Goal: Feedback & Contribution: Contribute content

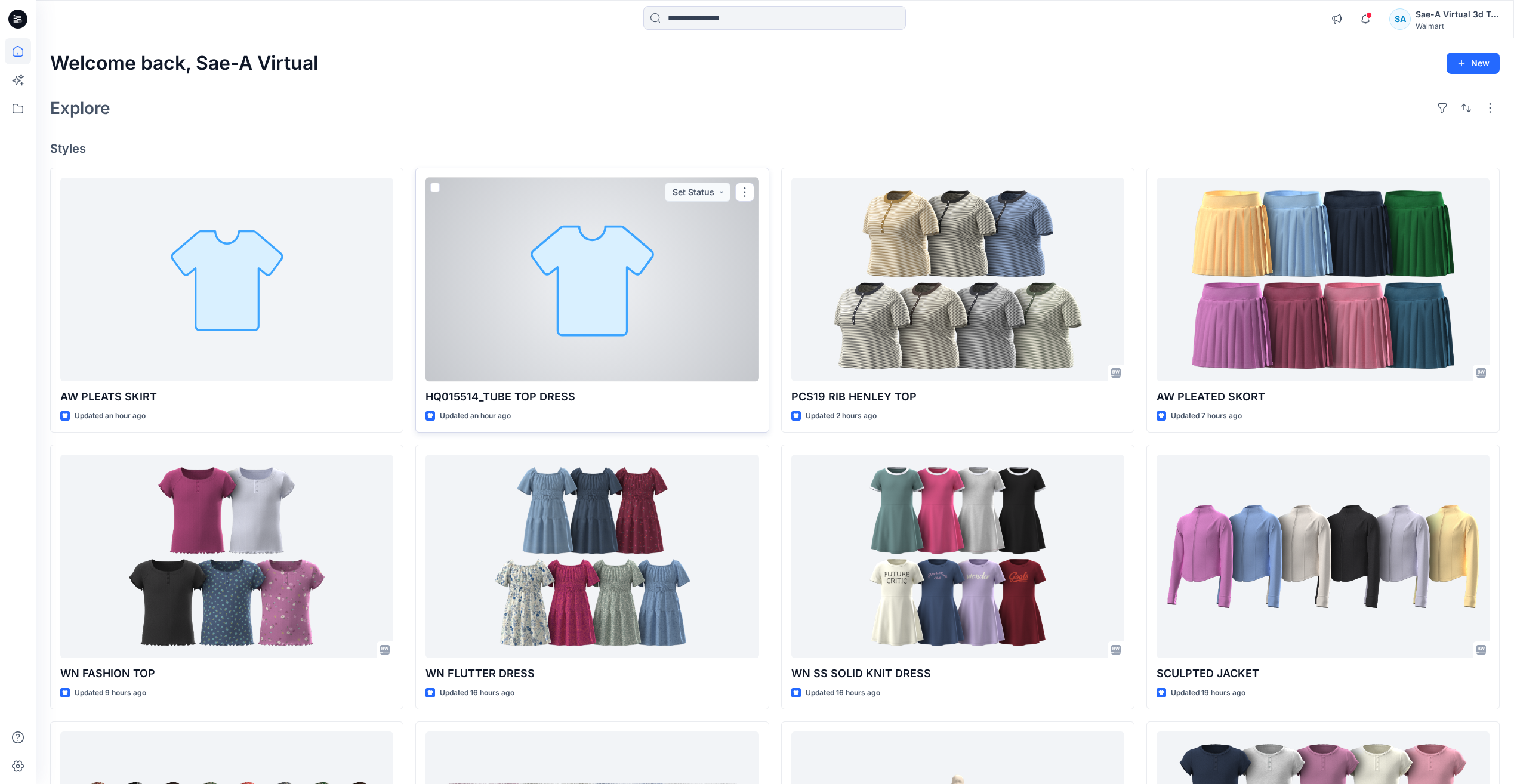
click at [556, 372] on div at bounding box center [592, 279] width 333 height 204
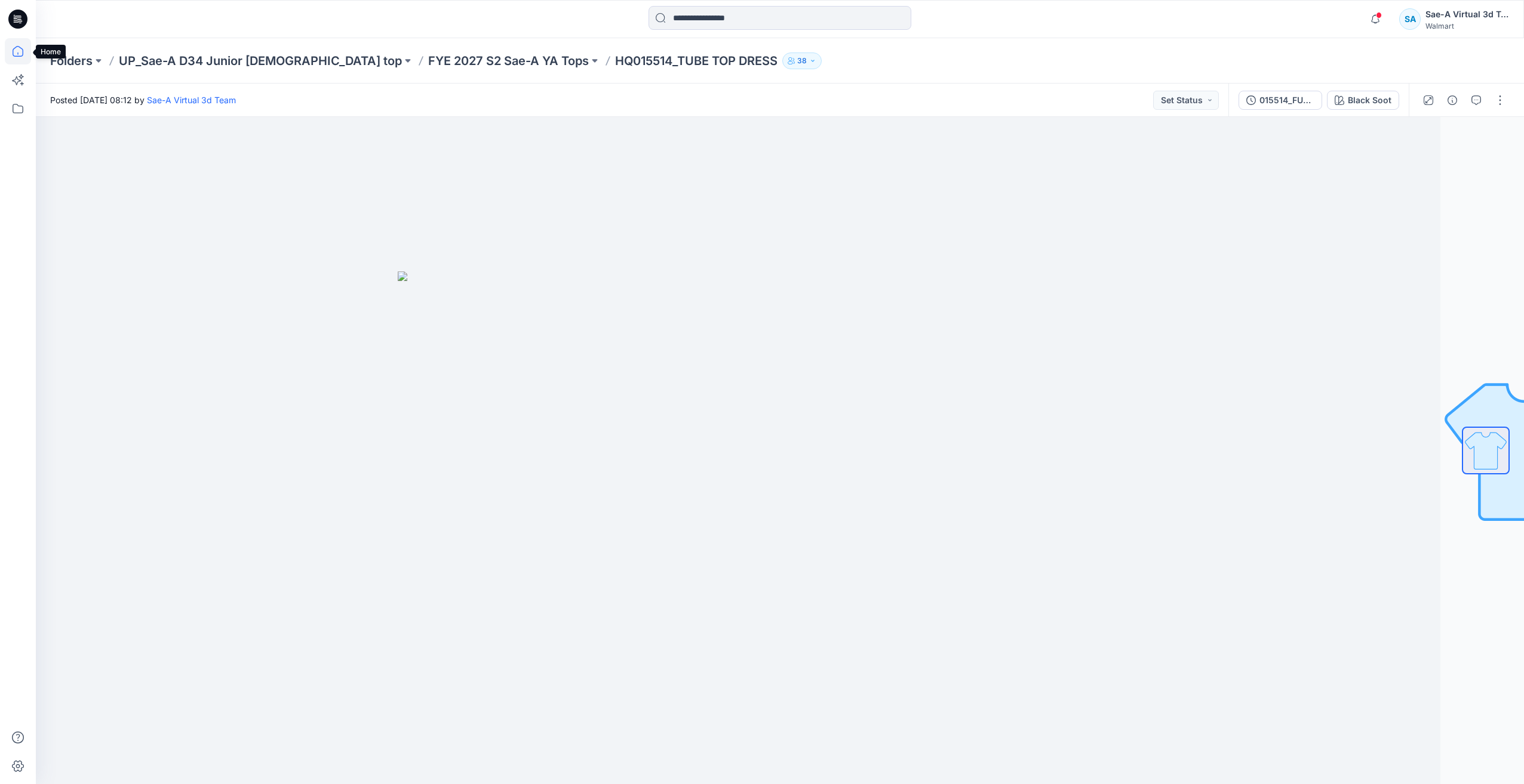
click at [21, 54] on icon at bounding box center [18, 51] width 26 height 26
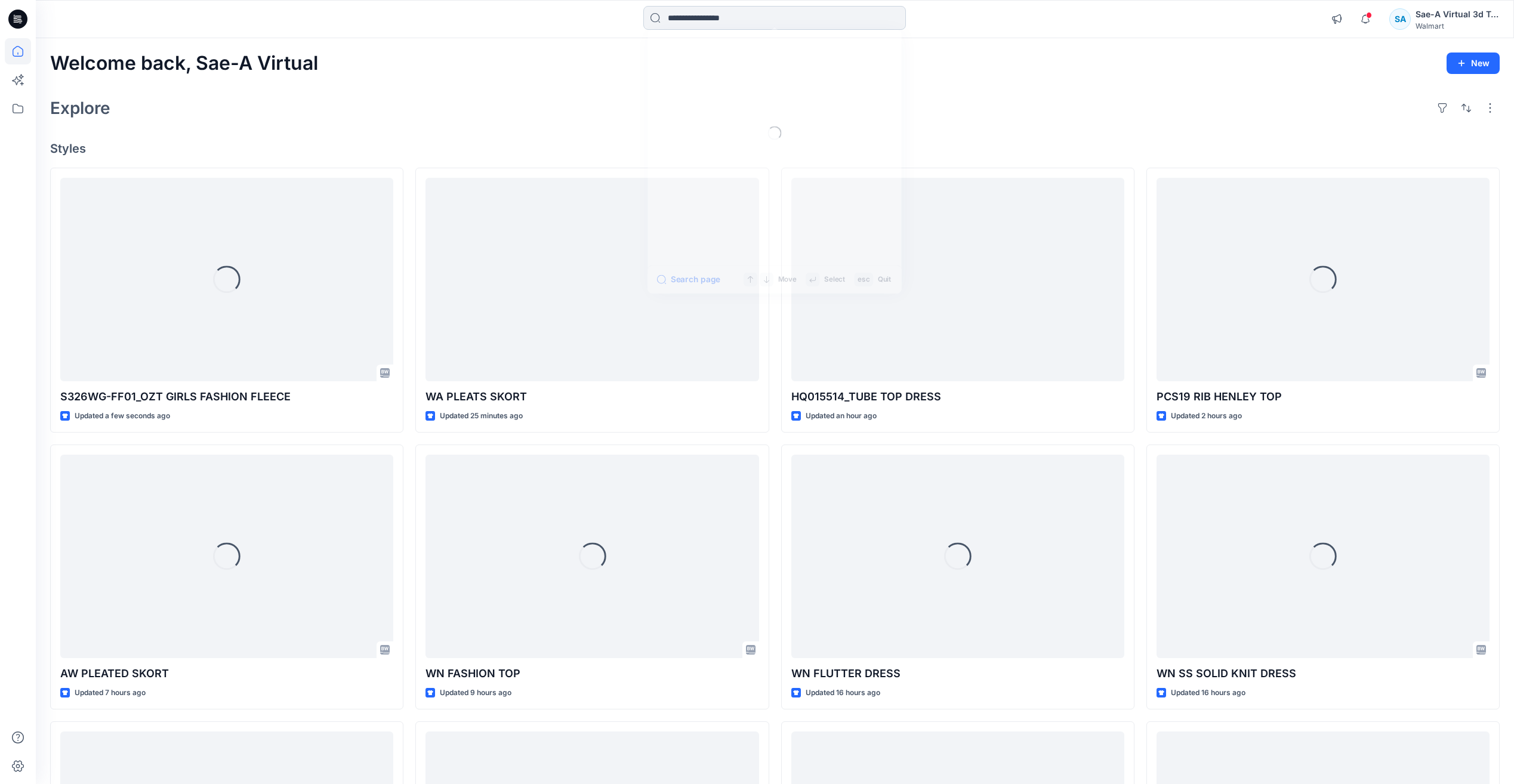
click at [723, 20] on input at bounding box center [775, 18] width 263 height 24
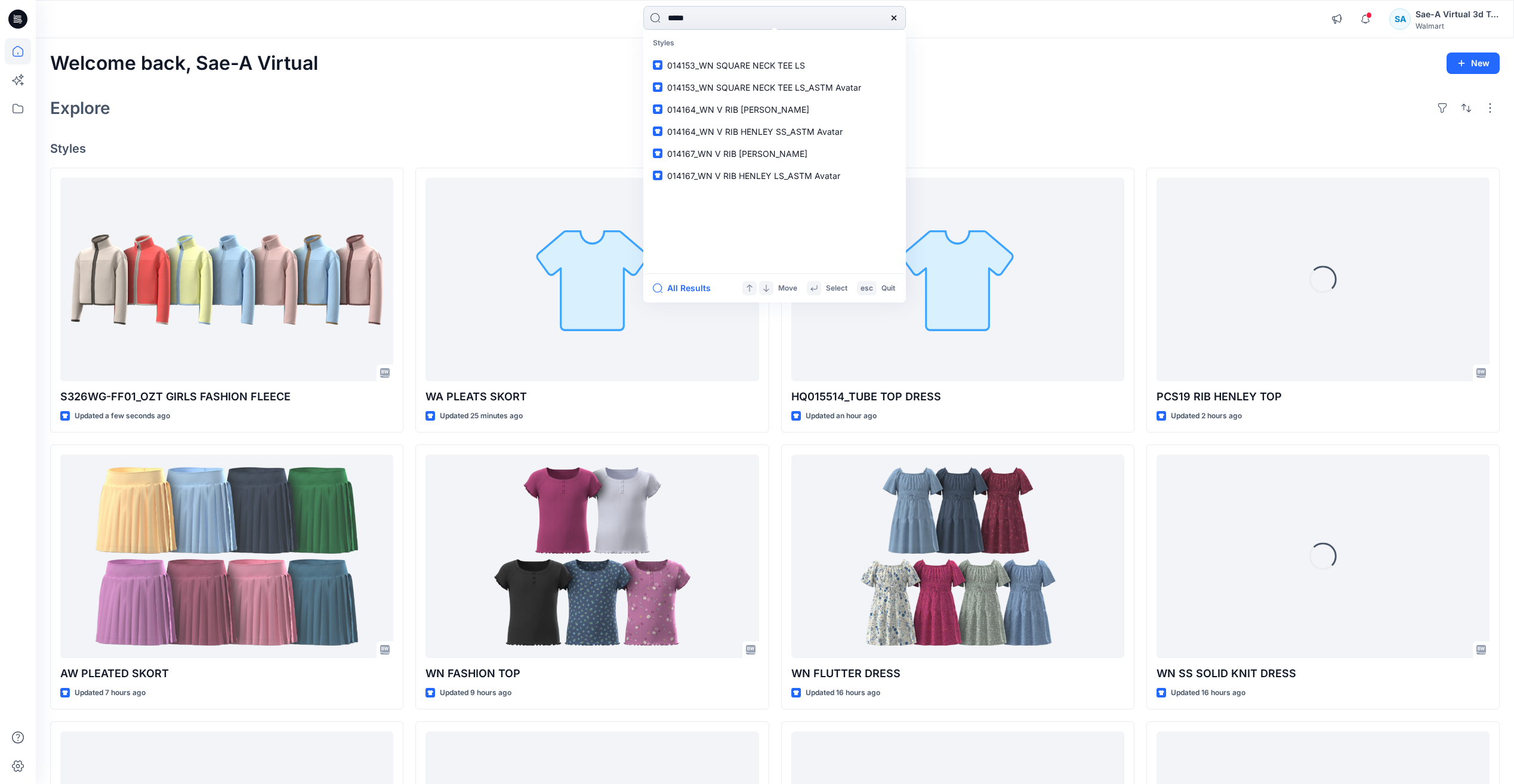
type input "******"
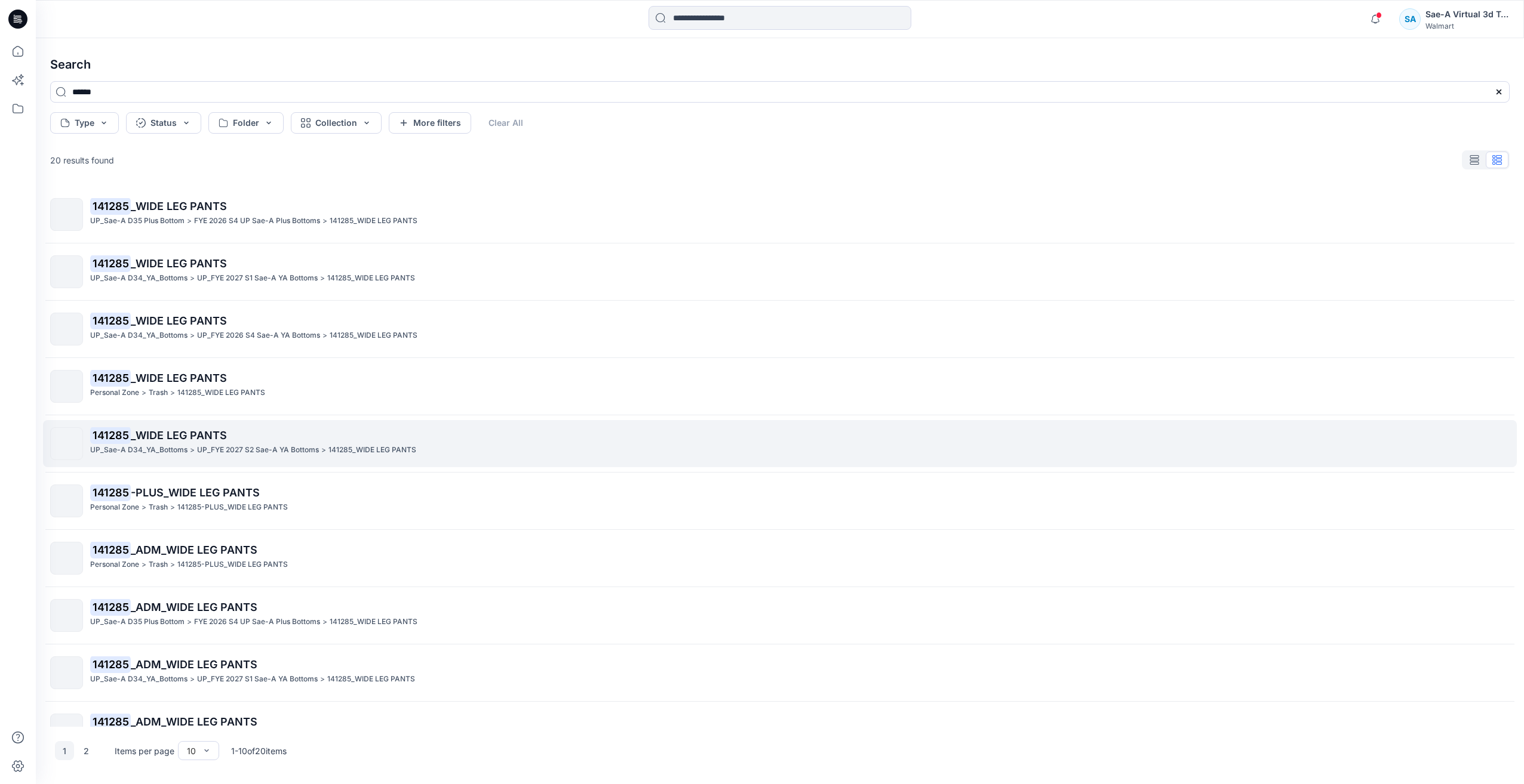
click at [322, 431] on p "141285 _WIDE LEG PANTS" at bounding box center [800, 436] width 1419 height 17
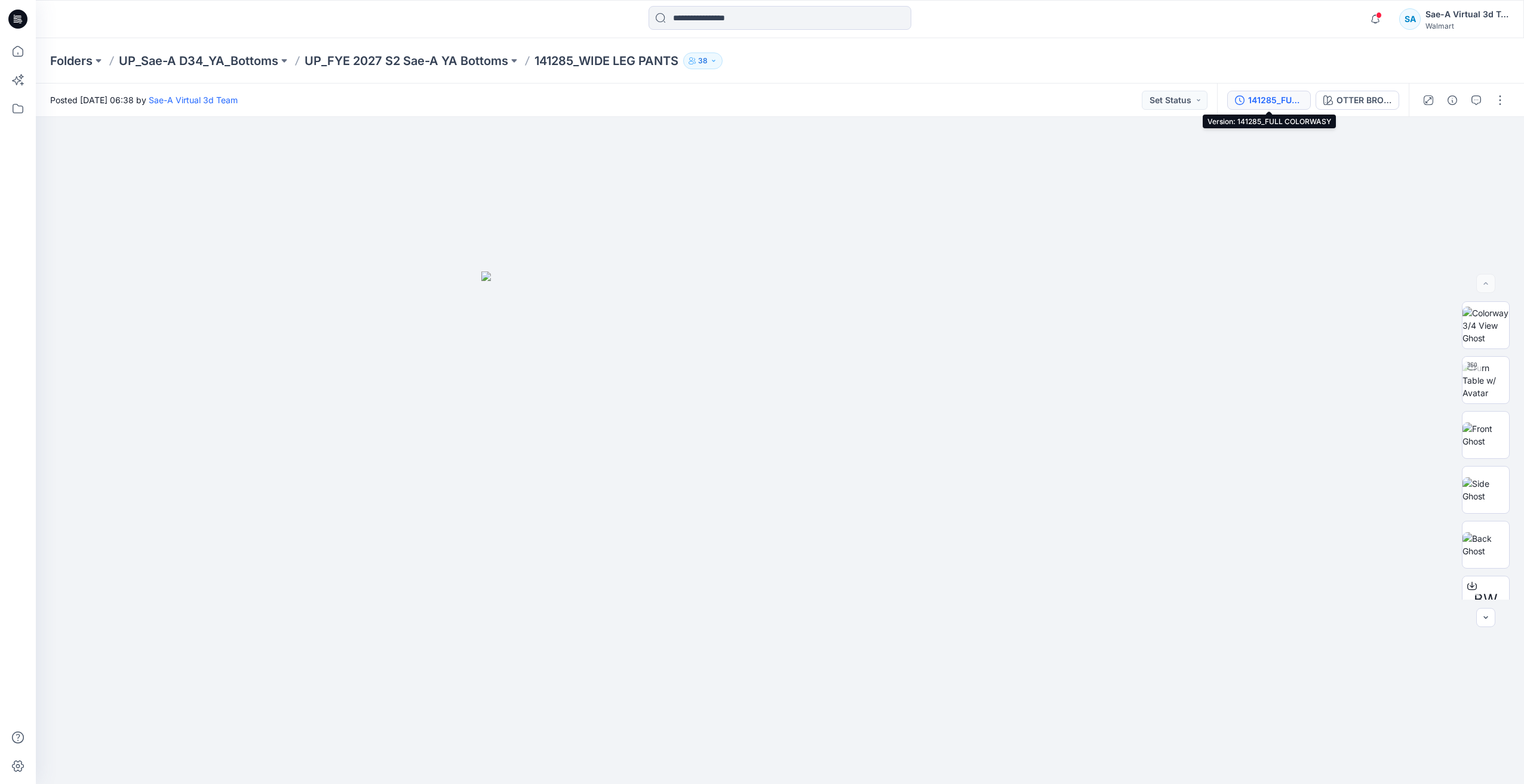
click at [1295, 102] on div "141285_FULL COLORWASY" at bounding box center [1275, 100] width 55 height 13
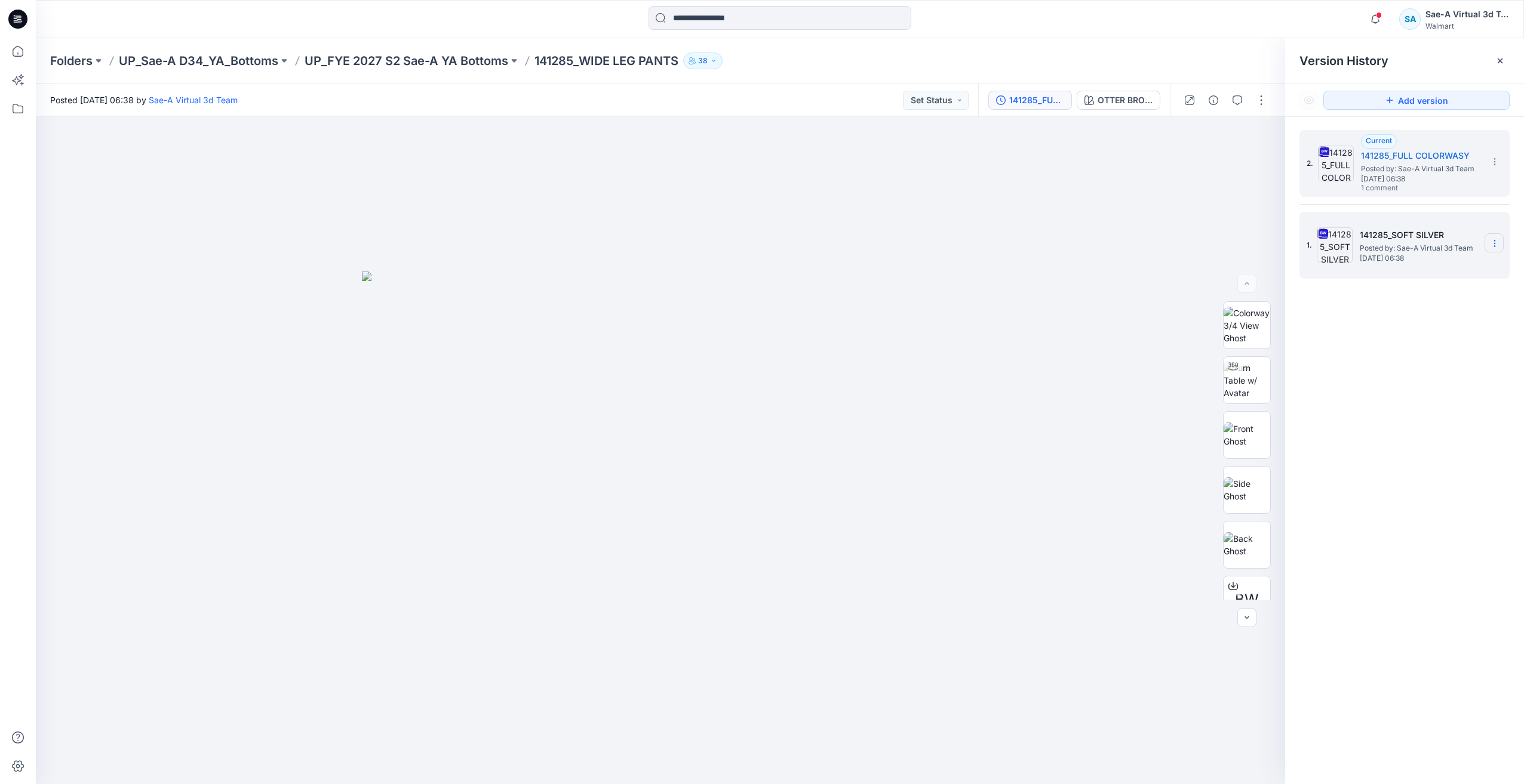
click at [1491, 236] on section at bounding box center [1494, 243] width 19 height 19
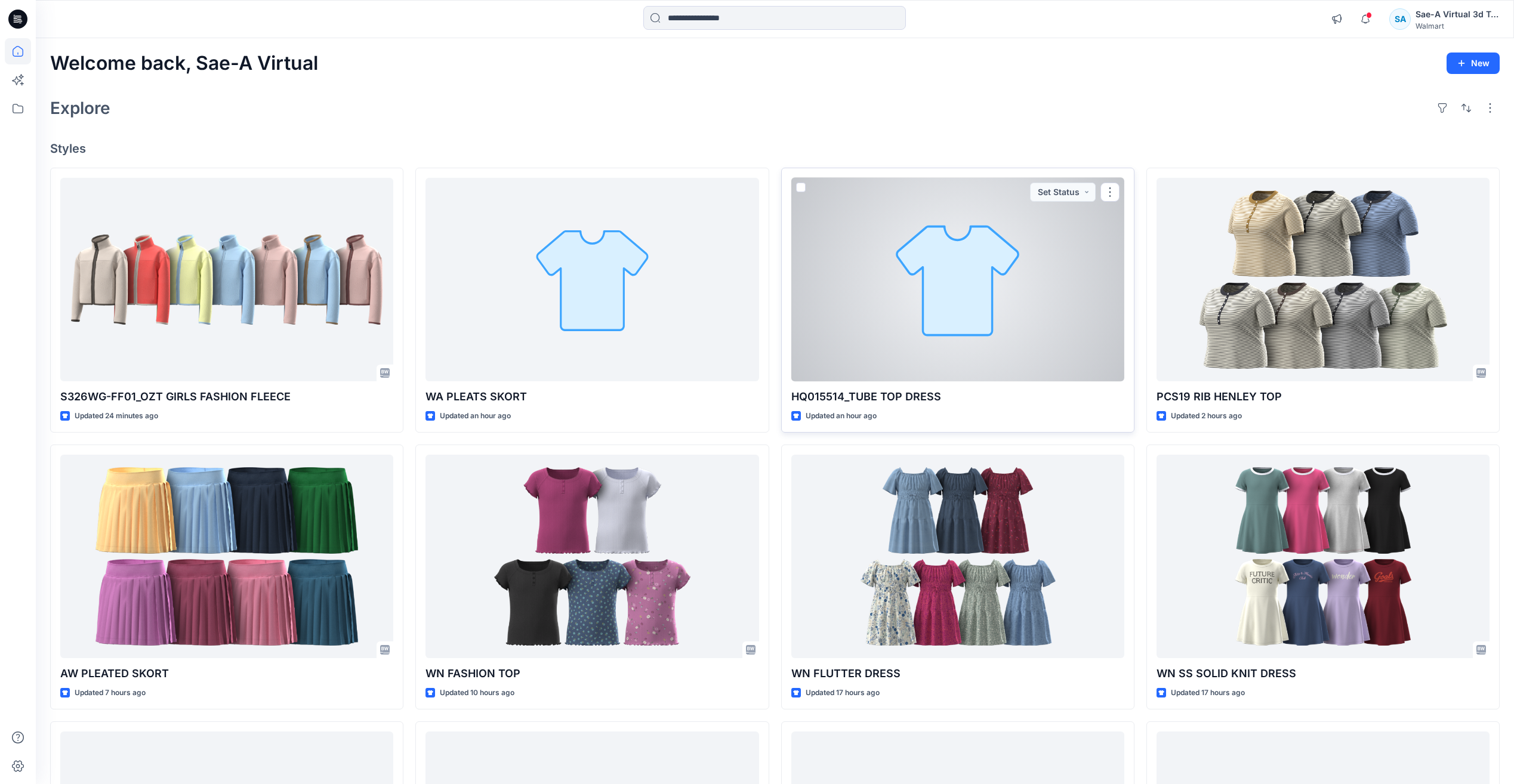
click at [1073, 314] on div at bounding box center [958, 279] width 333 height 204
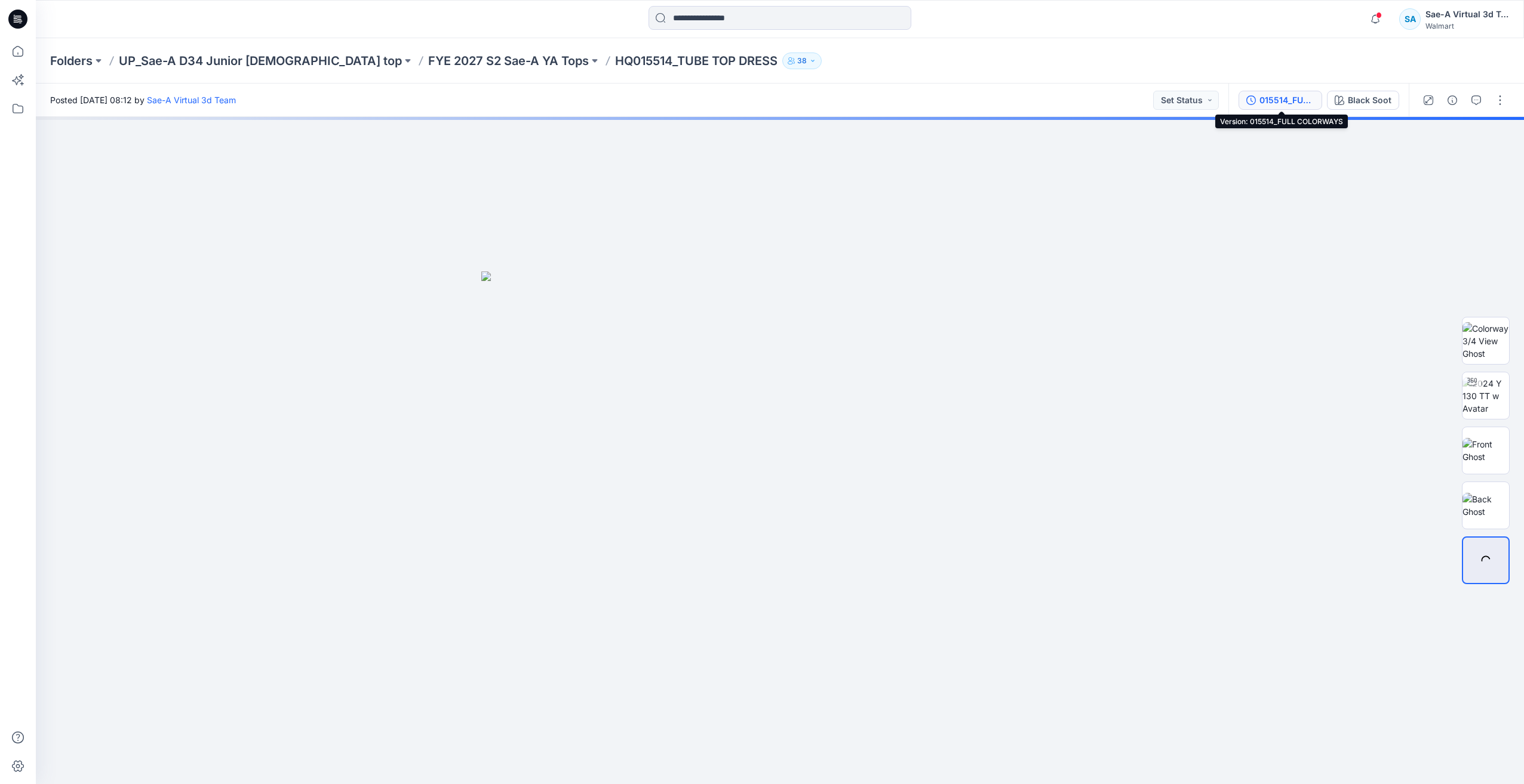
click at [1290, 101] on div "015514_FULL COLORWAYS" at bounding box center [1287, 100] width 55 height 13
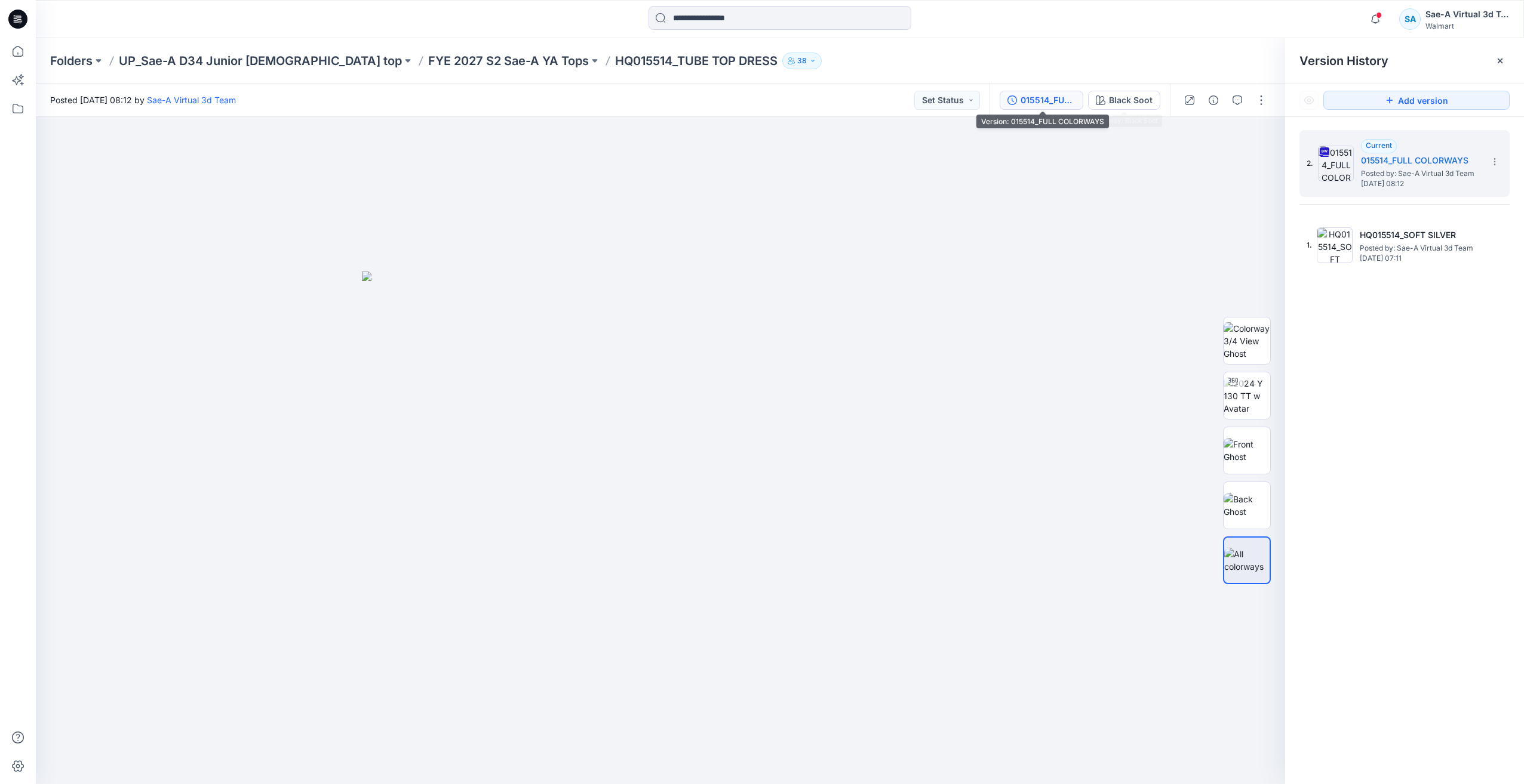
click at [1059, 101] on div "015514_FULL COLORWAYS" at bounding box center [1048, 100] width 55 height 13
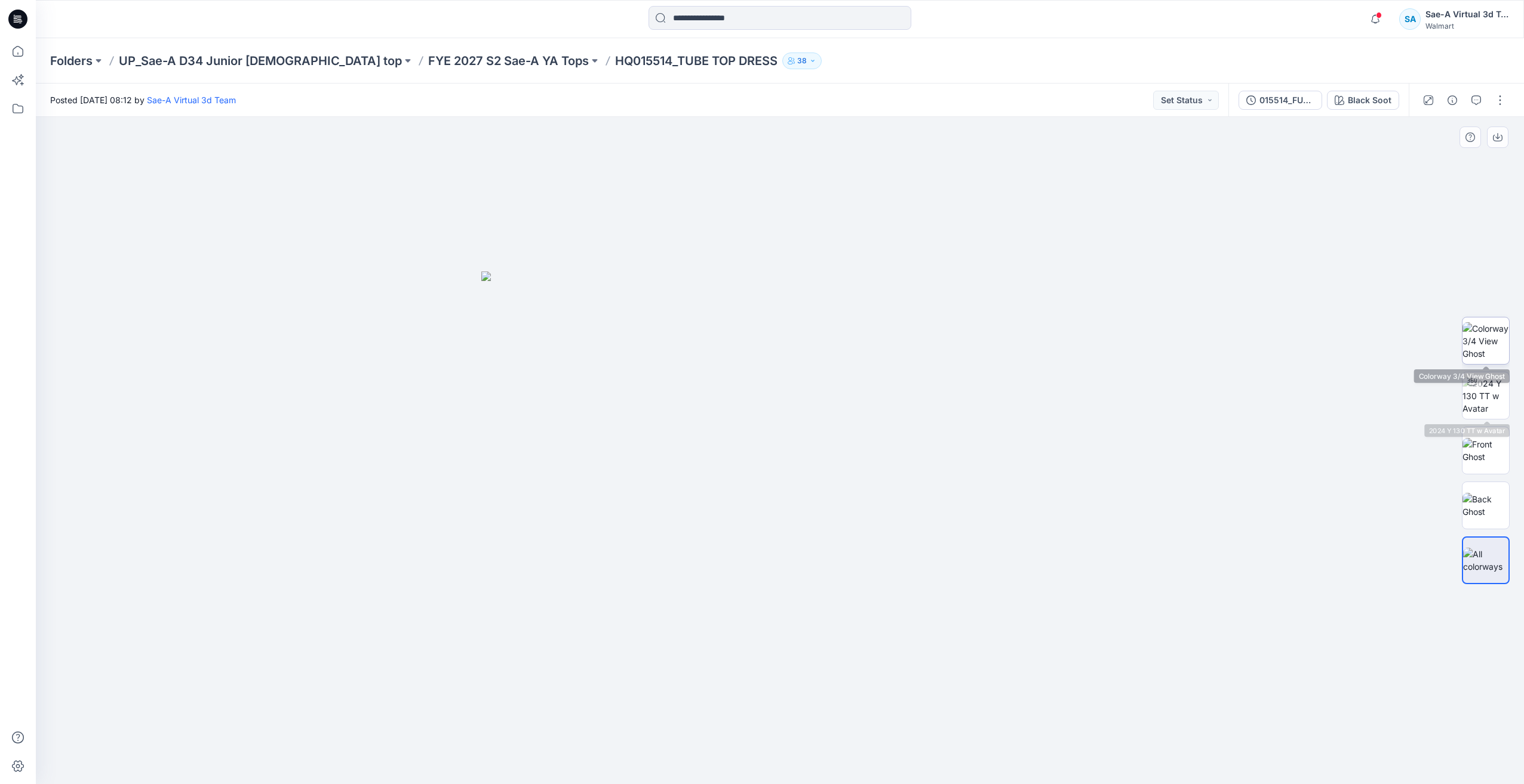
click at [1499, 345] on img at bounding box center [1486, 341] width 47 height 38
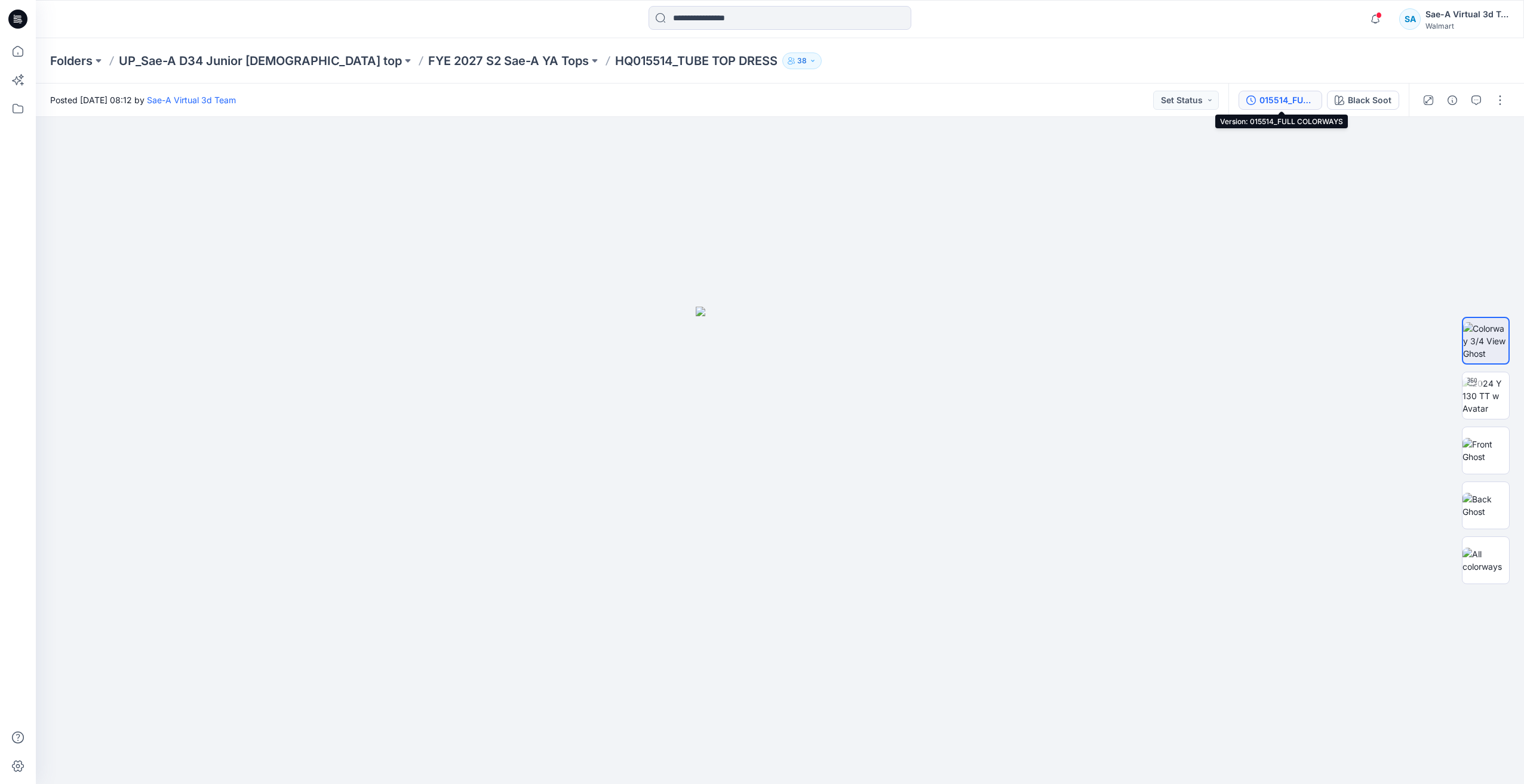
click at [1279, 109] on button "015514_FULL COLORWAYS" at bounding box center [1281, 100] width 83 height 19
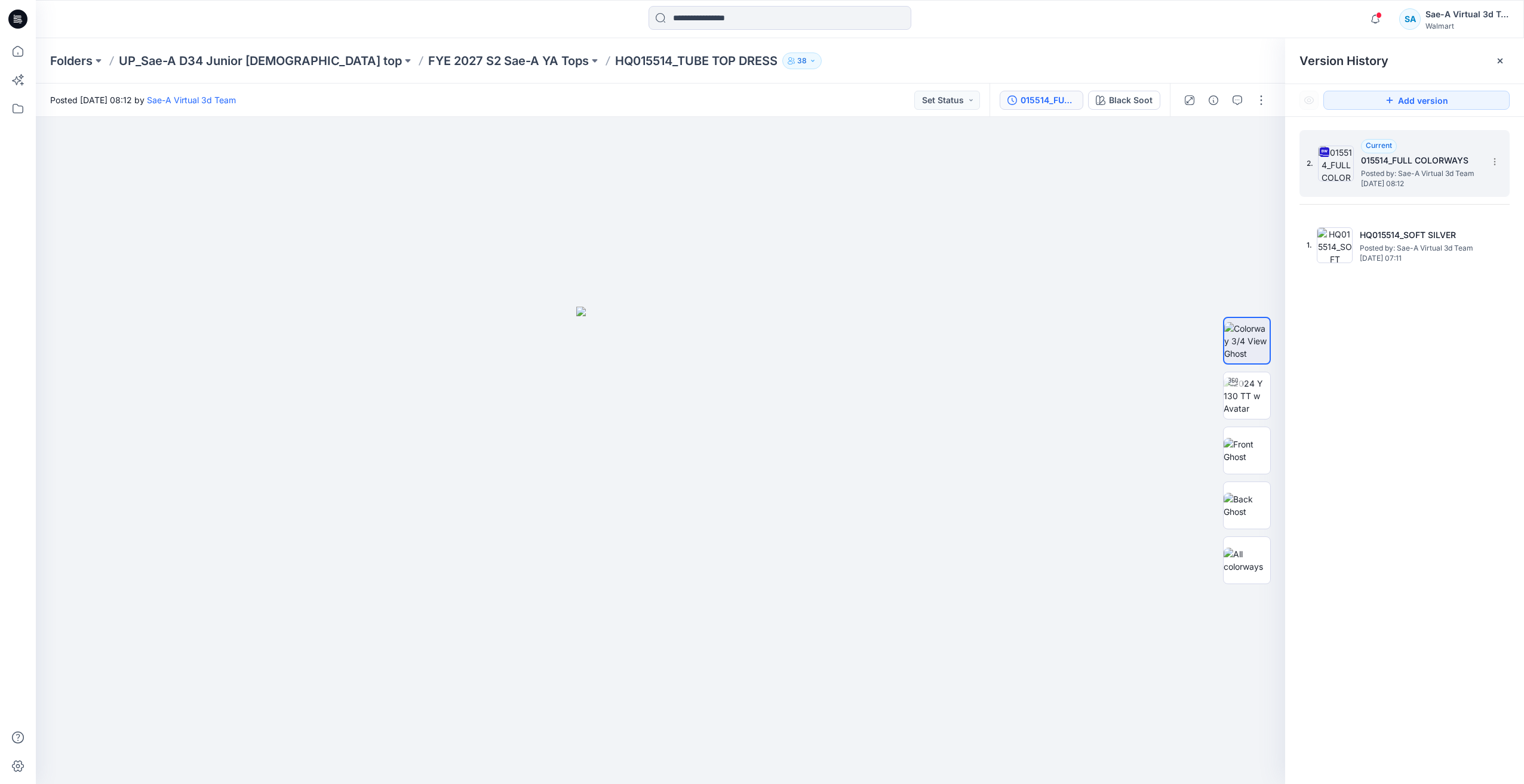
click at [1383, 171] on span "Posted by: Sae-A Virtual 3d Team" at bounding box center [1420, 174] width 119 height 12
drag, startPoint x: 1247, startPoint y: 403, endPoint x: 1245, endPoint y: 397, distance: 6.3
click at [1247, 403] on img at bounding box center [1247, 396] width 47 height 38
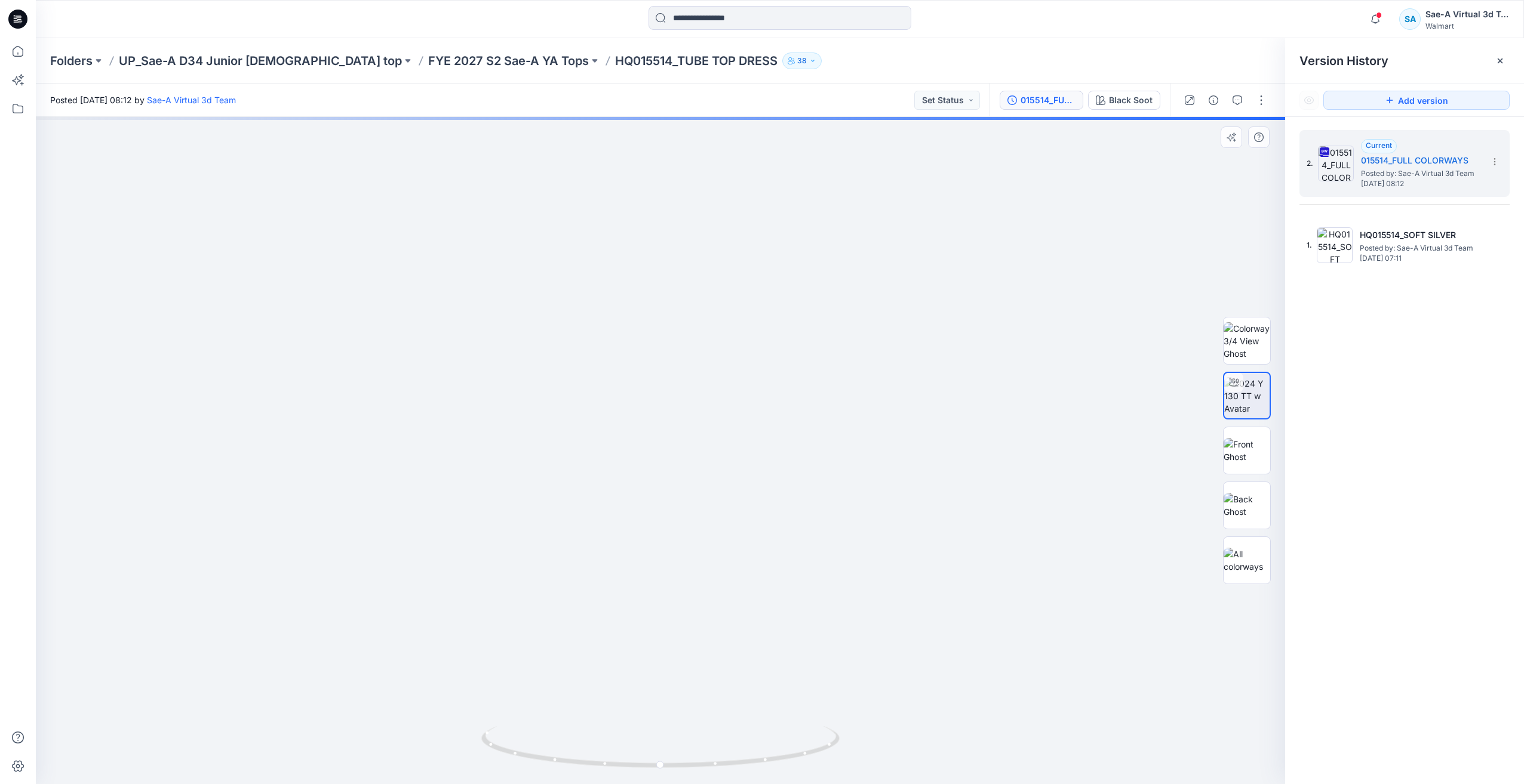
drag, startPoint x: 755, startPoint y: 533, endPoint x: 771, endPoint y: 476, distance: 59.2
drag, startPoint x: 779, startPoint y: 745, endPoint x: 870, endPoint y: 704, distance: 99.8
click at [962, 709] on div at bounding box center [660, 451] width 1249 height 668
click at [1121, 109] on button "Black Soot" at bounding box center [1124, 100] width 72 height 19
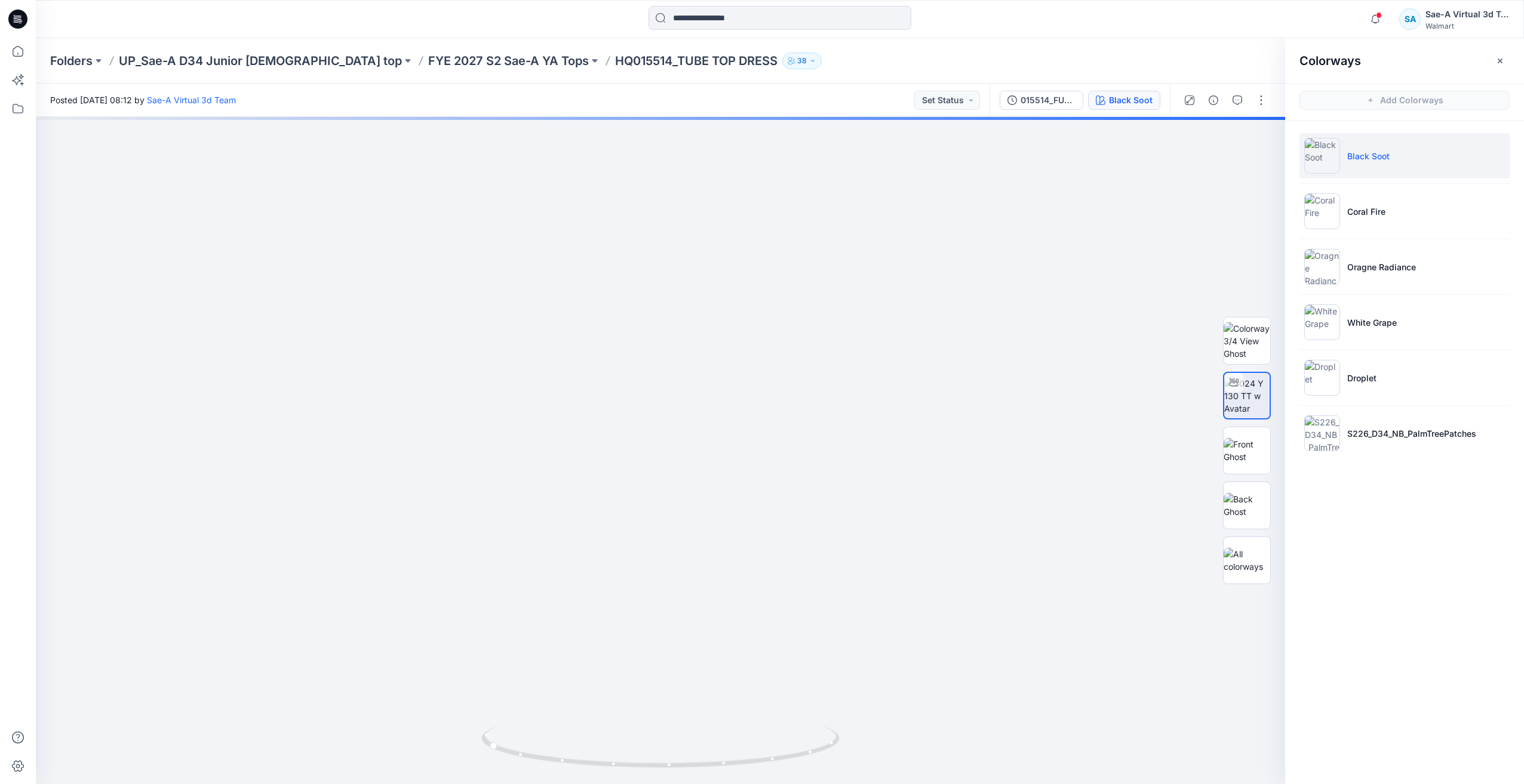
click at [1407, 183] on hr at bounding box center [1404, 183] width 210 height 1
click at [1396, 198] on li "Coral Fire" at bounding box center [1404, 211] width 210 height 46
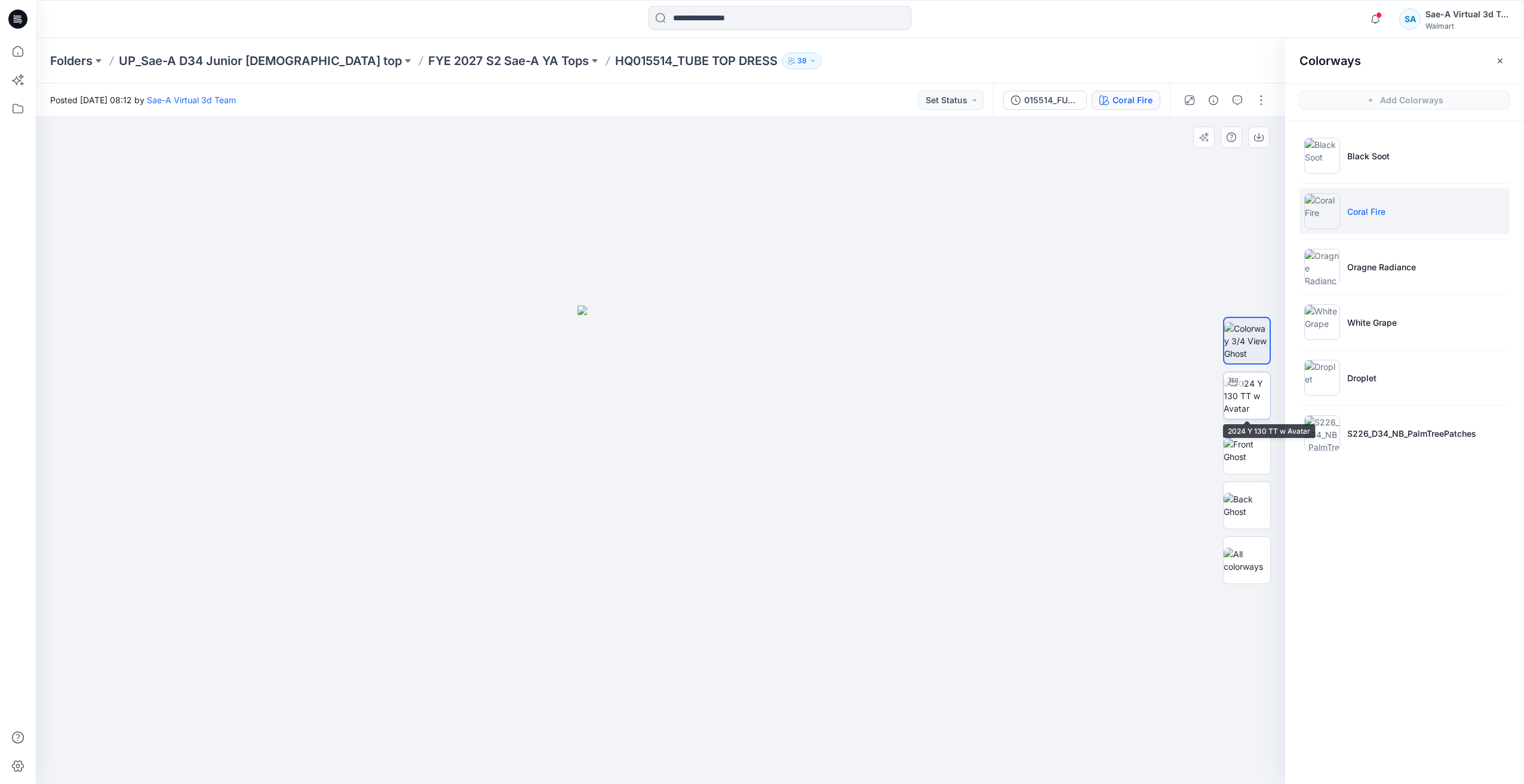
click at [1238, 394] on img at bounding box center [1247, 396] width 47 height 38
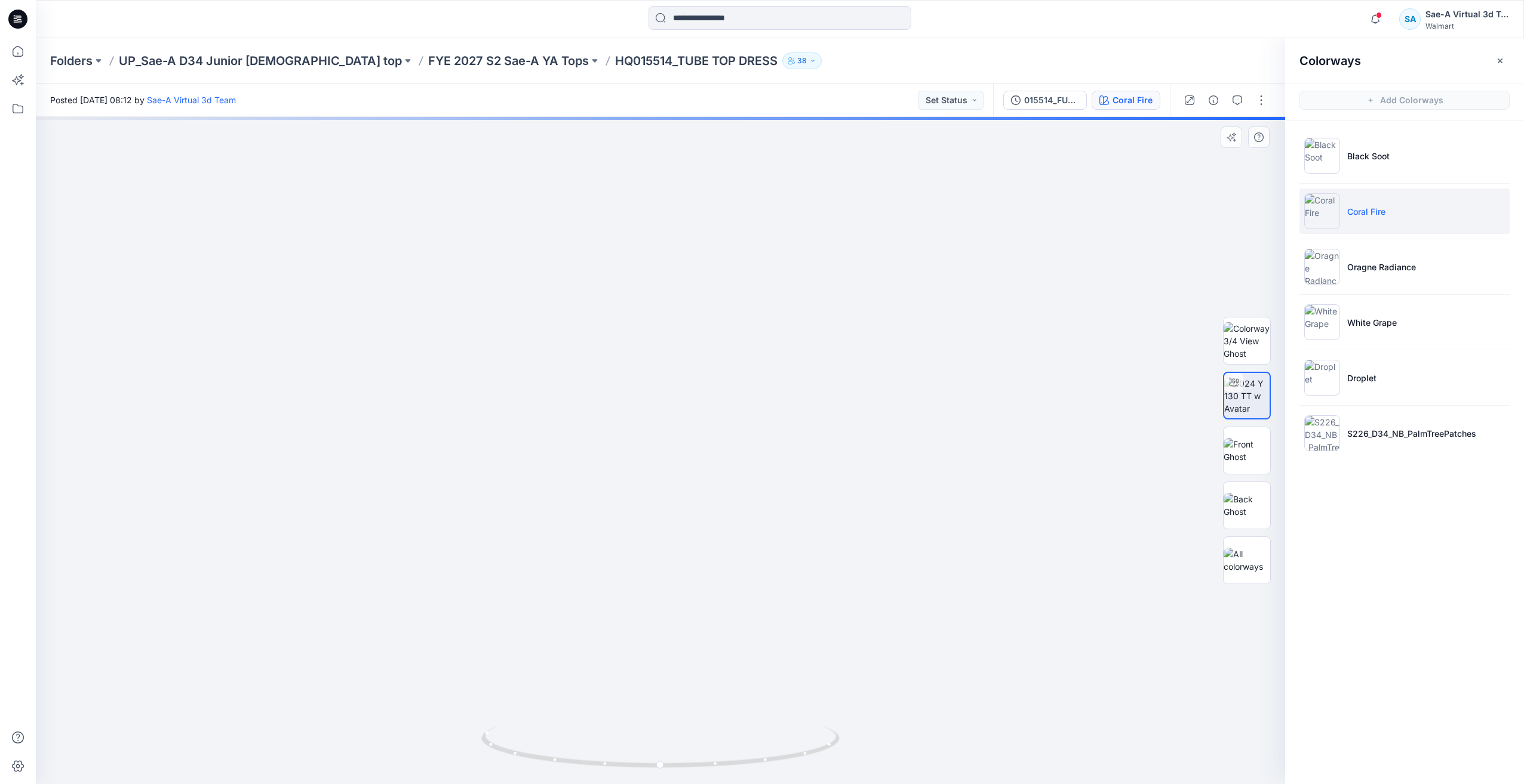
drag, startPoint x: 855, startPoint y: 491, endPoint x: 856, endPoint y: 461, distance: 30.0
drag, startPoint x: 738, startPoint y: 761, endPoint x: 907, endPoint y: 729, distance: 172.0
click at [907, 729] on div at bounding box center [660, 451] width 1249 height 668
click at [1425, 266] on li "Oragne Radiance" at bounding box center [1404, 267] width 210 height 46
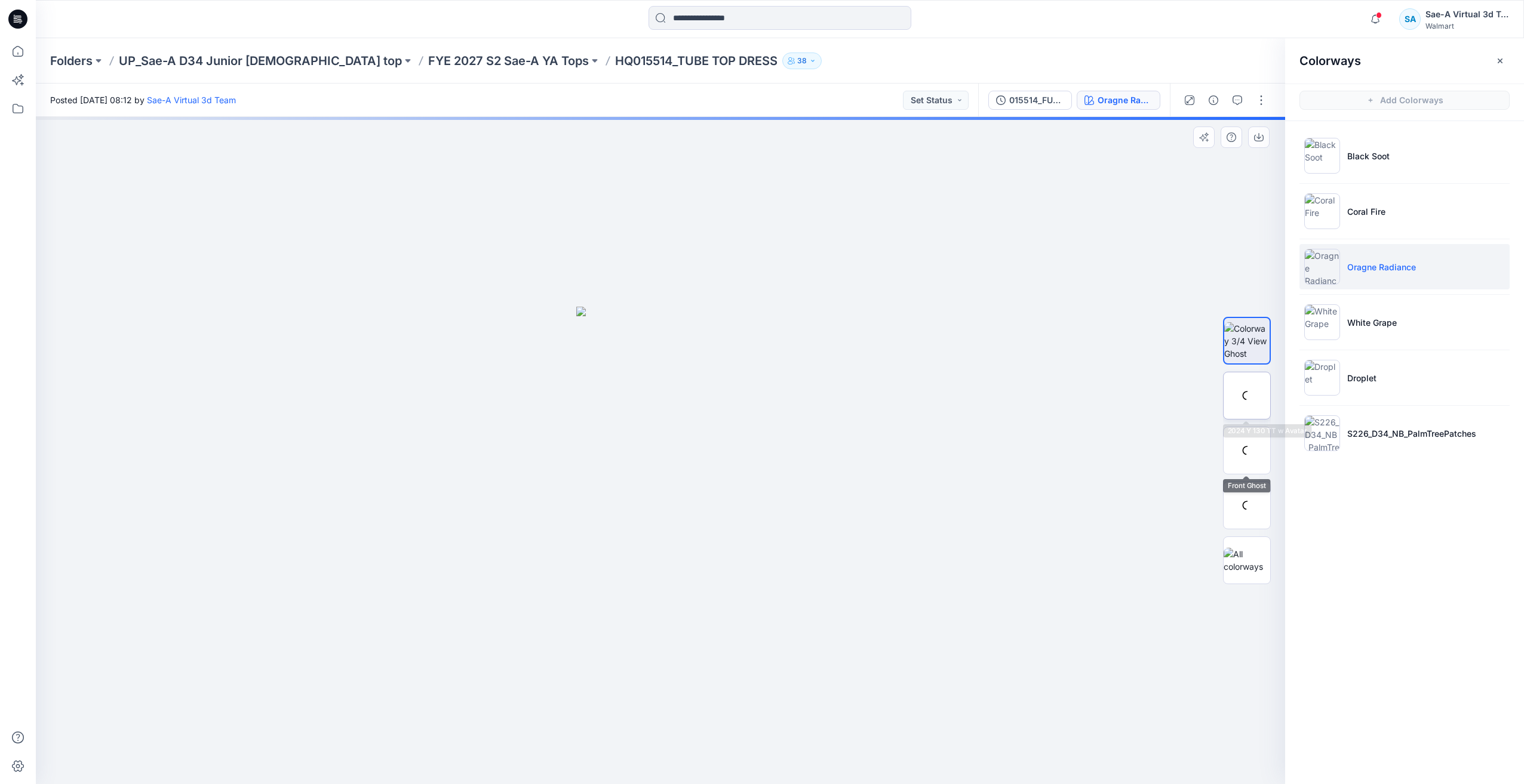
click at [1257, 394] on div at bounding box center [1247, 396] width 48 height 47
drag, startPoint x: 753, startPoint y: 755, endPoint x: 891, endPoint y: 735, distance: 139.4
click at [891, 735] on div at bounding box center [660, 451] width 1249 height 668
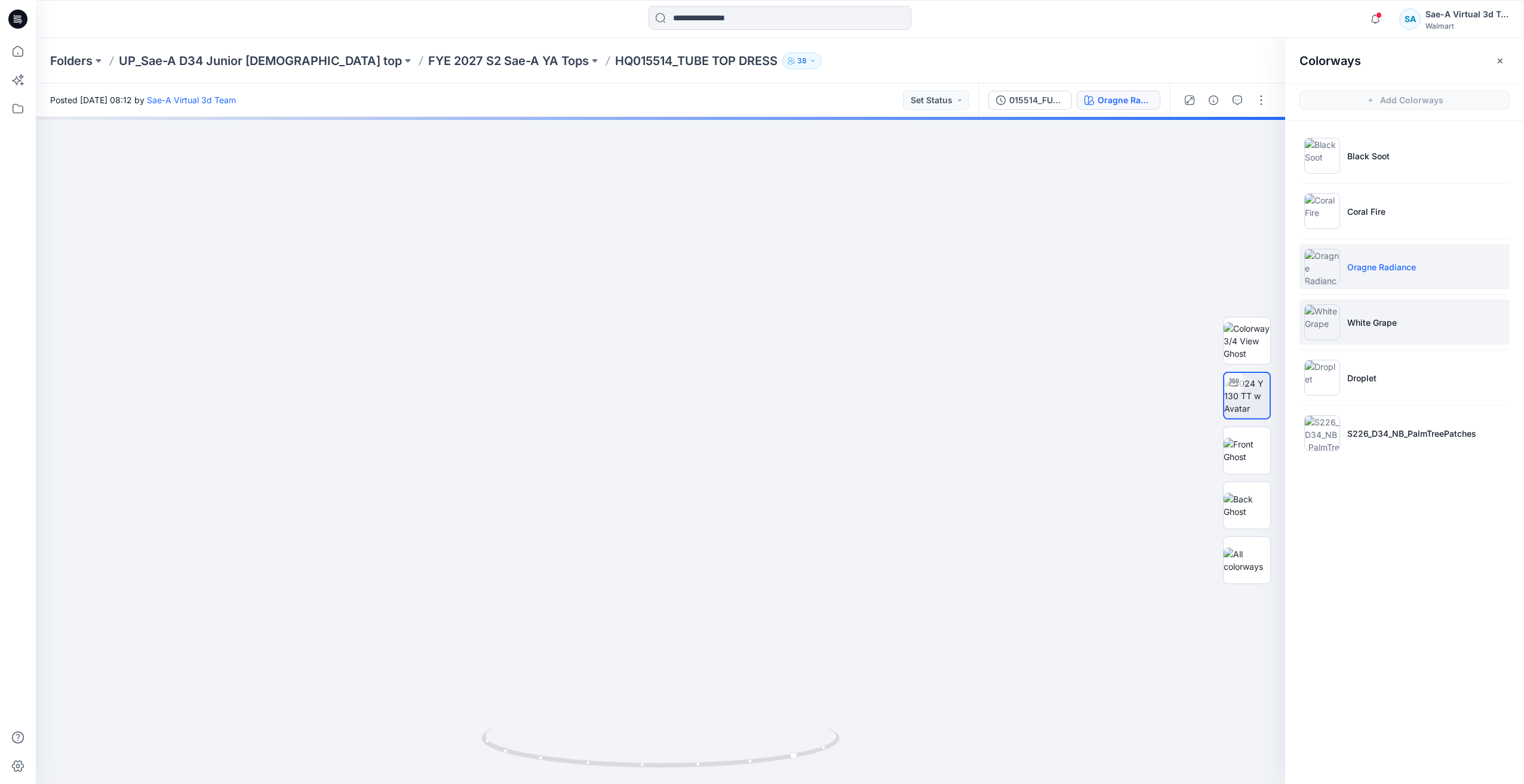
click at [1383, 334] on li "White Grape" at bounding box center [1404, 323] width 210 height 46
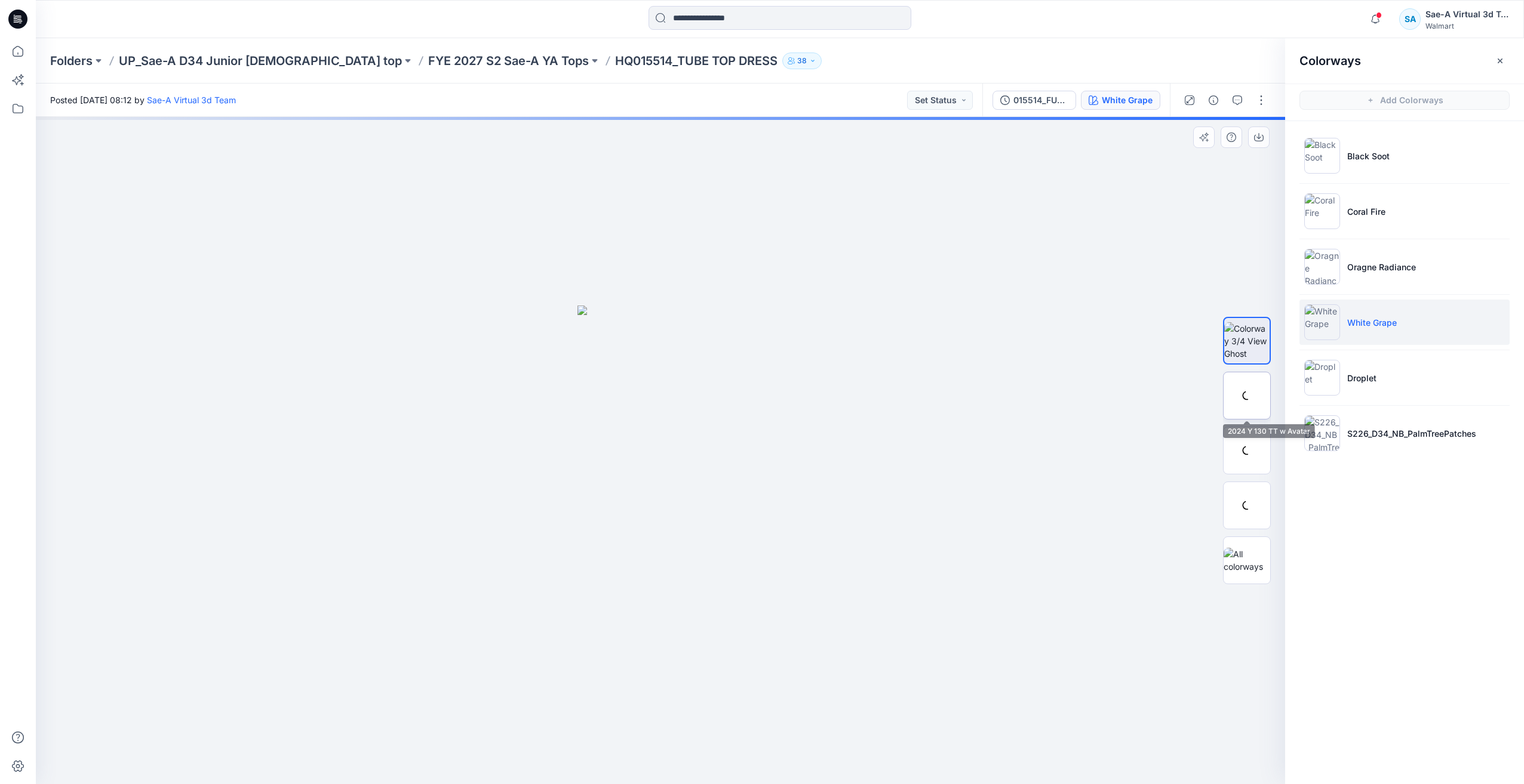
click at [1250, 411] on div at bounding box center [1247, 396] width 48 height 47
drag, startPoint x: 767, startPoint y: 737, endPoint x: 904, endPoint y: 728, distance: 137.3
click at [904, 728] on div at bounding box center [660, 451] width 1249 height 668
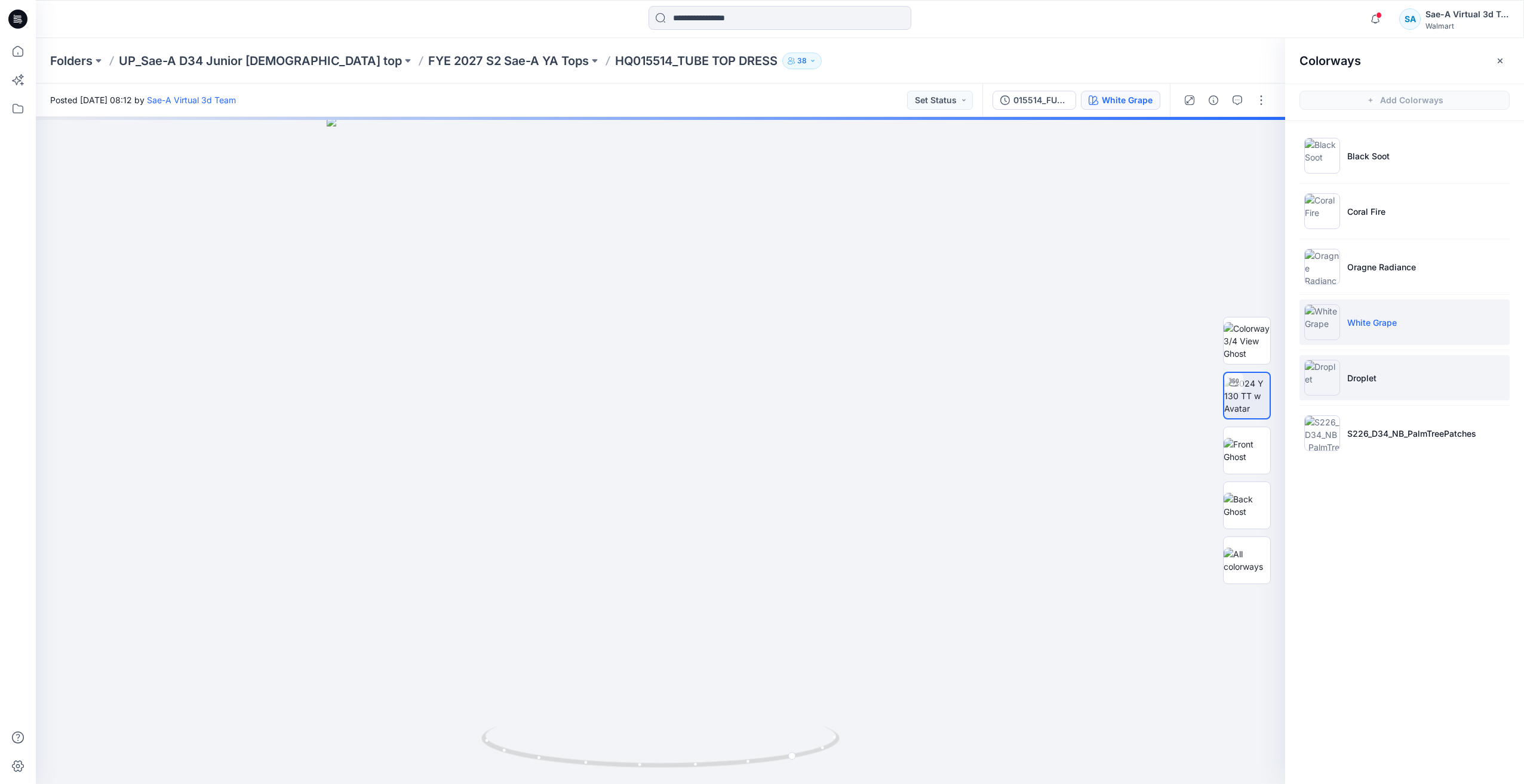
click at [1381, 383] on li "Droplet" at bounding box center [1404, 378] width 210 height 46
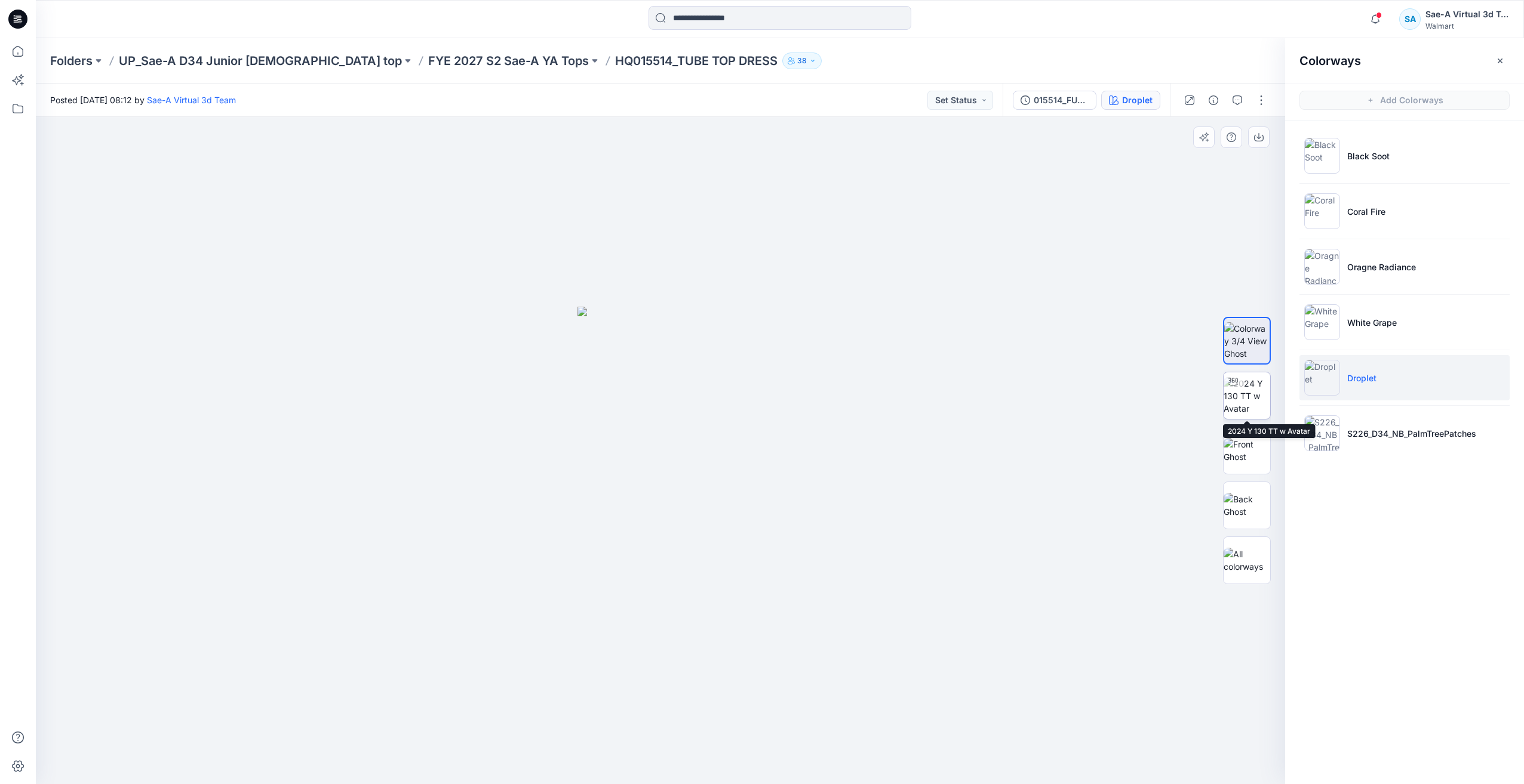
click at [1261, 399] on img at bounding box center [1247, 396] width 47 height 38
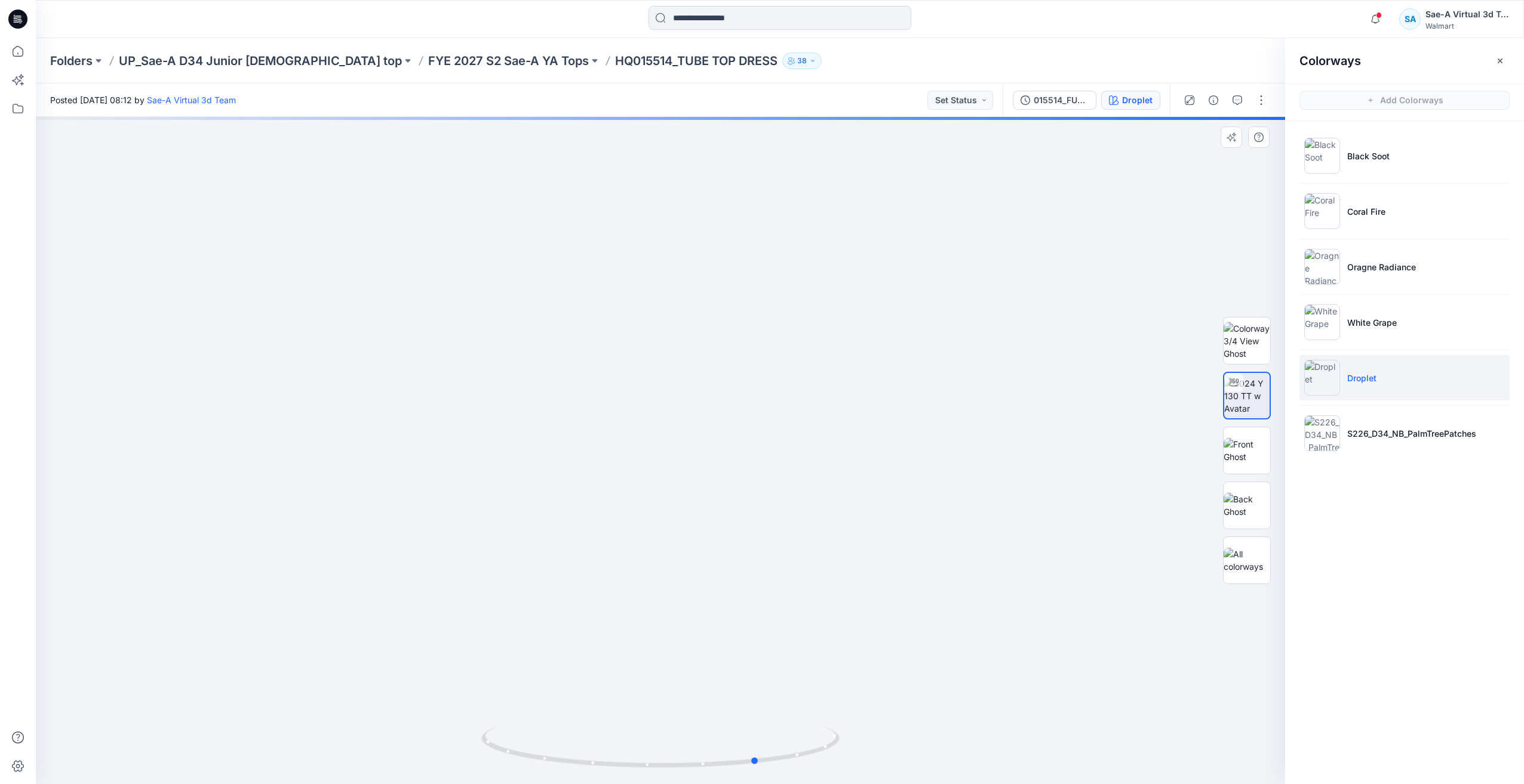
drag, startPoint x: 765, startPoint y: 750, endPoint x: 865, endPoint y: 741, distance: 100.4
click at [865, 741] on div at bounding box center [660, 451] width 1249 height 668
click at [1369, 442] on li "S226_D34_NB_PalmTreePatches" at bounding box center [1404, 433] width 210 height 46
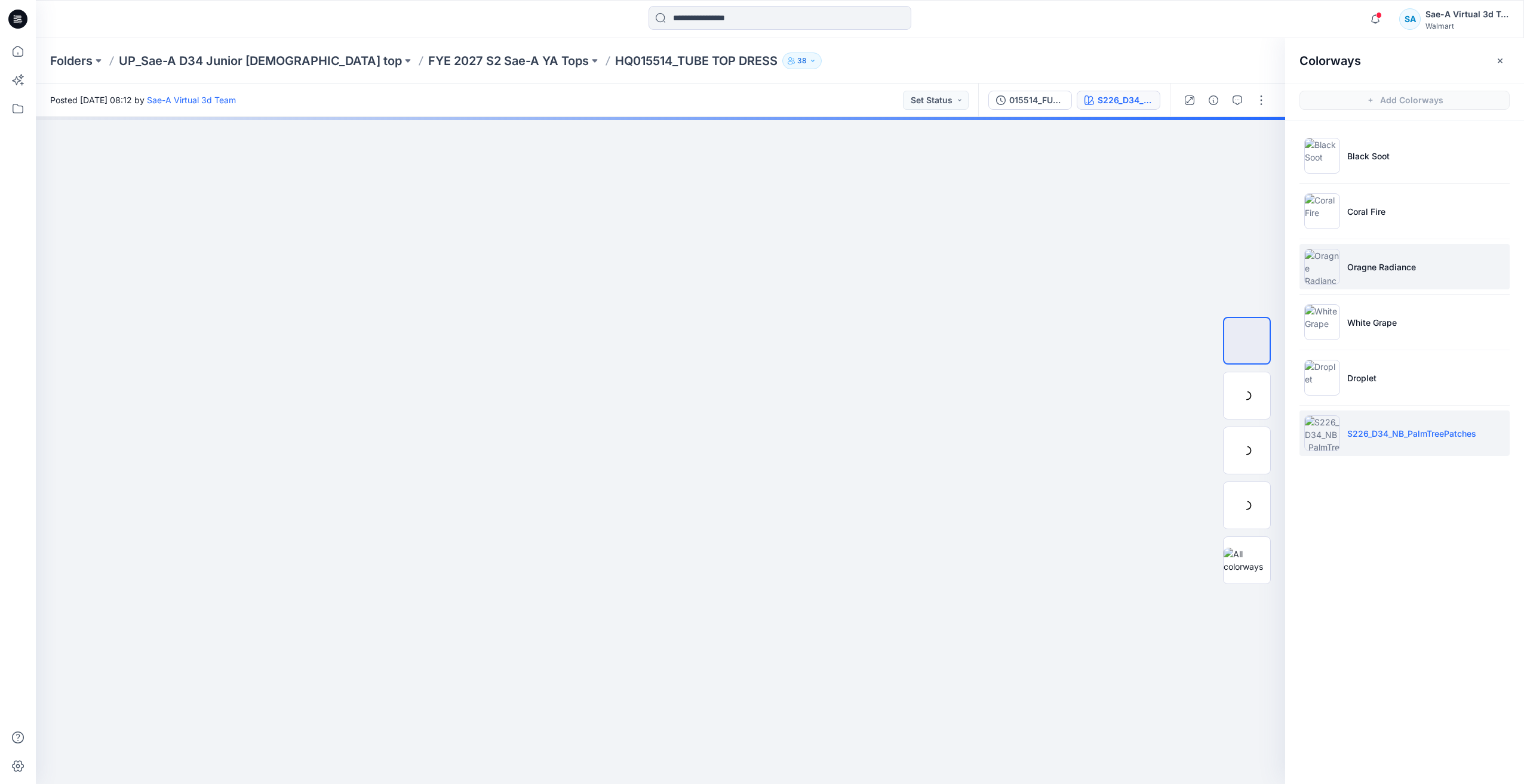
click at [1379, 268] on p "Oragne Radiance" at bounding box center [1381, 267] width 68 height 12
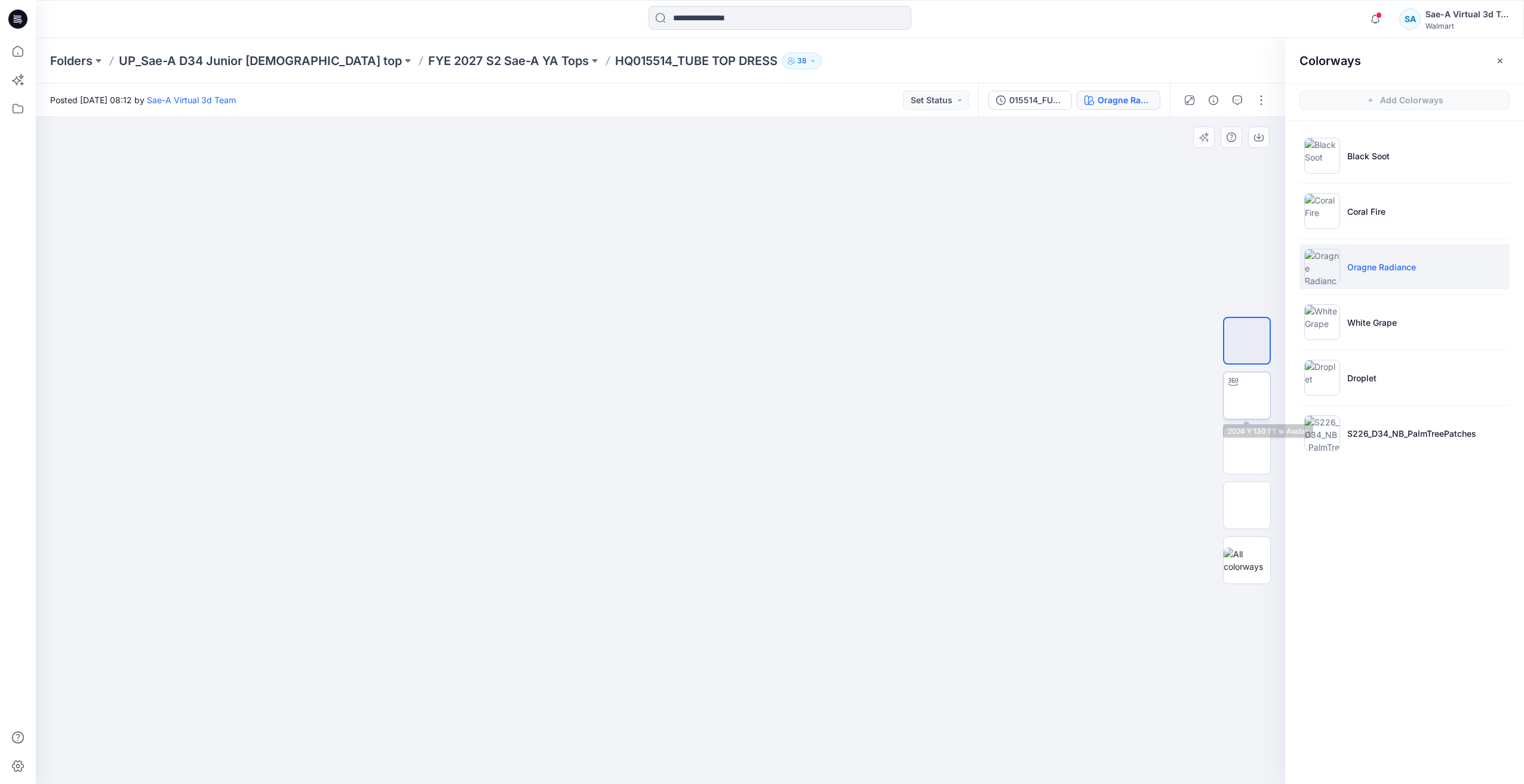
click at [1248, 405] on img at bounding box center [1247, 396] width 47 height 38
drag, startPoint x: 717, startPoint y: 594, endPoint x: 769, endPoint y: 372, distance: 228.0
drag, startPoint x: 760, startPoint y: 467, endPoint x: 788, endPoint y: 639, distance: 174.3
drag, startPoint x: 792, startPoint y: 763, endPoint x: 900, endPoint y: 733, distance: 112.1
click at [900, 733] on div at bounding box center [660, 451] width 1249 height 668
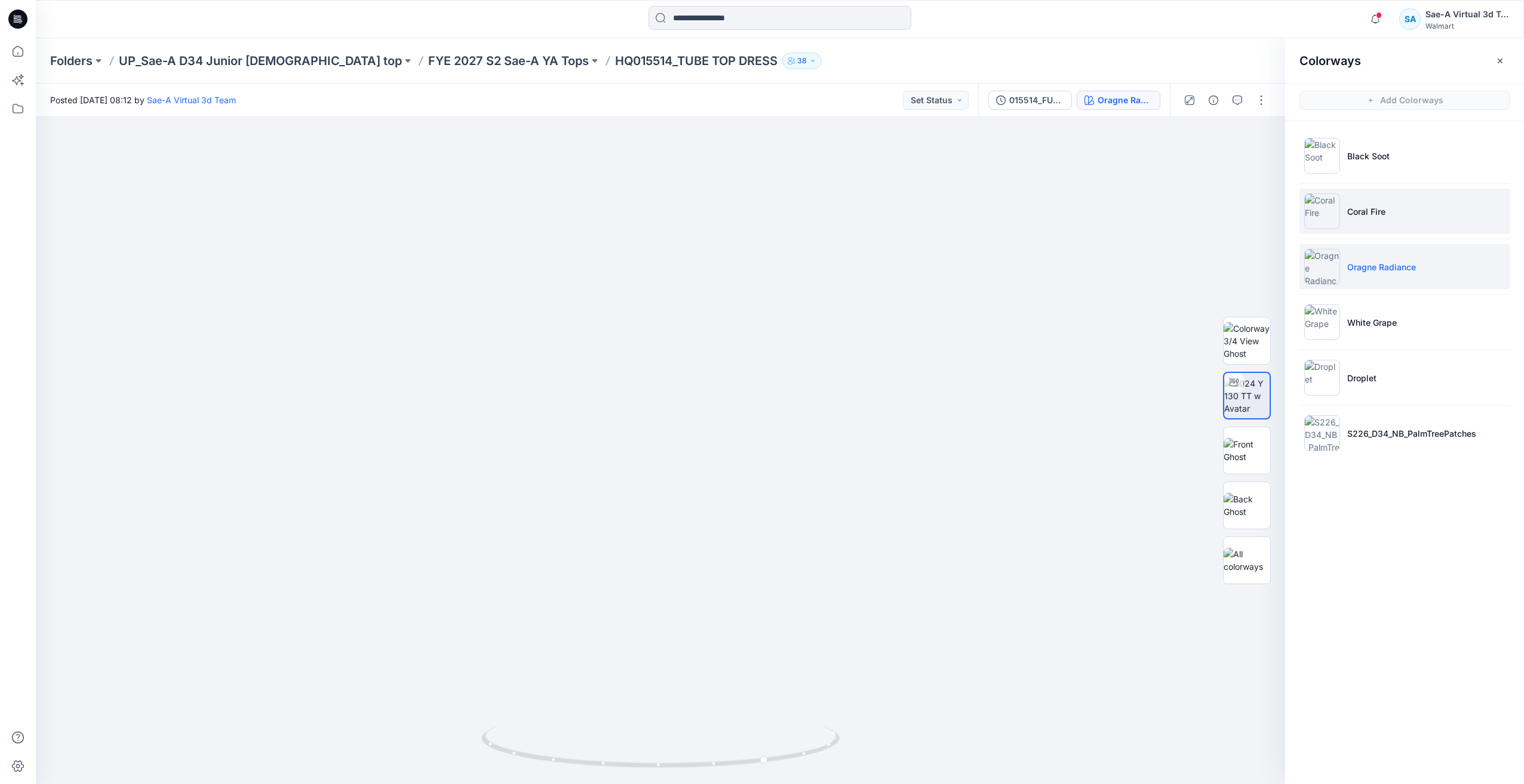
click at [1419, 195] on li "Coral Fire" at bounding box center [1404, 211] width 210 height 46
click at [1411, 198] on li "Coral Fire" at bounding box center [1404, 211] width 210 height 46
click at [1221, 394] on div at bounding box center [1247, 450] width 76 height 299
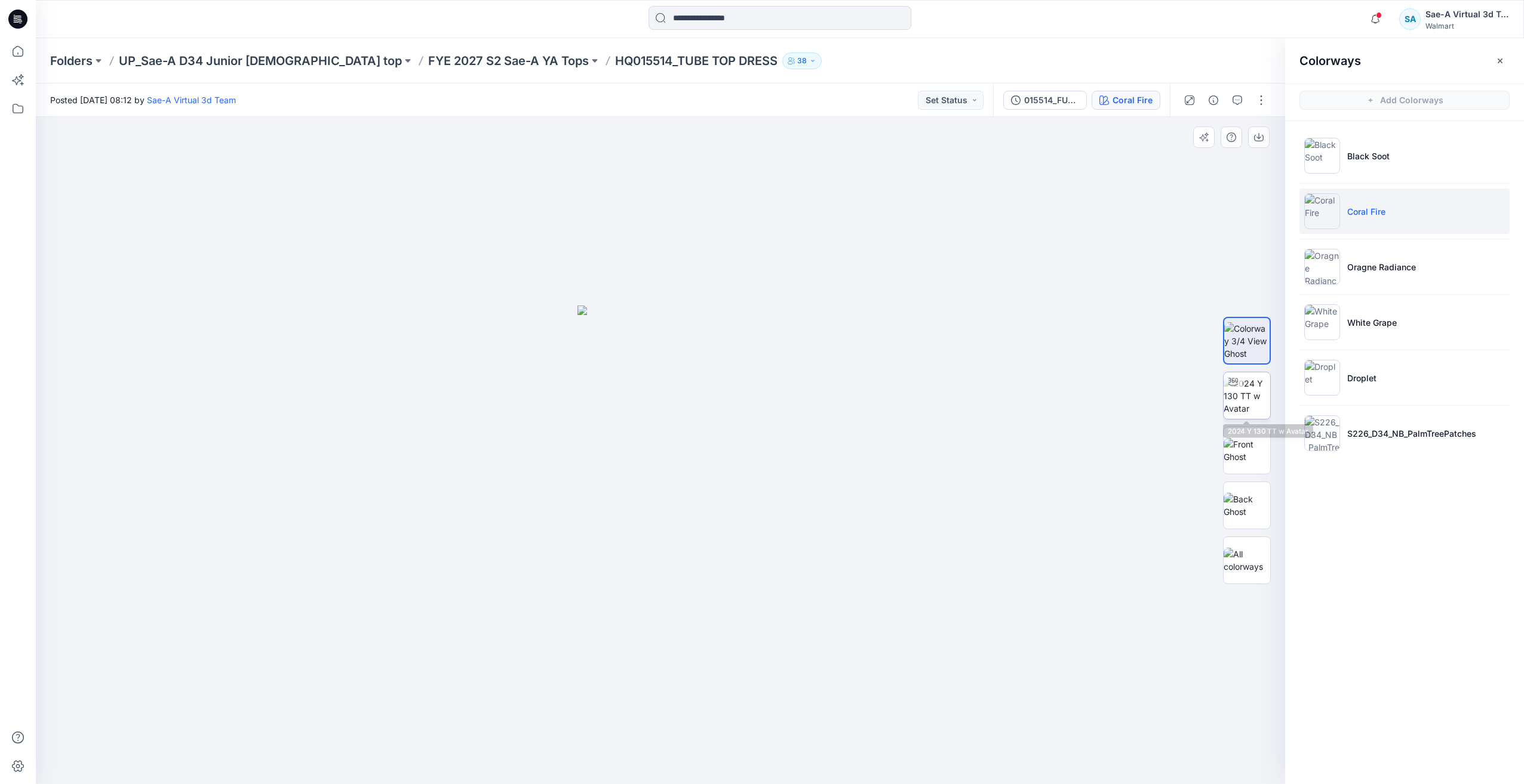
click at [1227, 395] on img at bounding box center [1247, 396] width 47 height 38
drag, startPoint x: 784, startPoint y: 580, endPoint x: 829, endPoint y: 358, distance: 226.5
drag, startPoint x: 785, startPoint y: 522, endPoint x: 726, endPoint y: 636, distance: 128.4
drag, startPoint x: 787, startPoint y: 744, endPoint x: 891, endPoint y: 729, distance: 105.1
click at [899, 733] on div at bounding box center [660, 451] width 1249 height 668
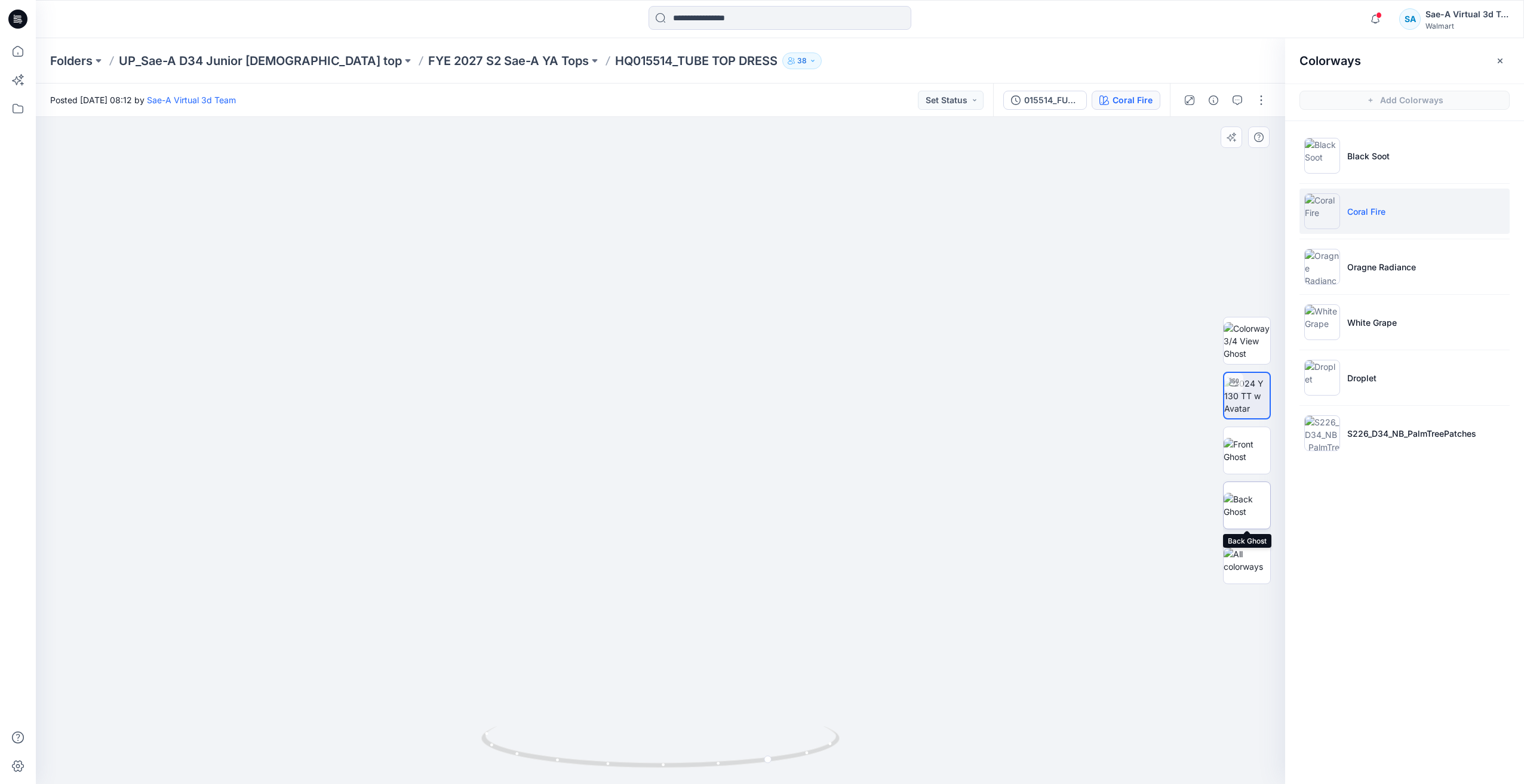
click at [1240, 507] on img at bounding box center [1247, 506] width 47 height 25
click at [1244, 452] on img at bounding box center [1247, 450] width 47 height 25
click at [1261, 101] on button "button" at bounding box center [1261, 100] width 19 height 19
click at [1205, 158] on button "Edit" at bounding box center [1211, 161] width 110 height 22
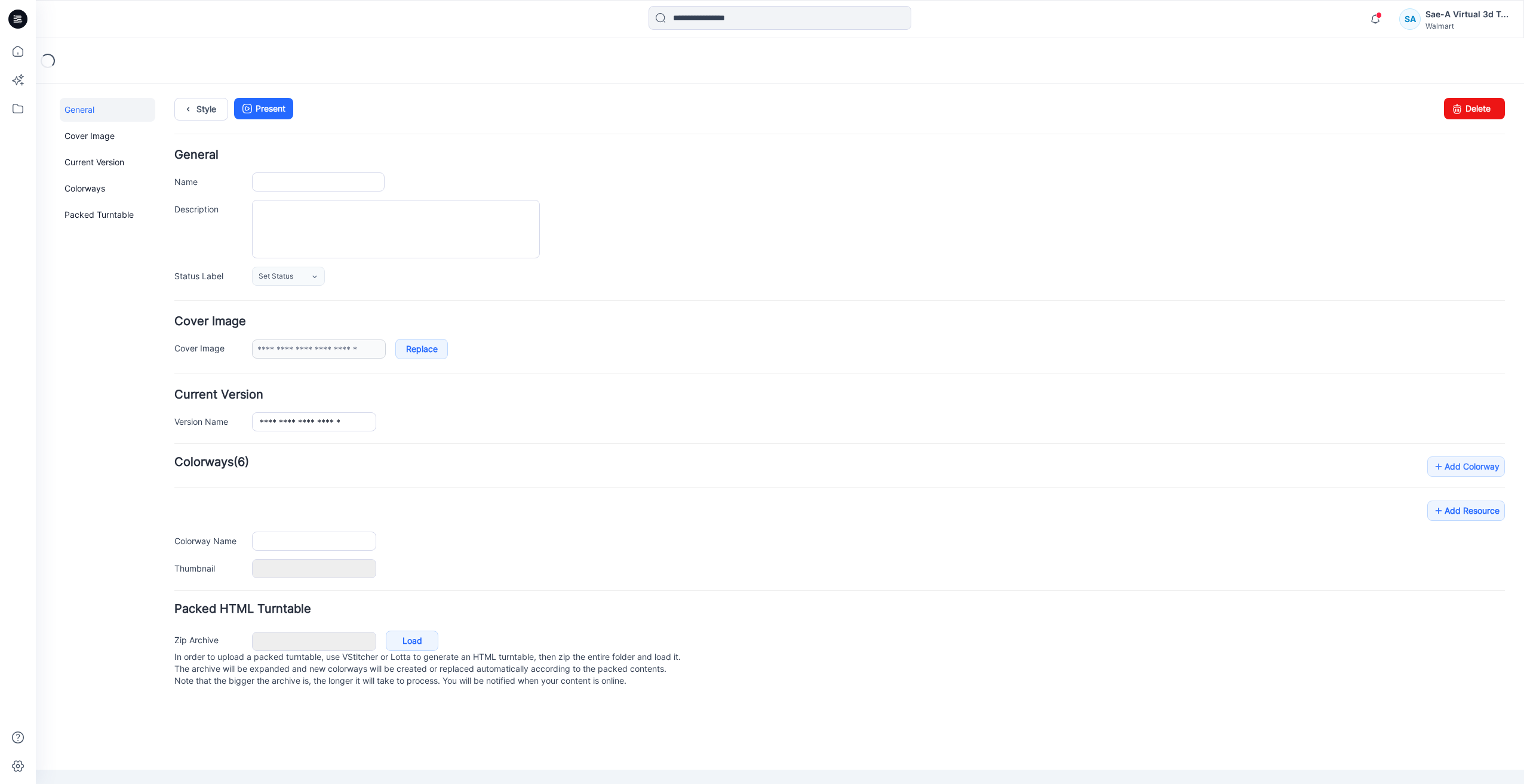
type input "**********"
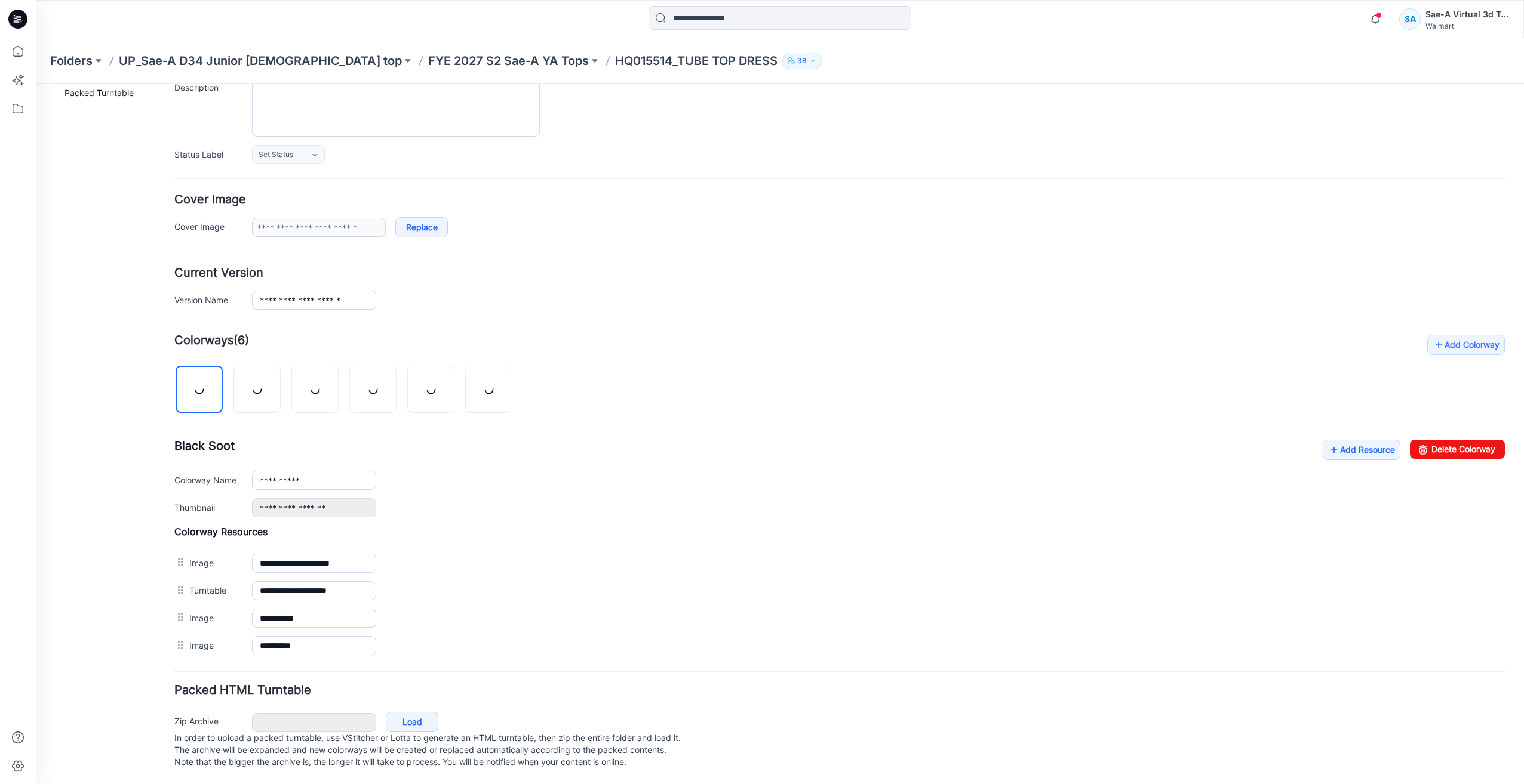
scroll to position [133, 0]
click at [256, 390] on img at bounding box center [257, 390] width 10 height 10
type input "**********"
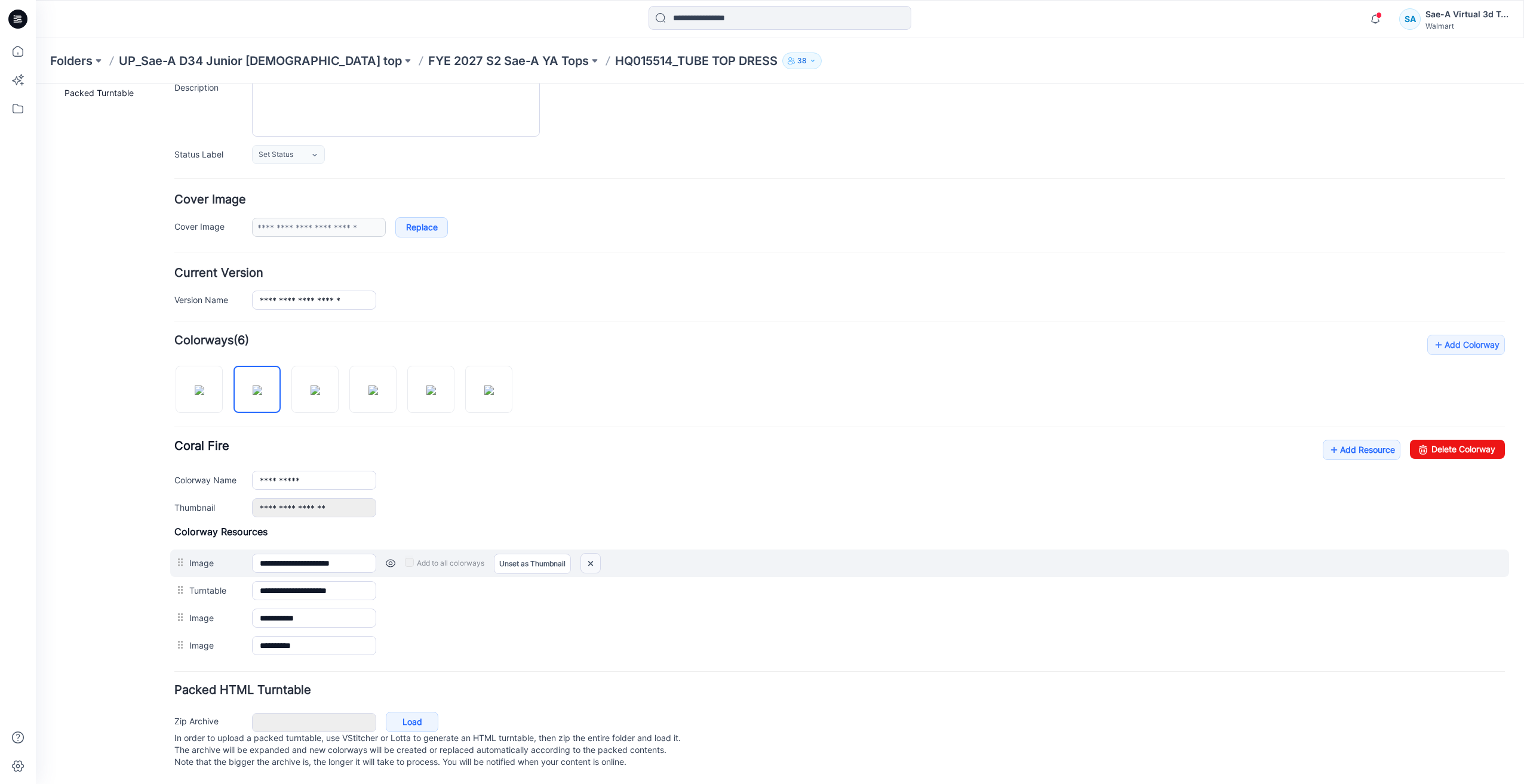
click at [594, 554] on img at bounding box center [590, 563] width 19 height 20
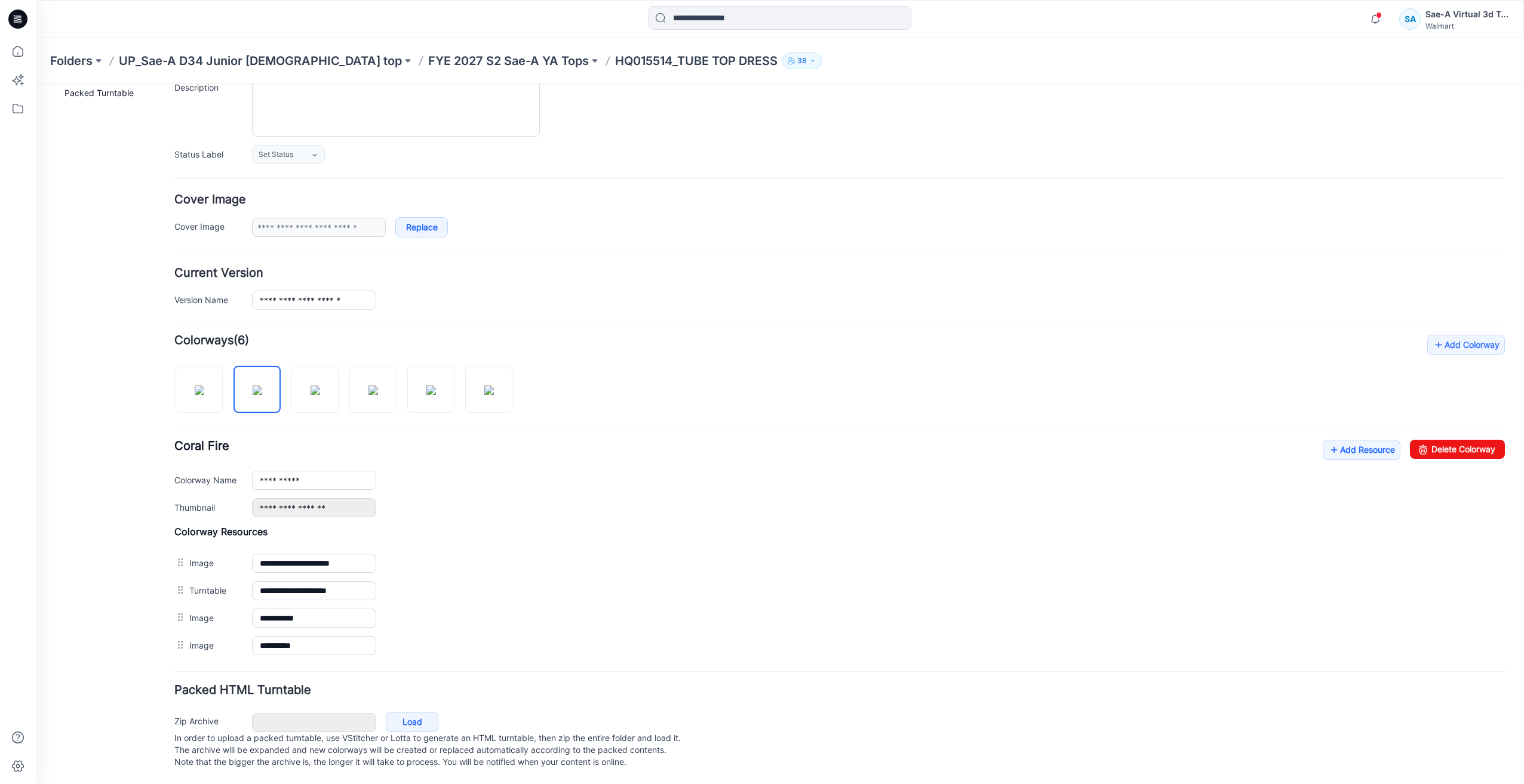
scroll to position [106, 0]
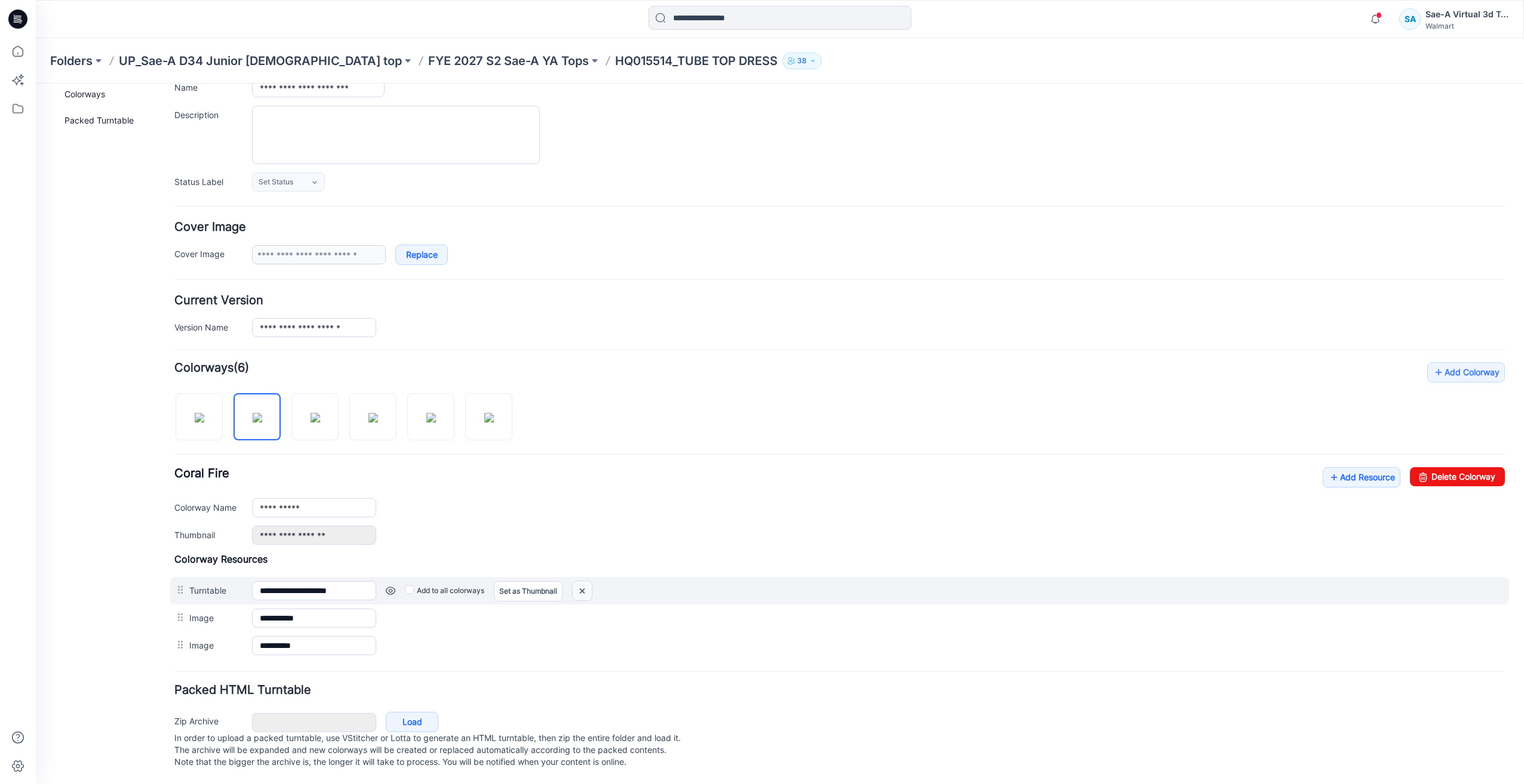
click at [577, 582] on img at bounding box center [582, 591] width 19 height 20
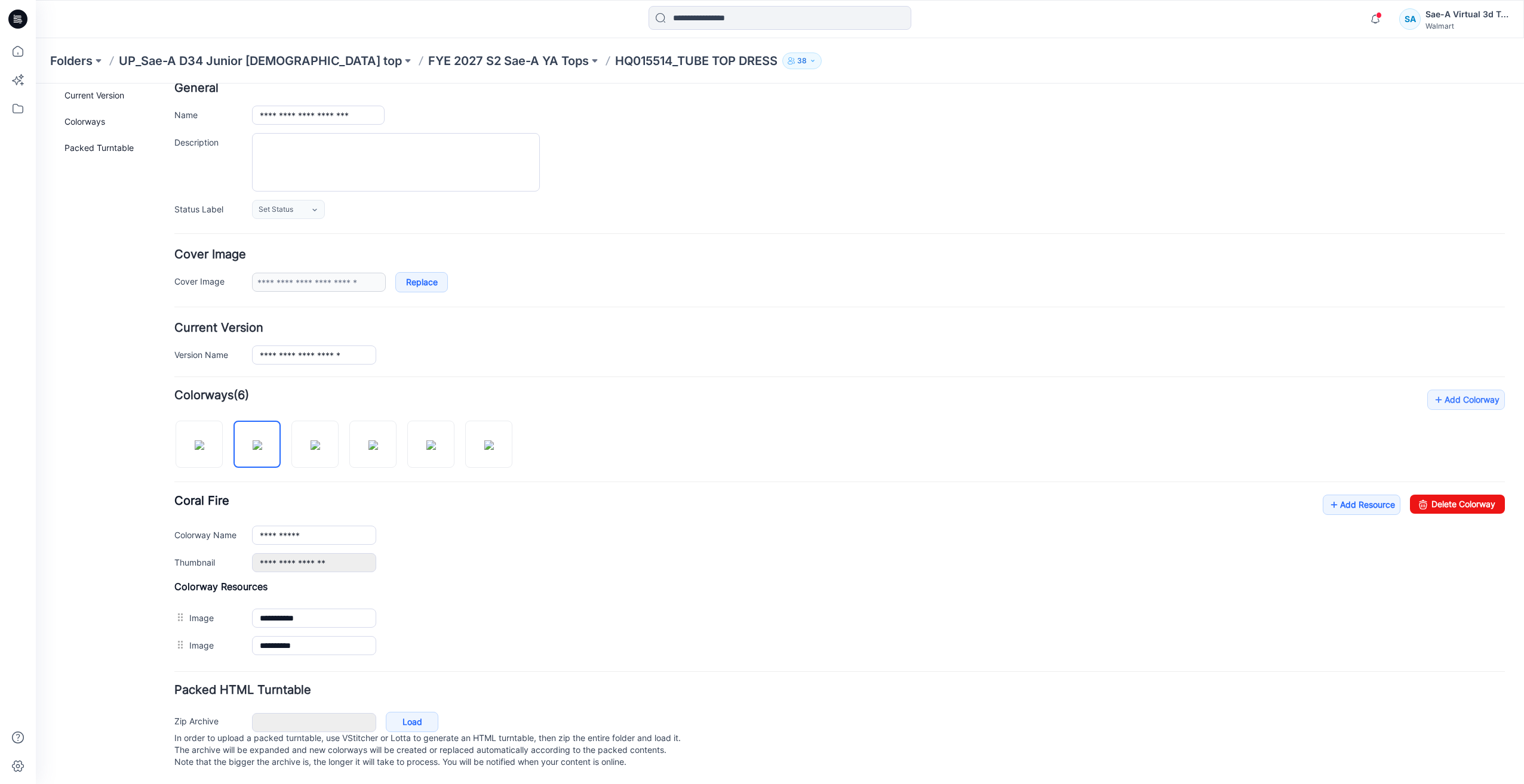
scroll to position [79, 0]
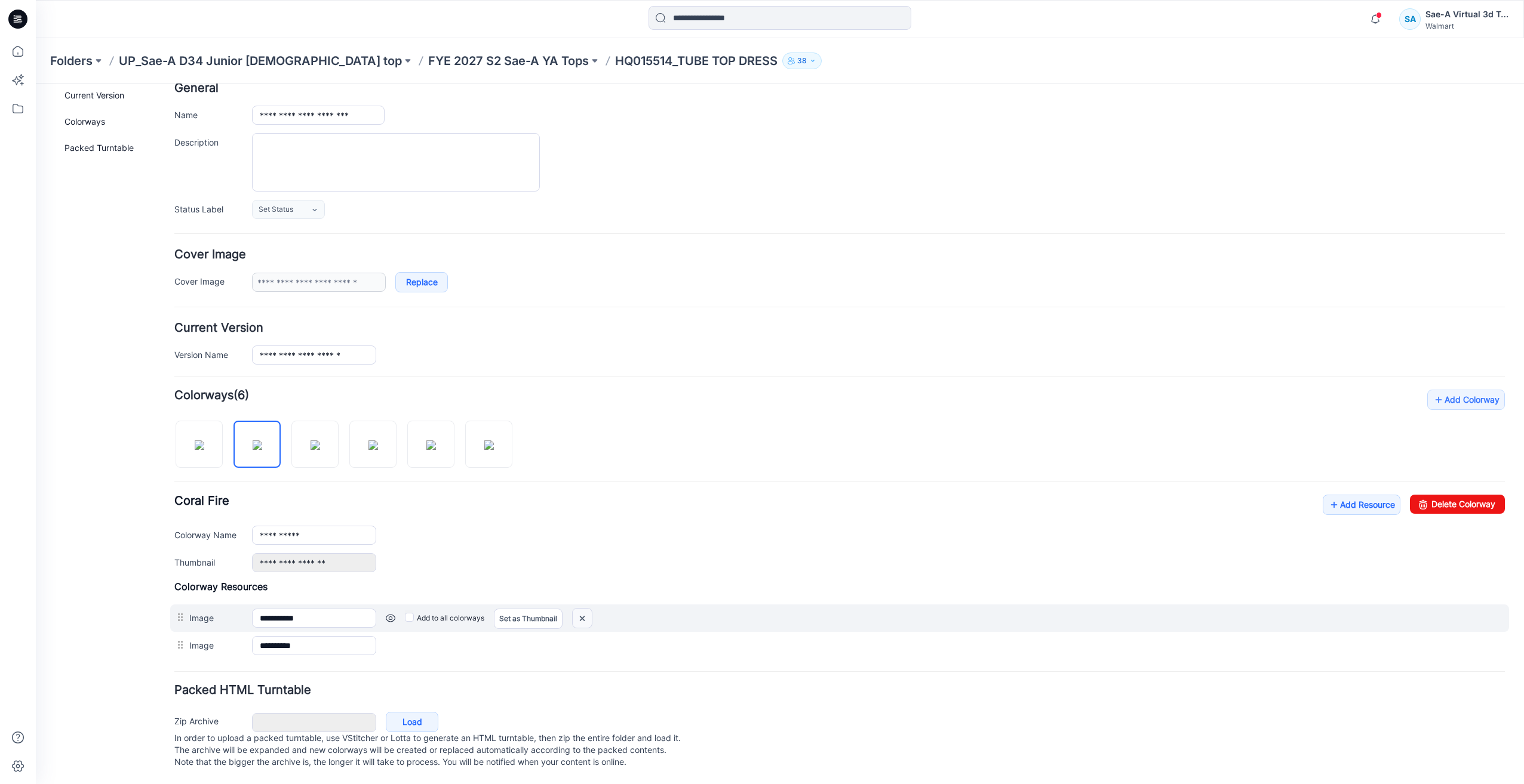
click at [587, 609] on img at bounding box center [582, 619] width 19 height 20
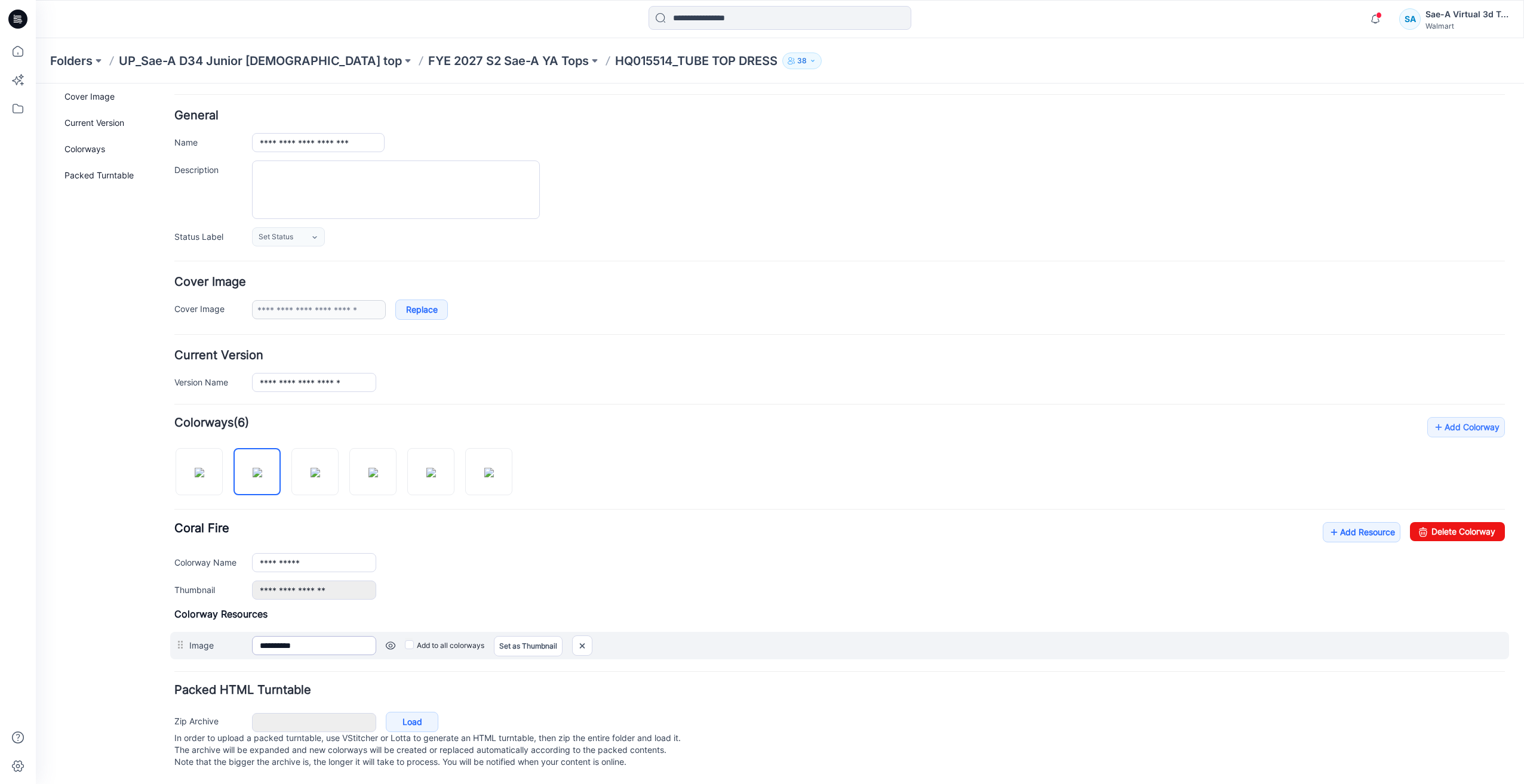
scroll to position [51, 0]
click at [582, 638] on img at bounding box center [582, 646] width 19 height 20
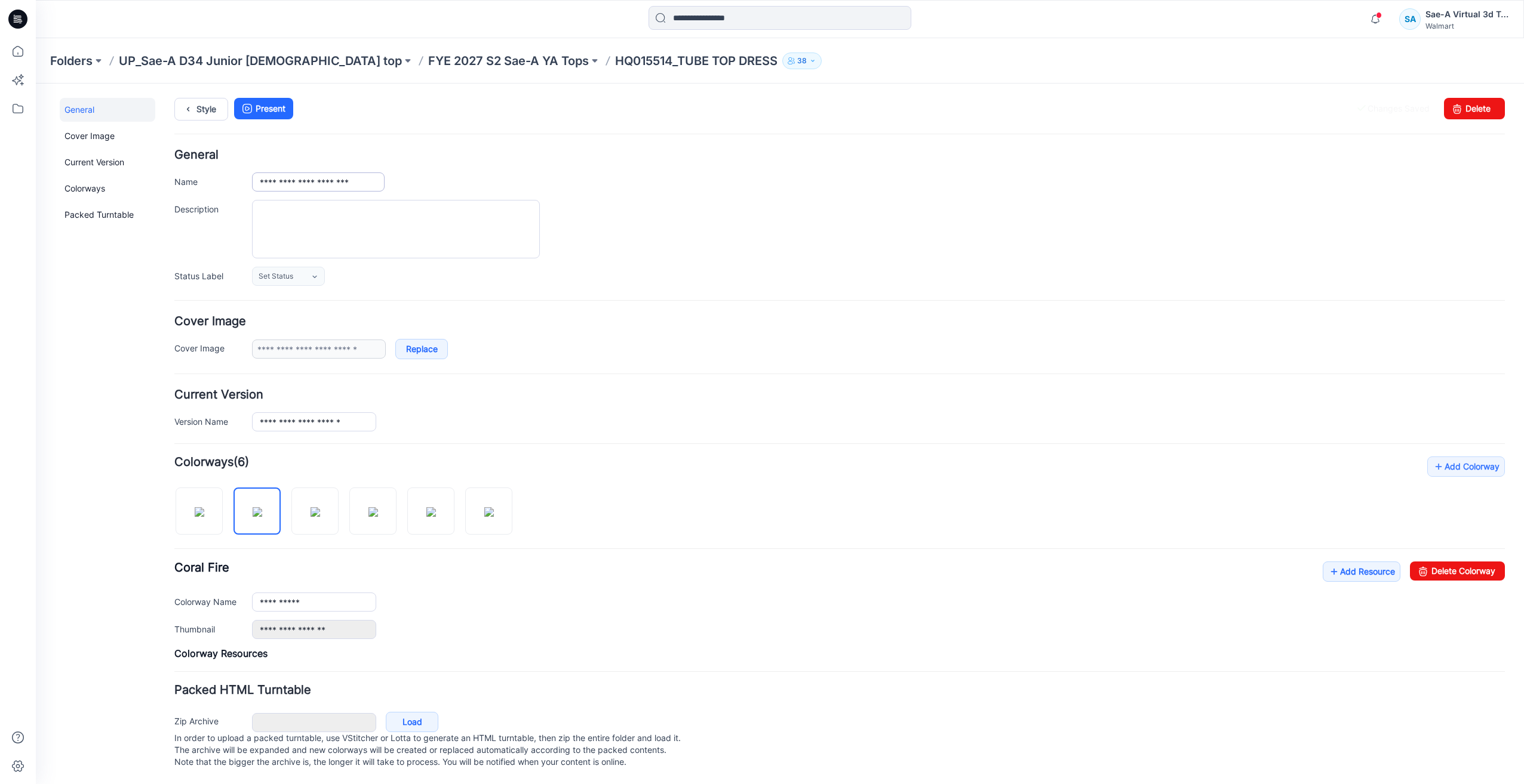
scroll to position [0, 0]
click at [212, 116] on link "Style" at bounding box center [201, 109] width 54 height 23
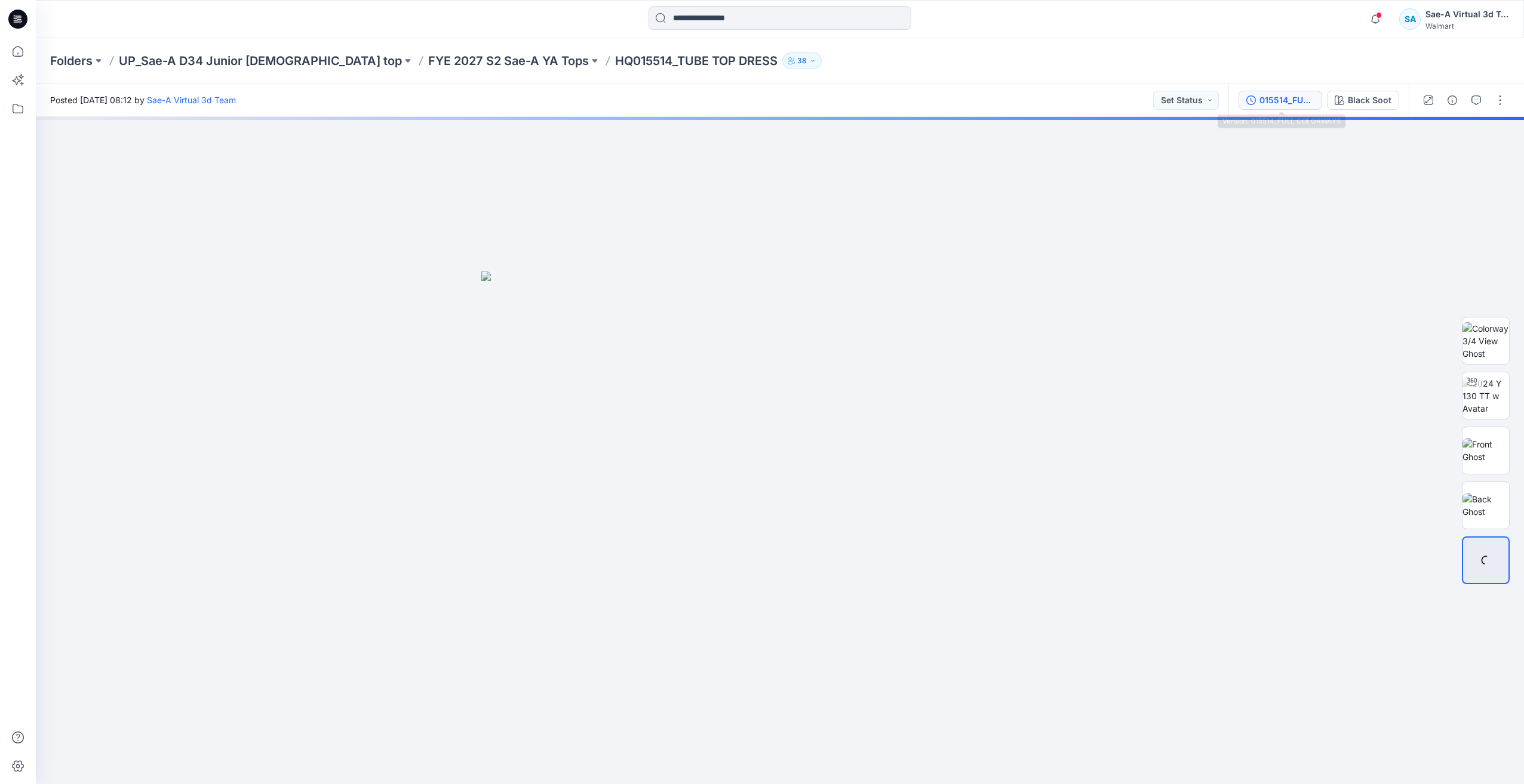
click at [1273, 104] on div "015514_FULL COLORWAYS" at bounding box center [1287, 100] width 55 height 13
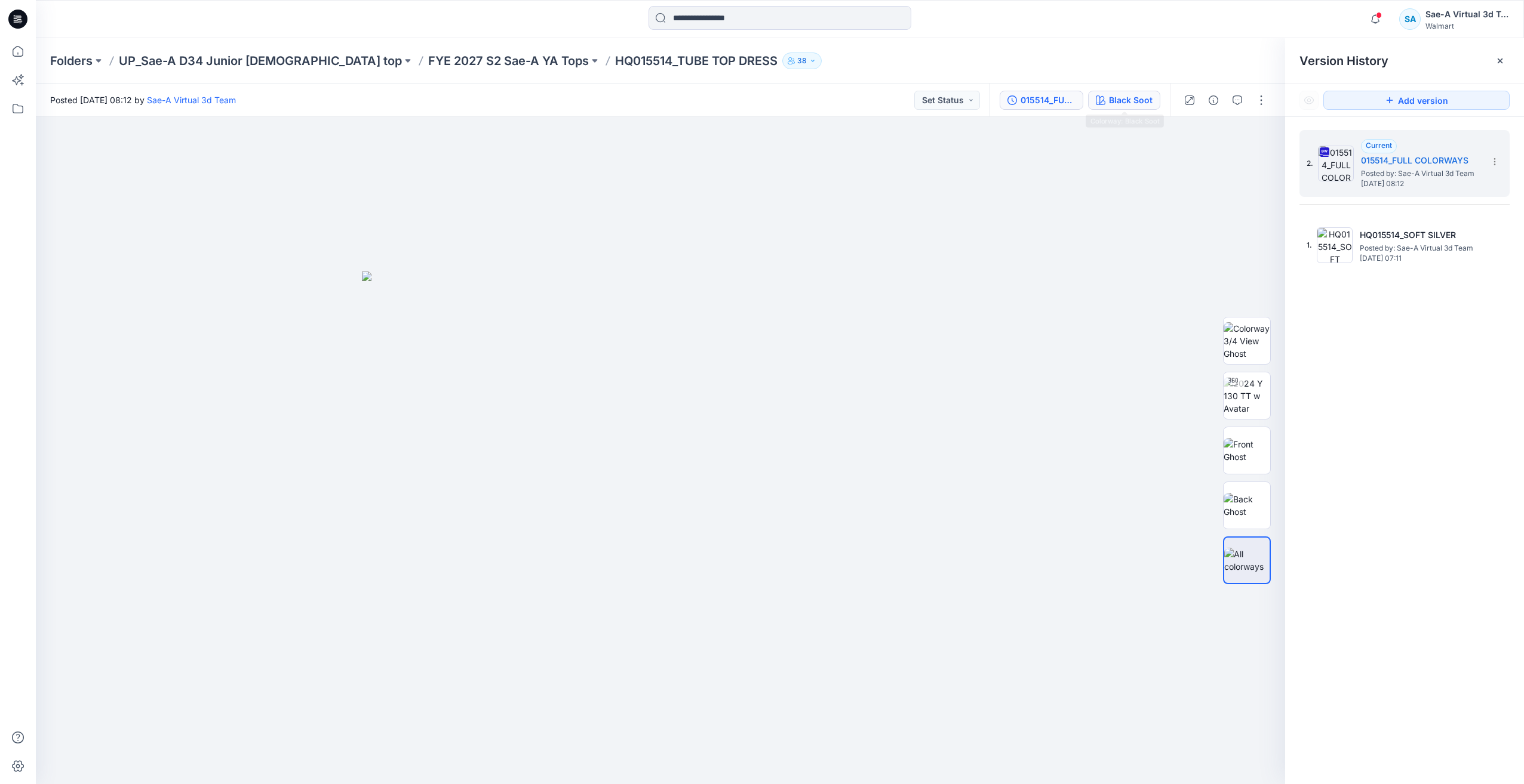
click at [1131, 105] on div "Black Soot" at bounding box center [1131, 100] width 44 height 13
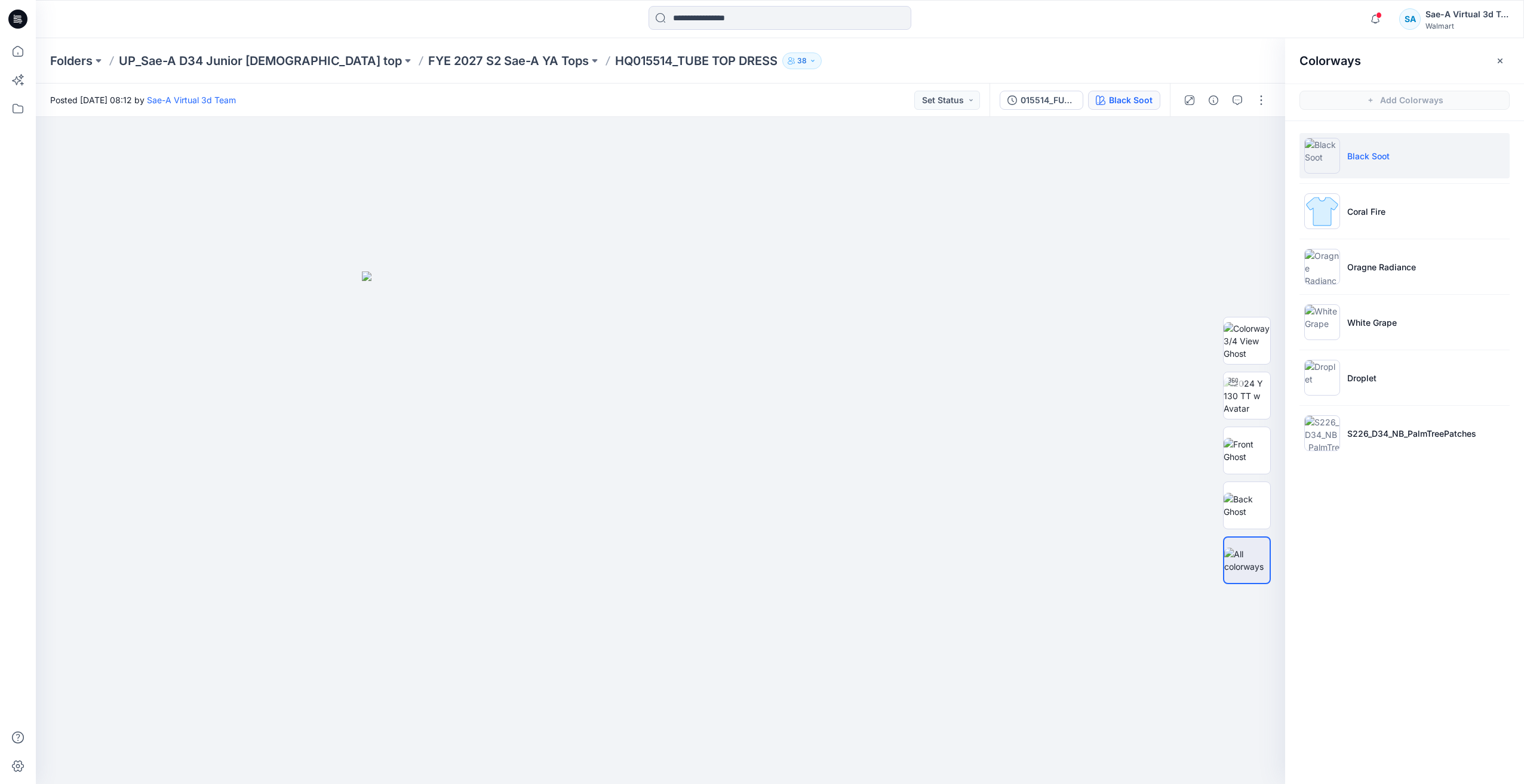
click at [21, 22] on icon at bounding box center [18, 19] width 19 height 19
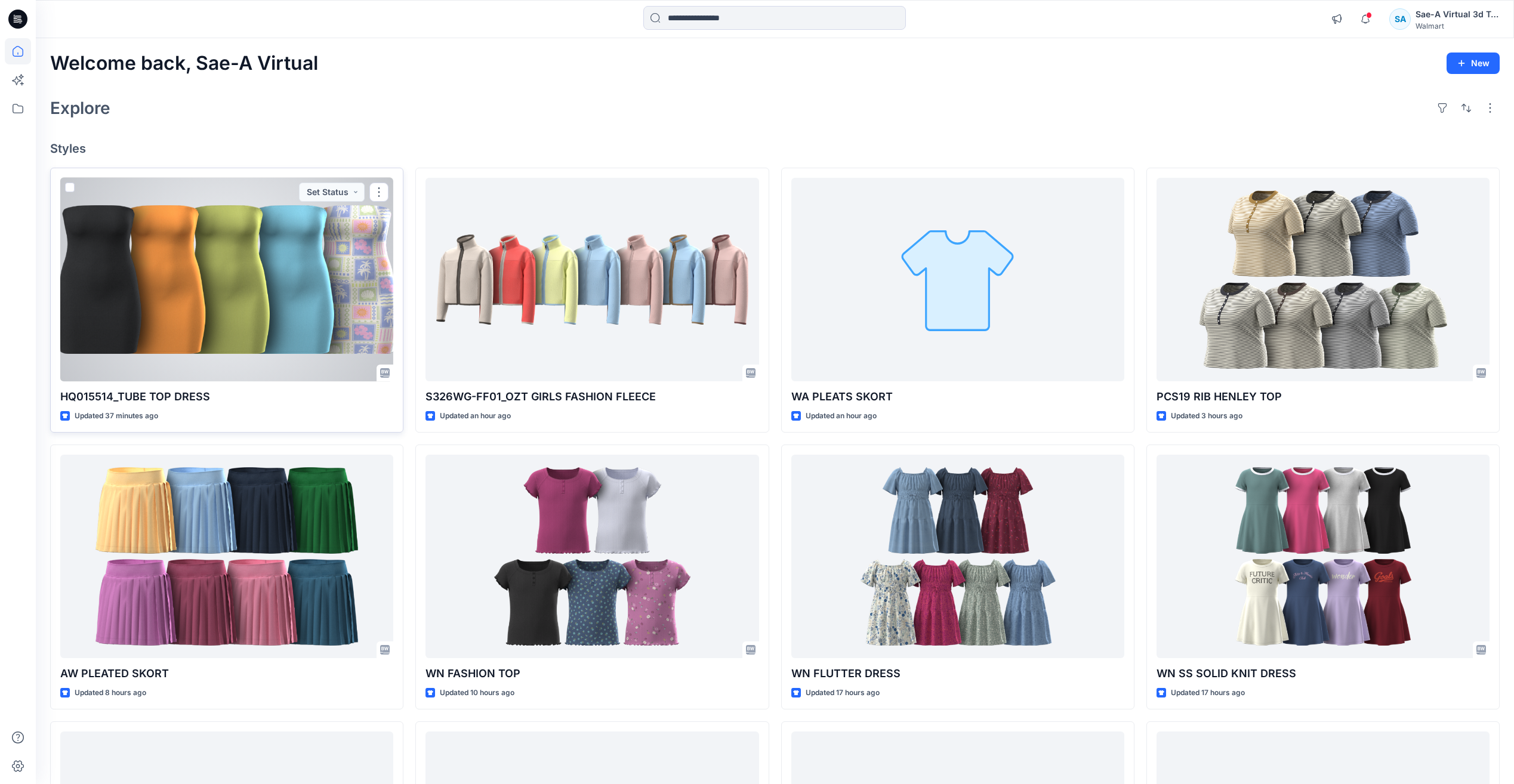
click at [299, 345] on div at bounding box center [227, 279] width 333 height 204
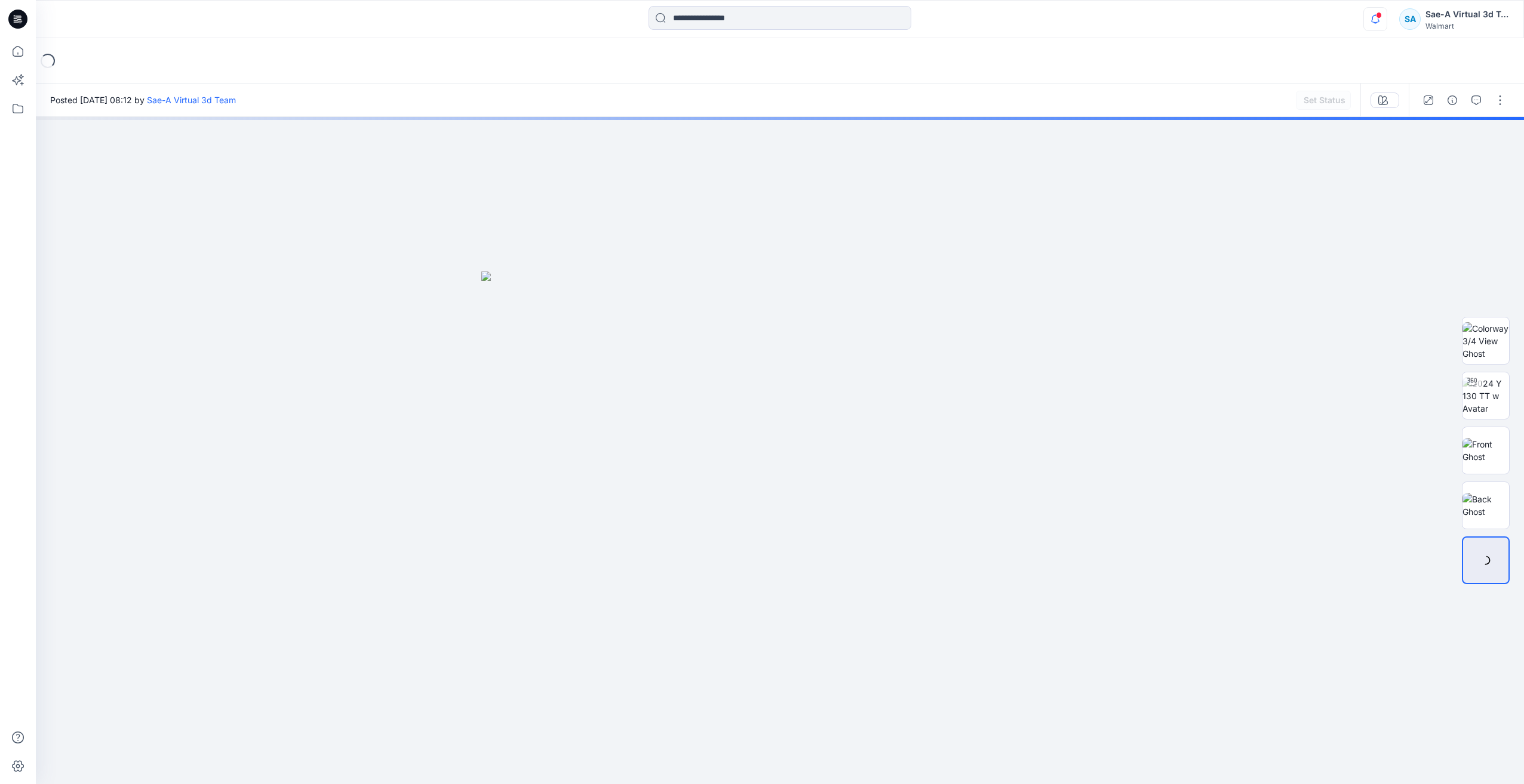
click at [1378, 20] on icon "button" at bounding box center [1375, 19] width 8 height 8
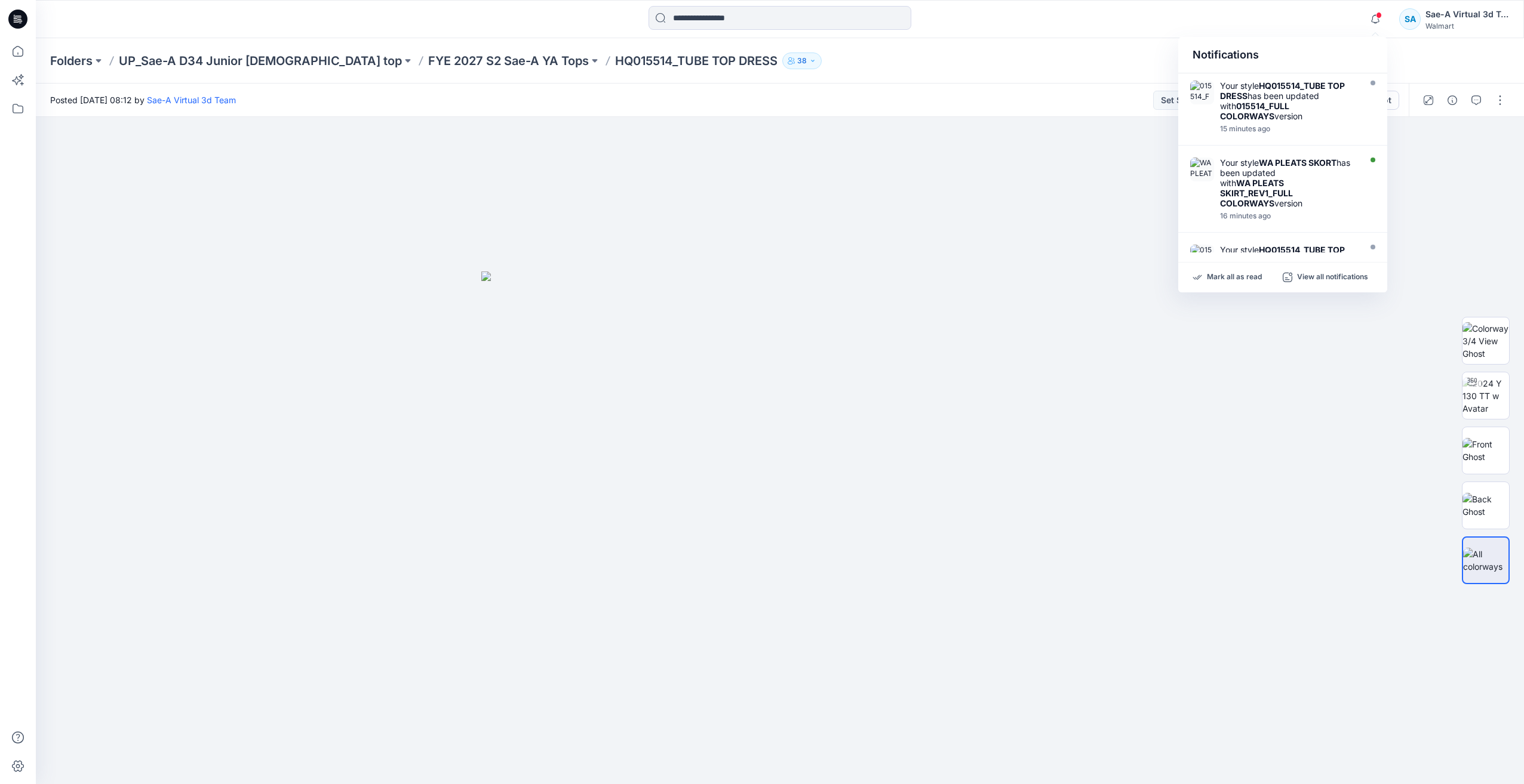
click at [1303, 41] on div "Notifications" at bounding box center [1282, 55] width 209 height 36
click at [1450, 98] on icon "button" at bounding box center [1452, 100] width 10 height 10
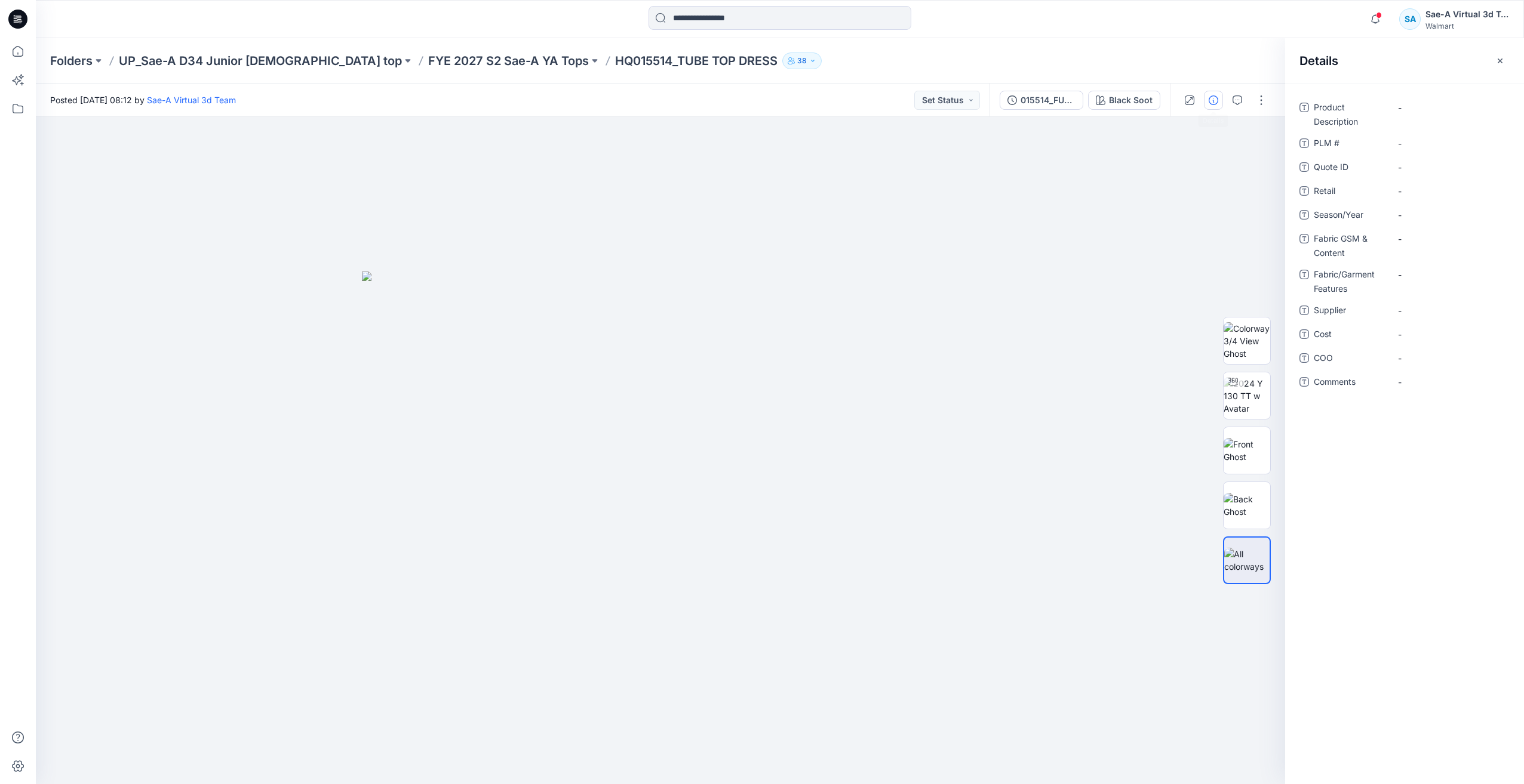
drag, startPoint x: 1420, startPoint y: 481, endPoint x: 1426, endPoint y: 408, distance: 73.2
click at [1420, 481] on div "Product Description - PLM # - Quote ID - Retail - Season/Year - Fabric GSM & Co…" at bounding box center [1404, 433] width 239 height 701
drag, startPoint x: 574, startPoint y: 61, endPoint x: 523, endPoint y: 68, distance: 51.5
click at [615, 68] on p "HQ015514_TUBE TOP DRESS" at bounding box center [697, 61] width 163 height 17
copy p "HQ015514"
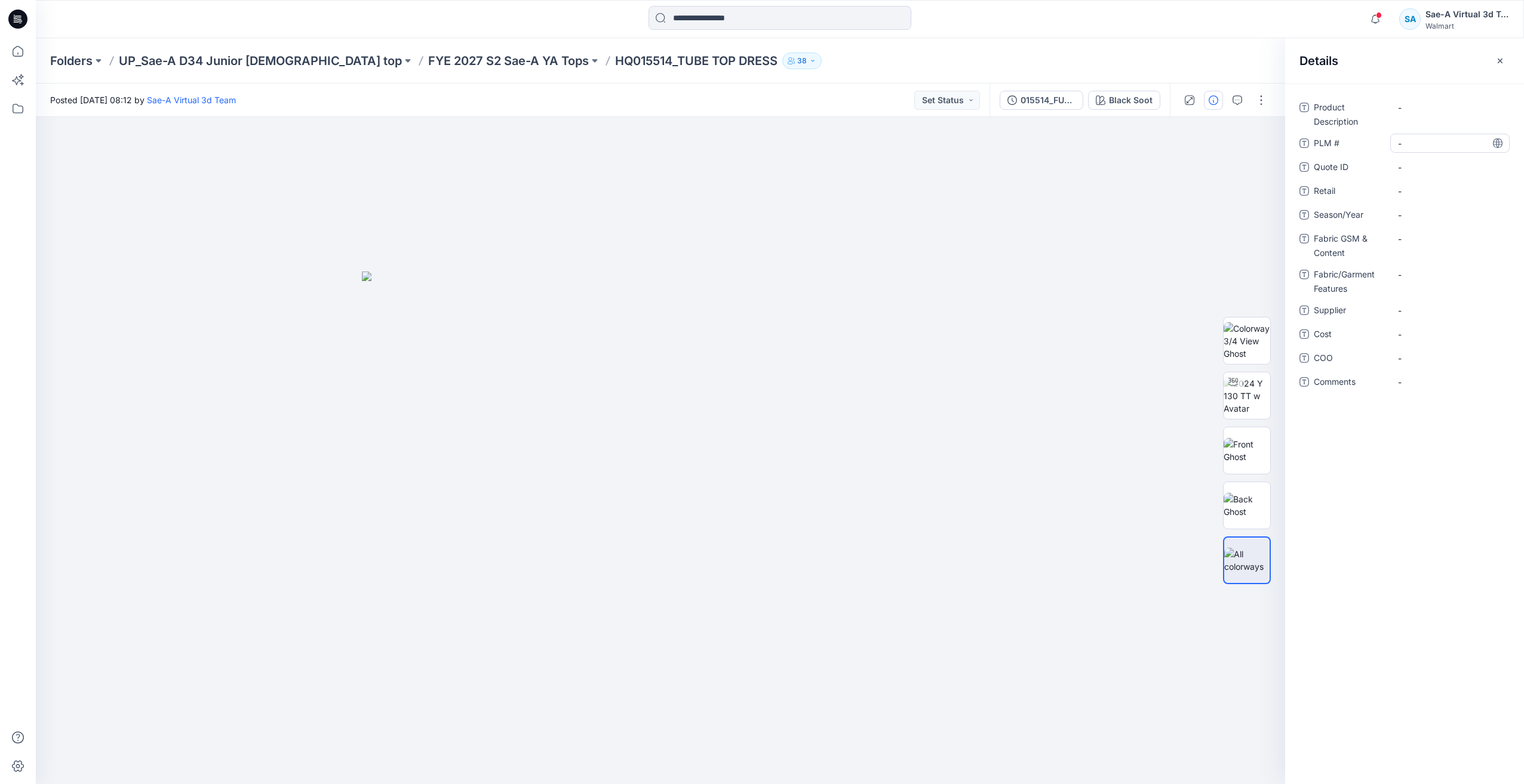
click at [1445, 135] on div "-" at bounding box center [1450, 142] width 119 height 19
type textarea "********"
click at [1176, 29] on div "Notifications Your style HQ015514_TUBE TOP DRESS has been updated with 015514_F…" at bounding box center [779, 19] width 1488 height 26
drag, startPoint x: 585, startPoint y: 61, endPoint x: 680, endPoint y: 78, distance: 96.5
click at [680, 78] on div "Folders UP_Sae-A D34 Junior ladies top FYE 2027 S2 Sae-A YA Tops HQ015514_TUBE …" at bounding box center [780, 61] width 1488 height 46
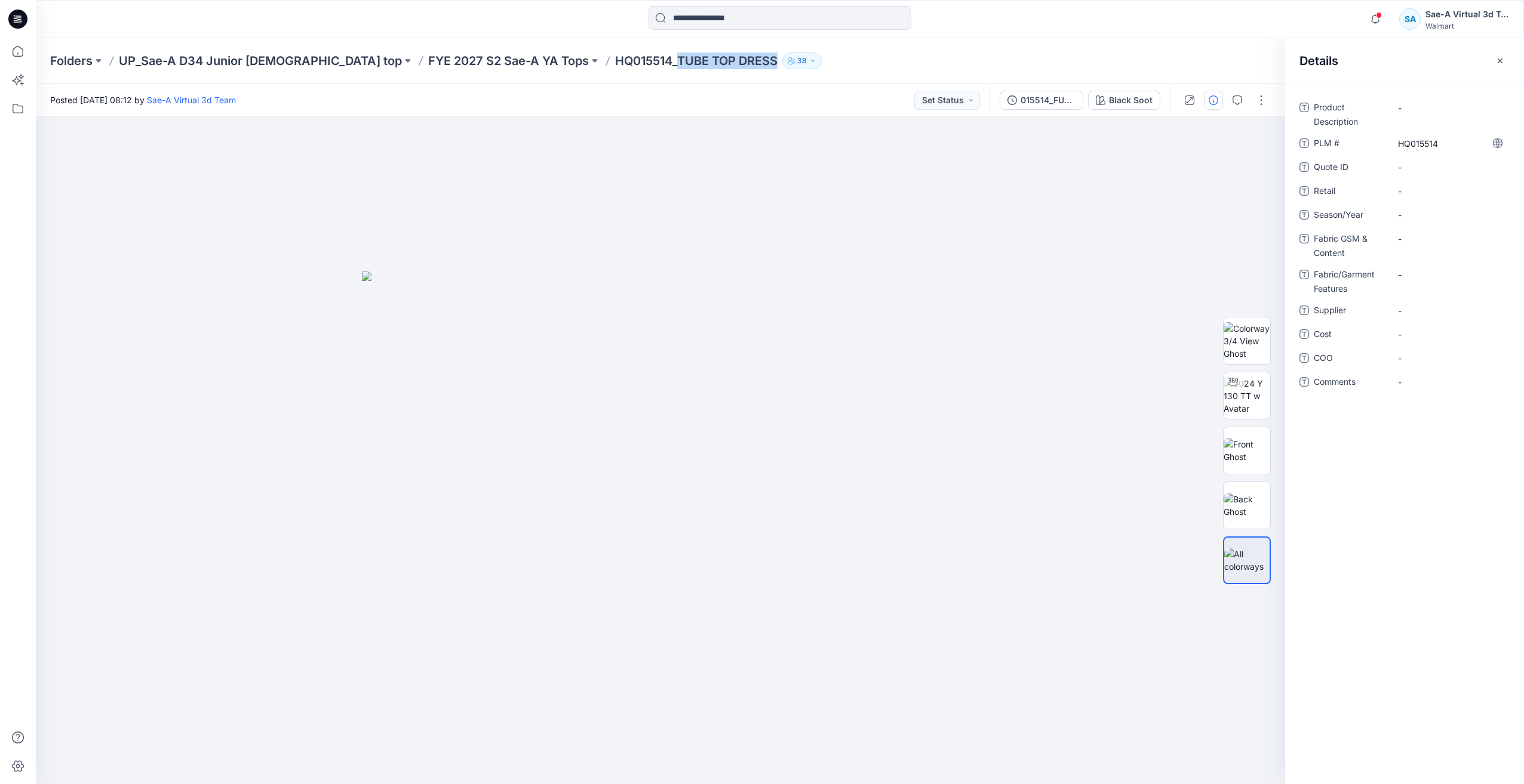
copy p "TUBE TOP DRESS"
drag, startPoint x: 1433, startPoint y: 112, endPoint x: 1412, endPoint y: 285, distance: 174.3
click at [1433, 111] on Description "-" at bounding box center [1450, 107] width 104 height 12
click at [1409, 473] on div "**********" at bounding box center [1404, 433] width 239 height 701
click at [1413, 483] on div "Product Description TUBE TOP DRESS PLM # HQ015514 Quote ID - Retail - Season/Ye…" at bounding box center [1404, 433] width 239 height 701
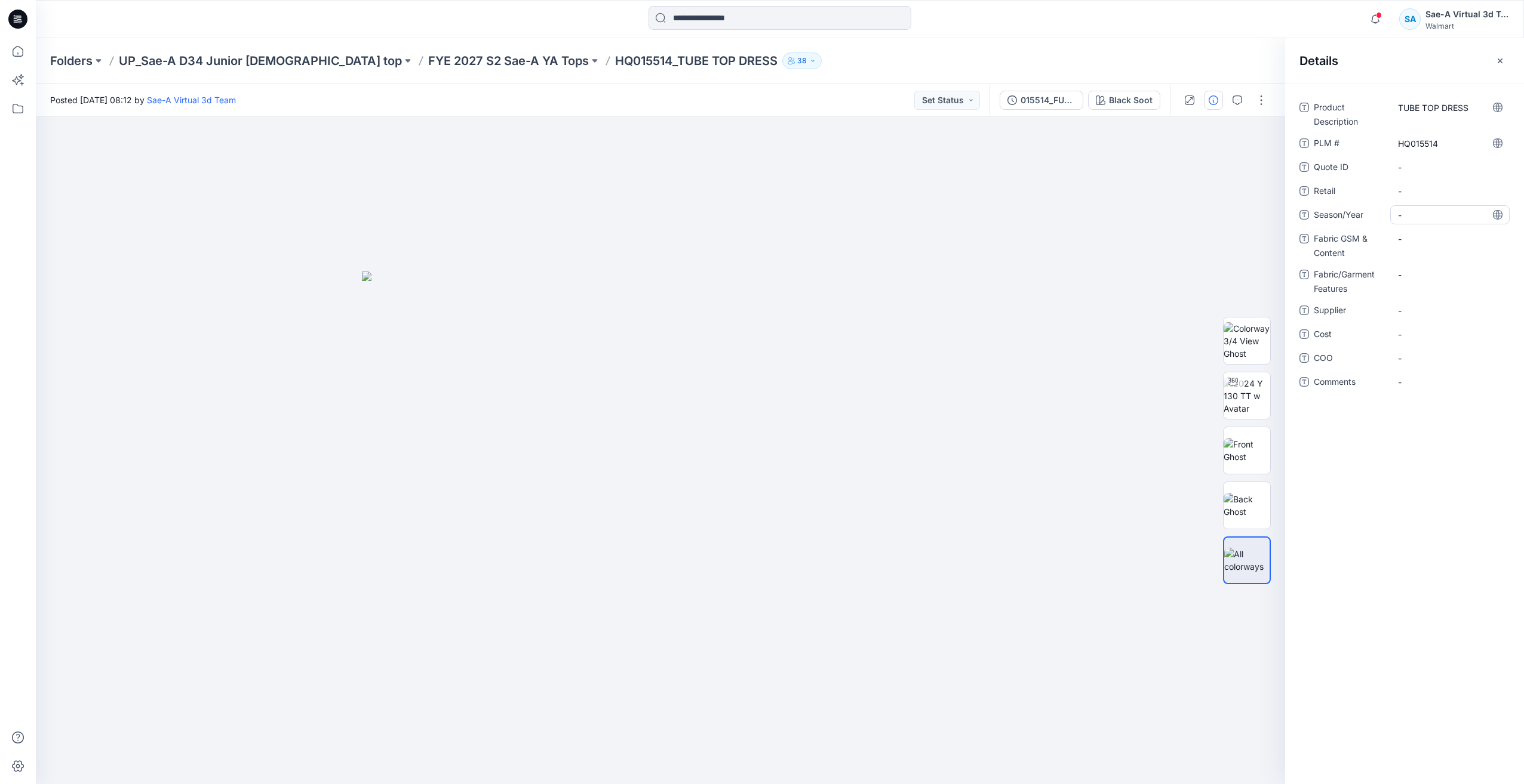
click at [1413, 214] on span "-" at bounding box center [1450, 215] width 104 height 12
type textarea "*******"
click at [1398, 426] on div "Product Description TUBE TOP DRESS PLM # HQ015514 Quote ID - Retail - Season/Ye…" at bounding box center [1404, 433] width 239 height 701
click at [1409, 240] on Content "-" at bounding box center [1450, 239] width 104 height 12
click at [1411, 306] on span "-" at bounding box center [1450, 310] width 104 height 12
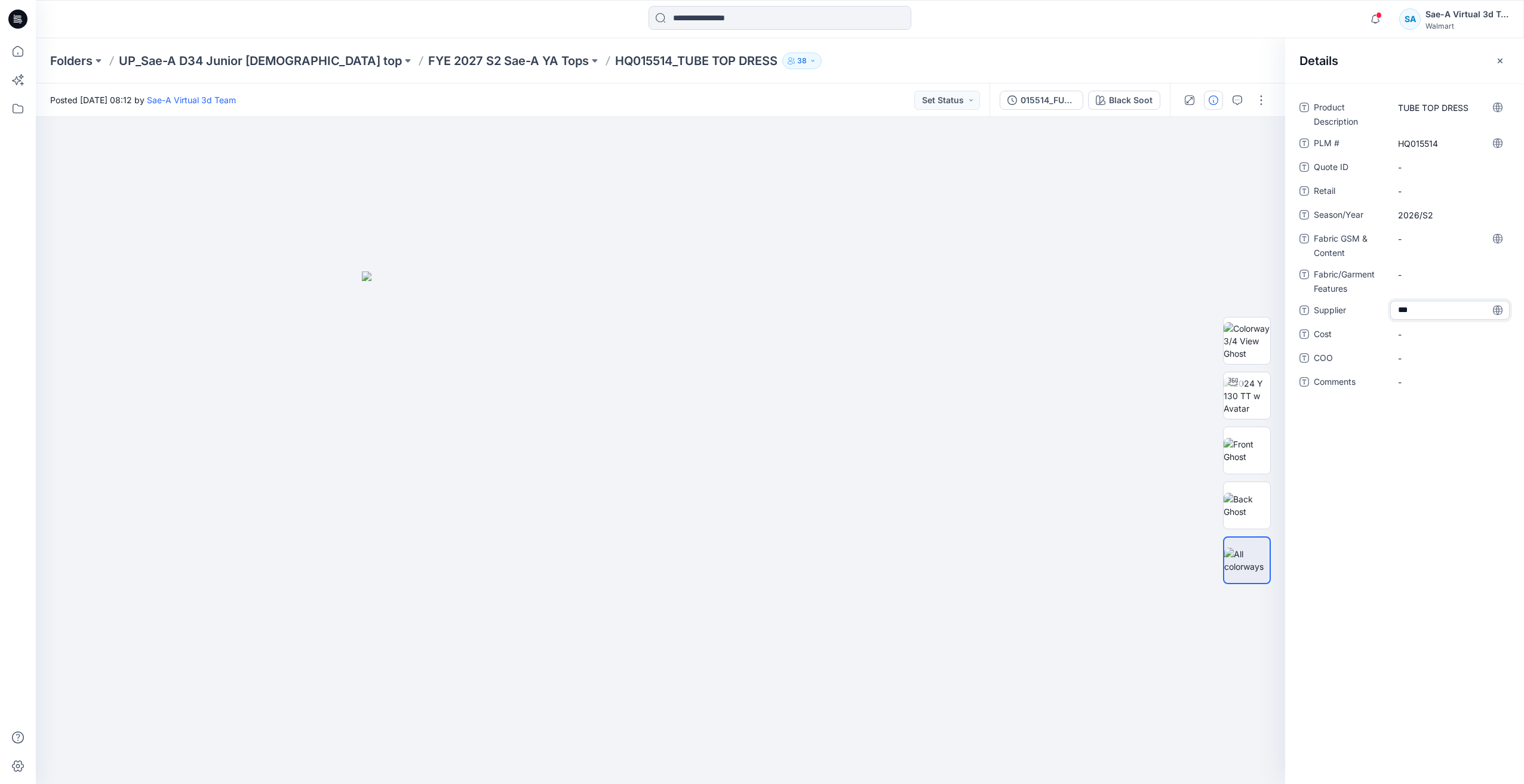
type textarea "****"
click at [1400, 339] on span "-" at bounding box center [1450, 334] width 104 height 12
type textarea "***"
click at [1423, 493] on div "Product Description TUBE TOP DRESS PLM # HQ015514 Quote ID - Retail - Season/Ye…" at bounding box center [1404, 433] width 239 height 701
click at [1420, 338] on span "tba" at bounding box center [1450, 334] width 104 height 12
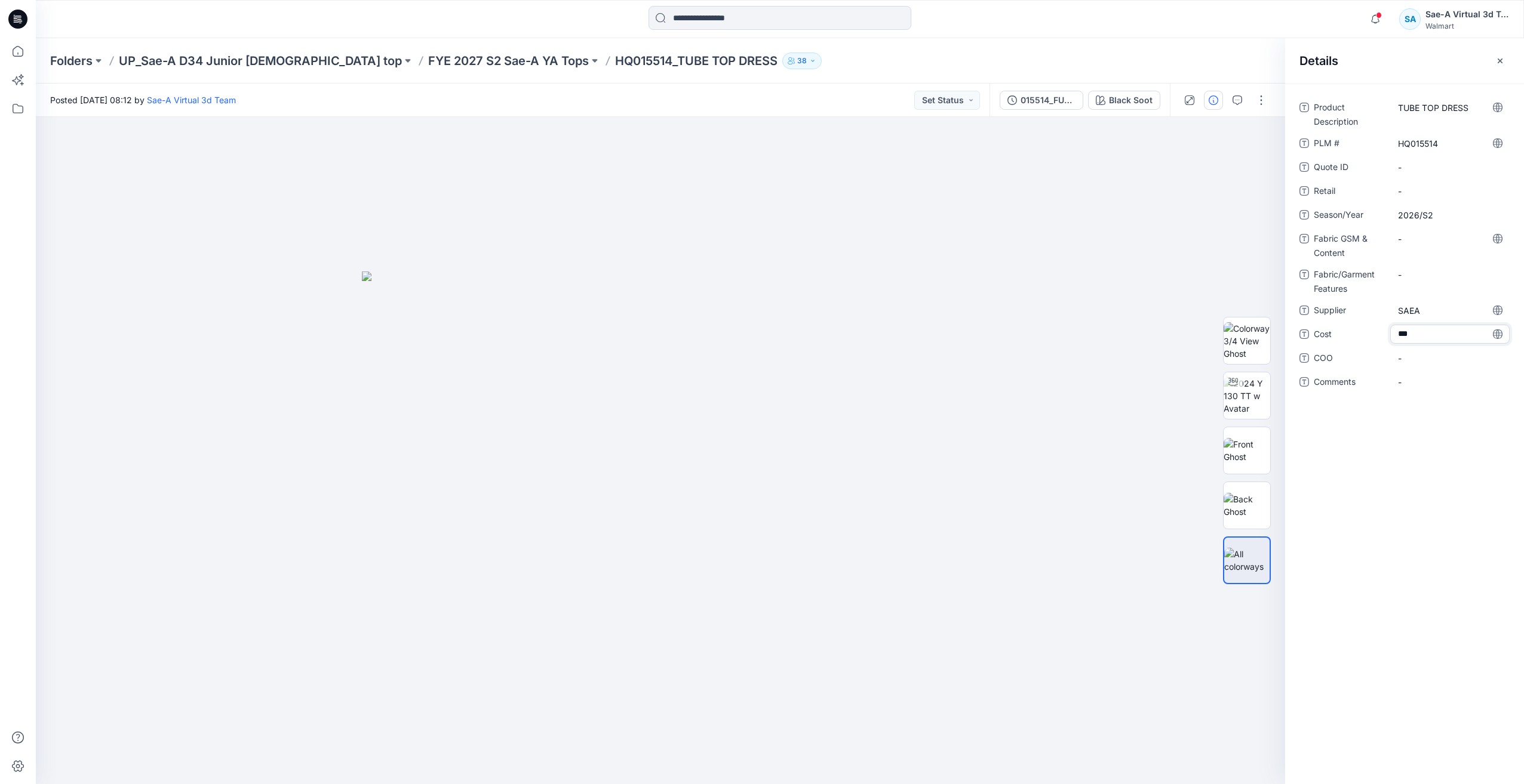
click at [1420, 338] on textarea "***" at bounding box center [1450, 334] width 119 height 19
type textarea "***"
click at [1432, 459] on div "Product Description TUBE TOP DRESS PLM # HQ015514 Quote ID - Retail - Season/Ye…" at bounding box center [1404, 433] width 239 height 701
click at [1422, 233] on Content "-" at bounding box center [1450, 239] width 104 height 12
click at [1402, 240] on Content "-" at bounding box center [1450, 239] width 104 height 12
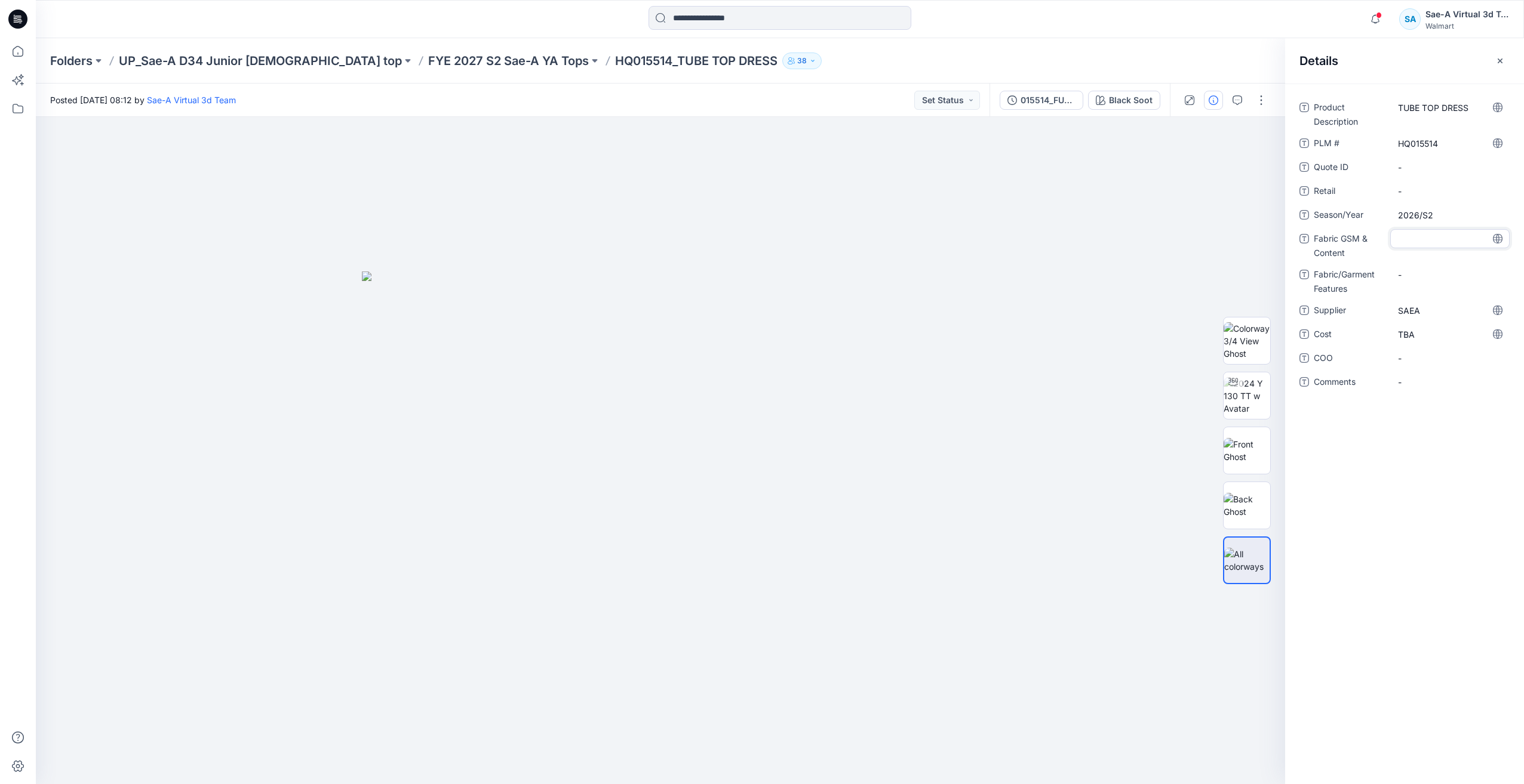
type textarea "**********"
click at [1402, 505] on div "**********" at bounding box center [1404, 433] width 239 height 701
drag, startPoint x: 1430, startPoint y: 235, endPoint x: 1389, endPoint y: 241, distance: 41.4
click at [1389, 241] on div "Fabric GSM & Content 2X2 Rib_200gsm_89-11_Polyester-Spandex" at bounding box center [1404, 245] width 210 height 31
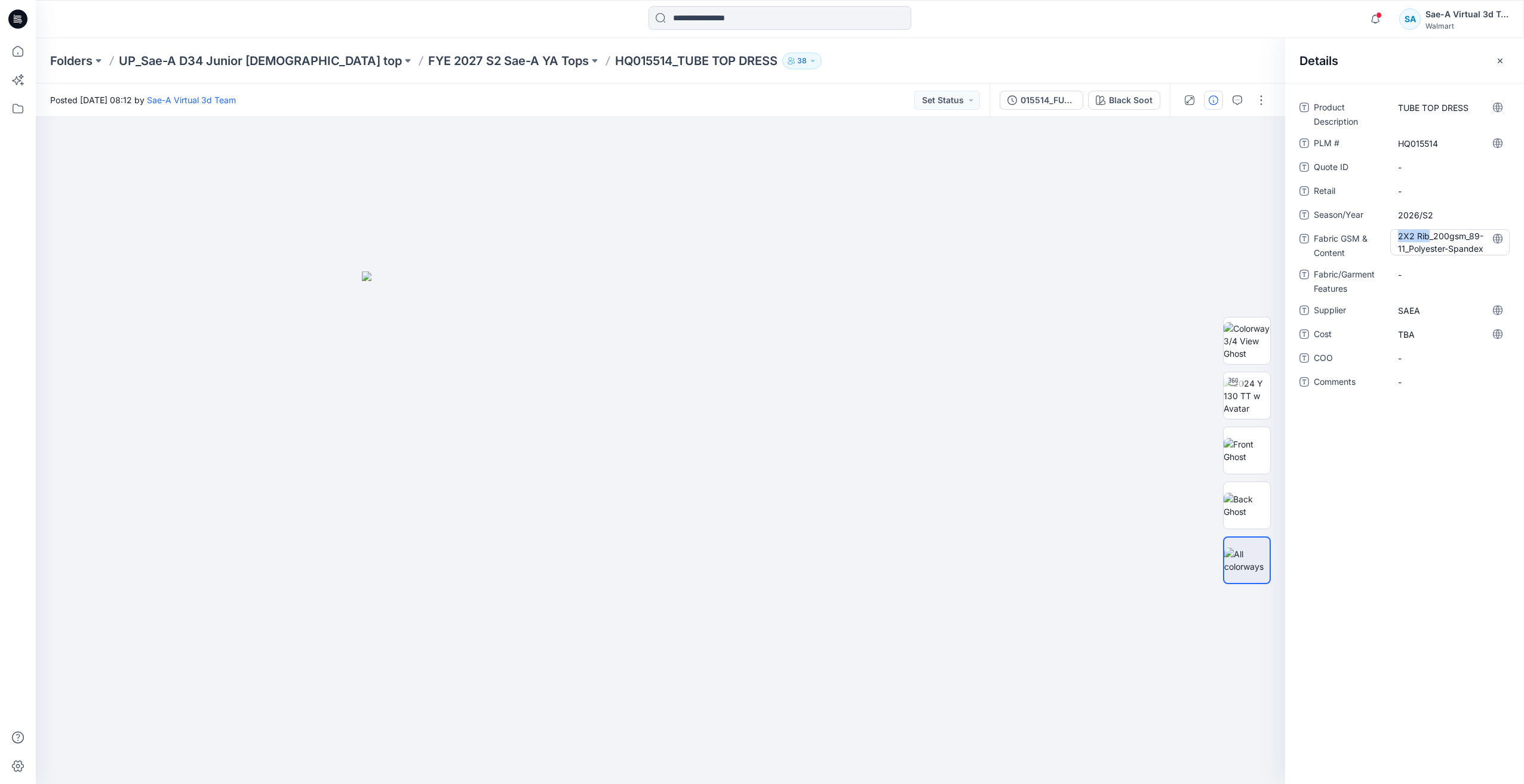
click at [1428, 241] on Content "2X2 Rib_200gsm_89-11_Polyester-Spandex" at bounding box center [1450, 242] width 104 height 25
drag, startPoint x: 1427, startPoint y: 236, endPoint x: 1391, endPoint y: 240, distance: 36.2
click at [1391, 240] on textarea "**********" at bounding box center [1450, 241] width 119 height 25
type textarea "**********"
click at [1413, 267] on div "-" at bounding box center [1450, 274] width 119 height 19
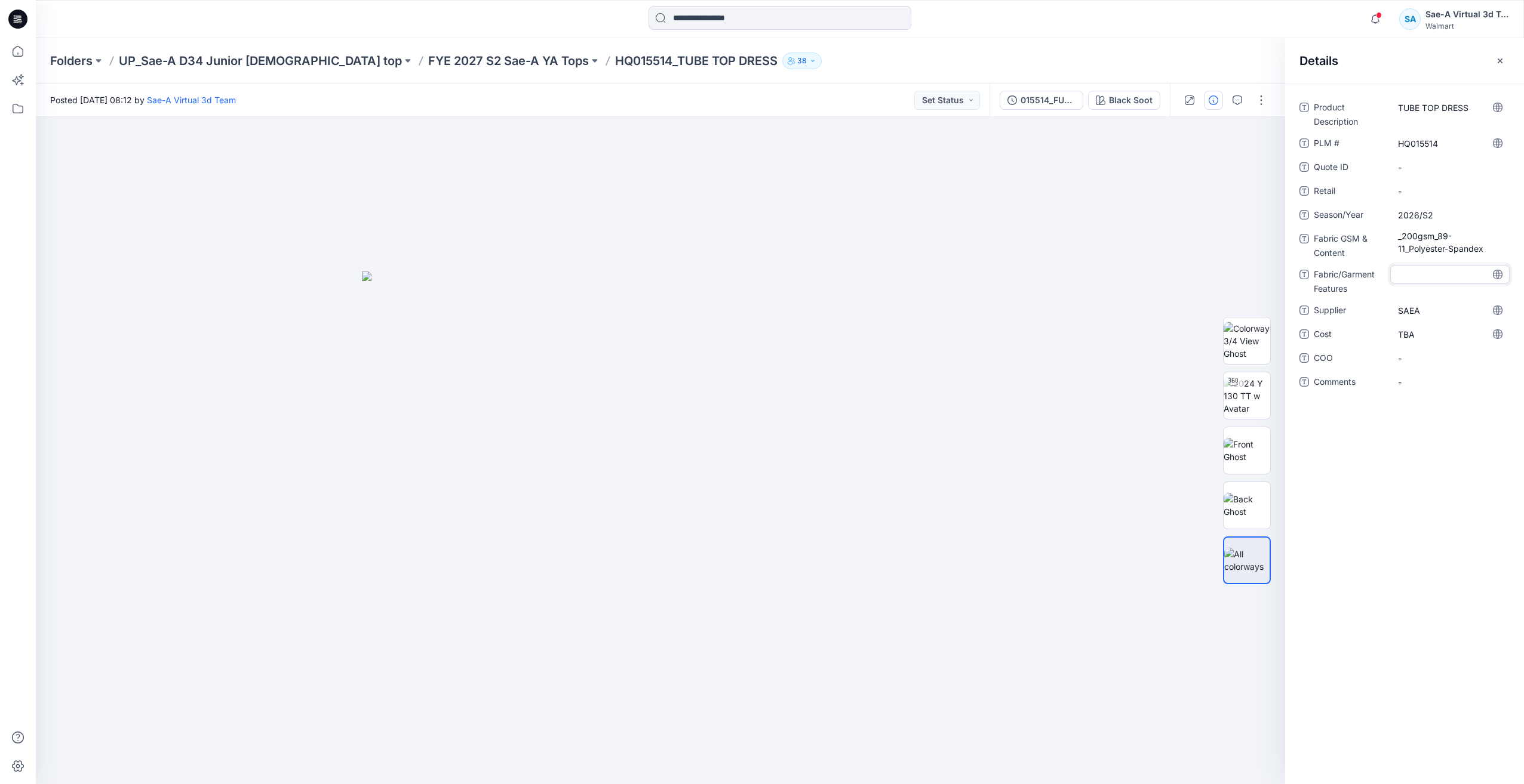
type textarea "*******"
click at [1404, 237] on Content "_200gsm_89-11_Polyester-Spandex" at bounding box center [1450, 242] width 104 height 25
click at [1401, 238] on textarea "**********" at bounding box center [1450, 241] width 119 height 25
type textarea "**********"
click at [1481, 526] on div "**********" at bounding box center [1404, 433] width 239 height 701
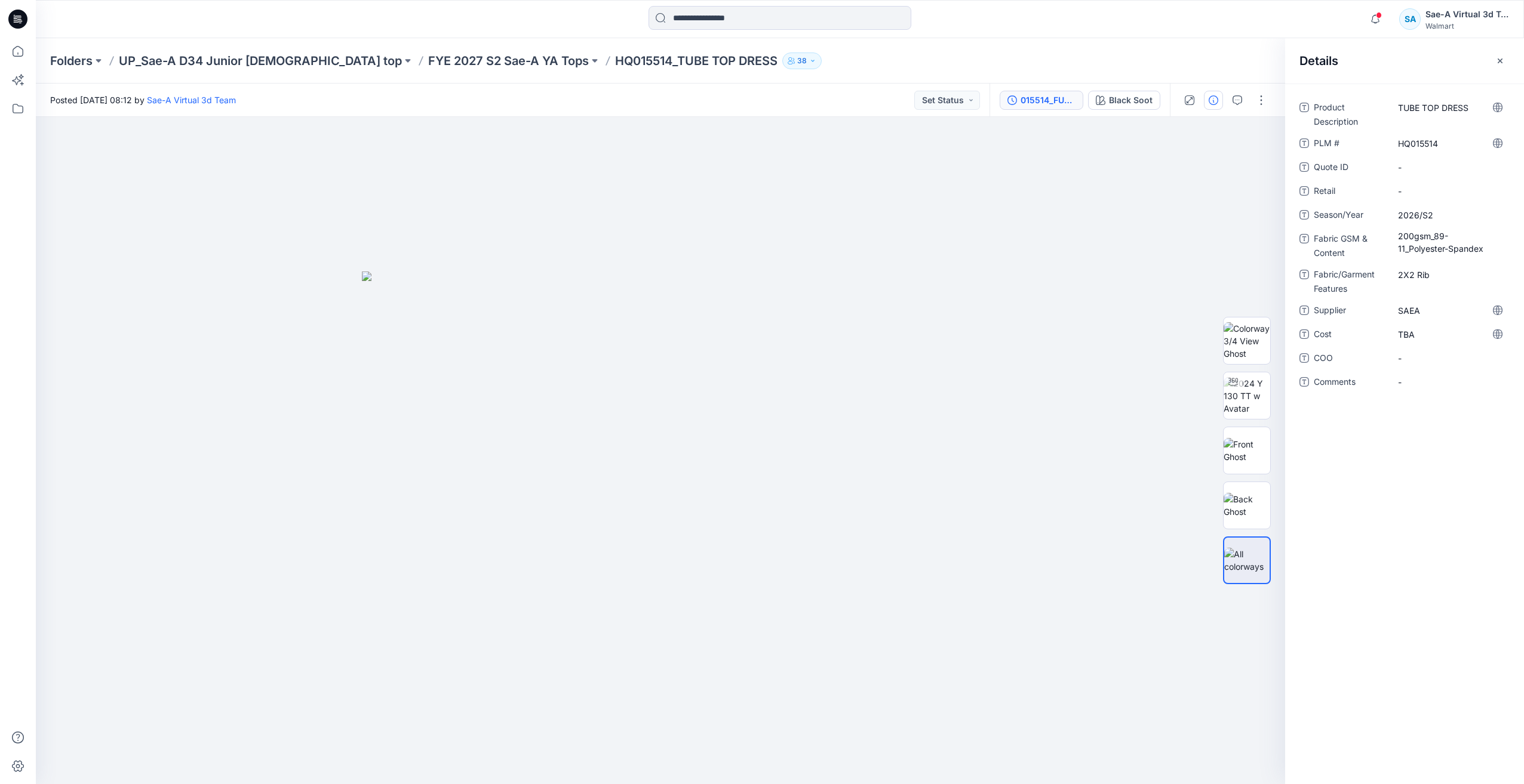
click at [1036, 97] on div "015514_FULL COLORWAYS" at bounding box center [1048, 100] width 55 height 13
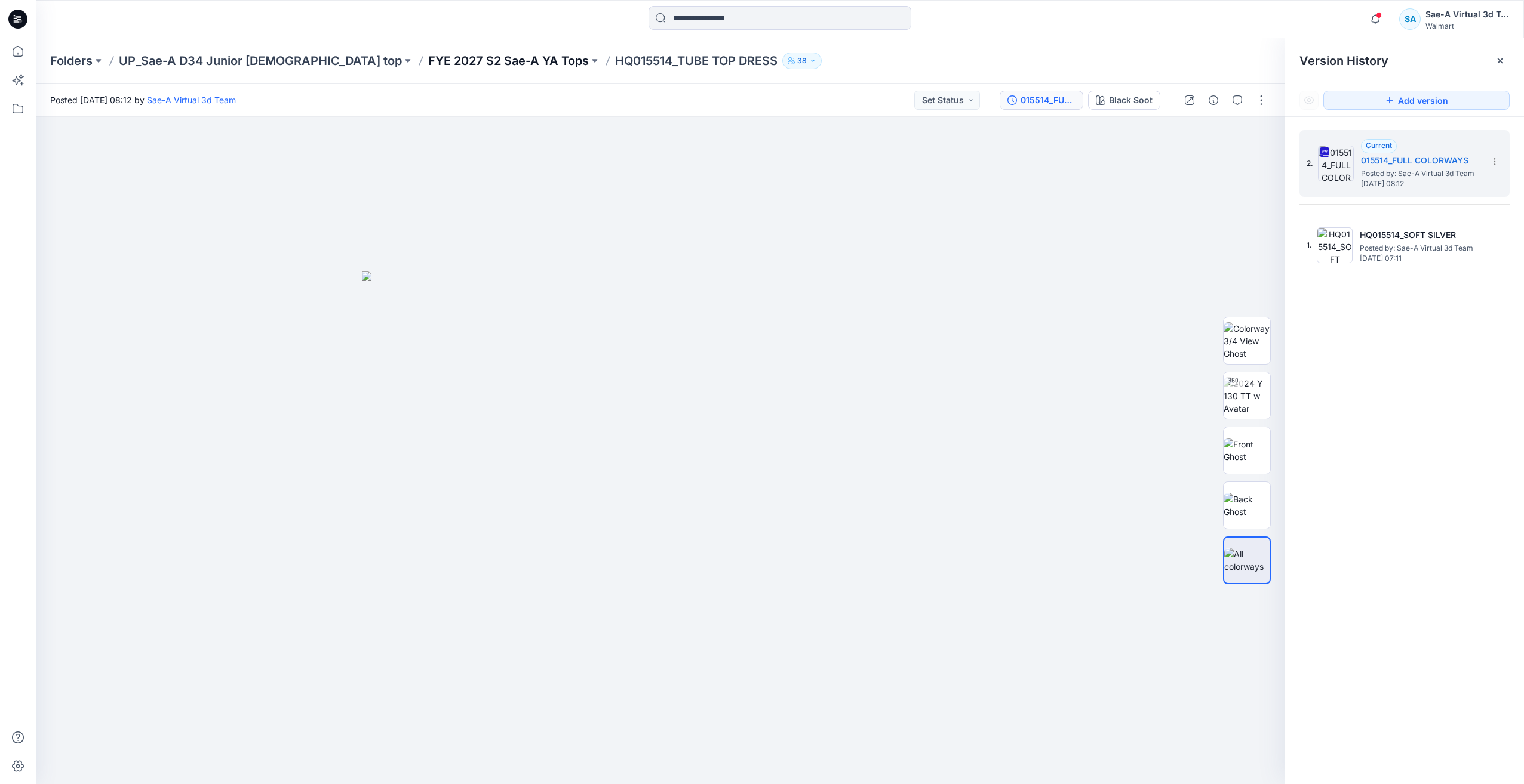
click at [432, 61] on p "FYE 2027 S2 Sae-A YA Tops" at bounding box center [508, 61] width 161 height 17
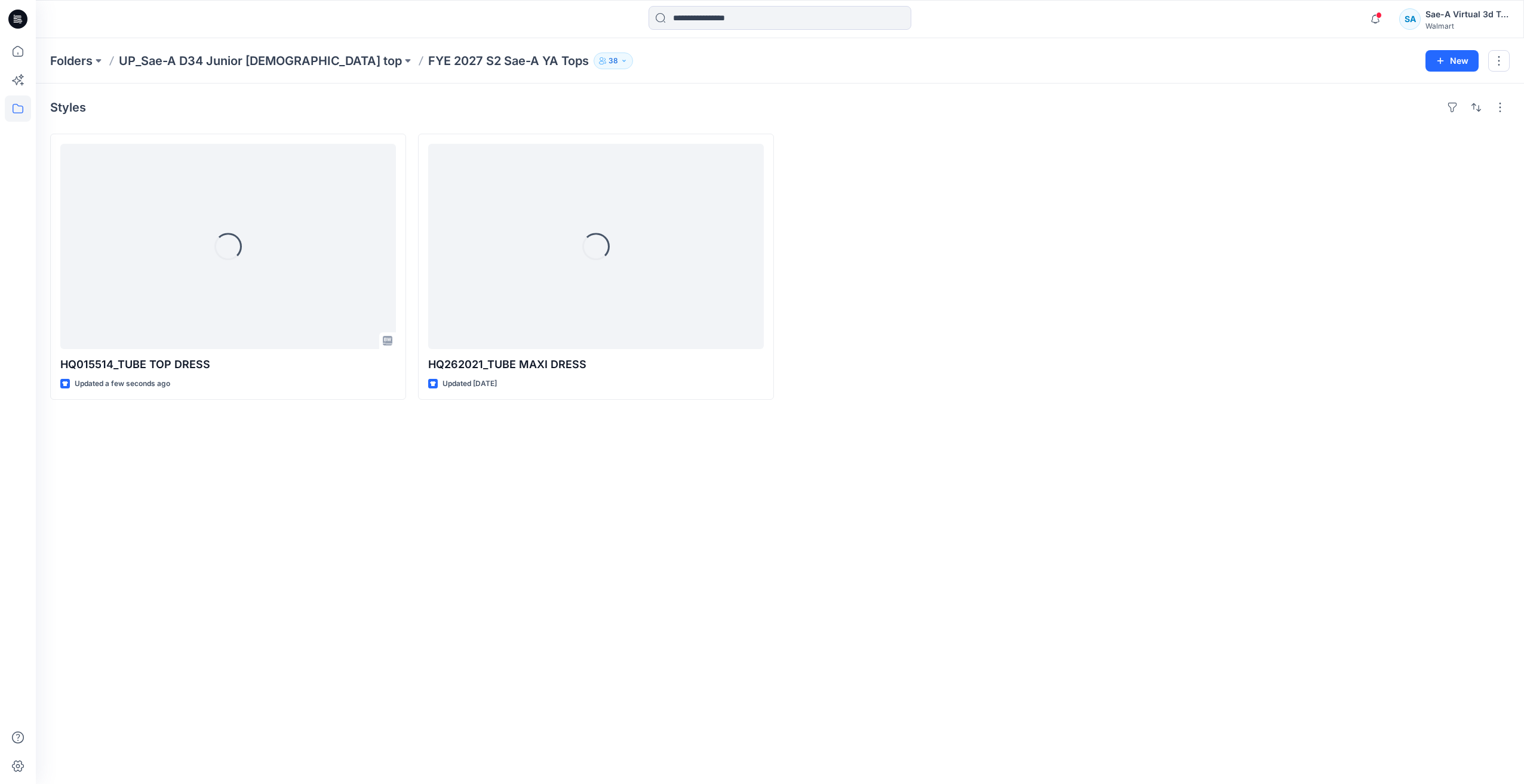
click at [411, 505] on div "Styles Loading... HQ015514_TUBE TOP DRESS Updated a few seconds ago Loading... …" at bounding box center [780, 433] width 1488 height 701
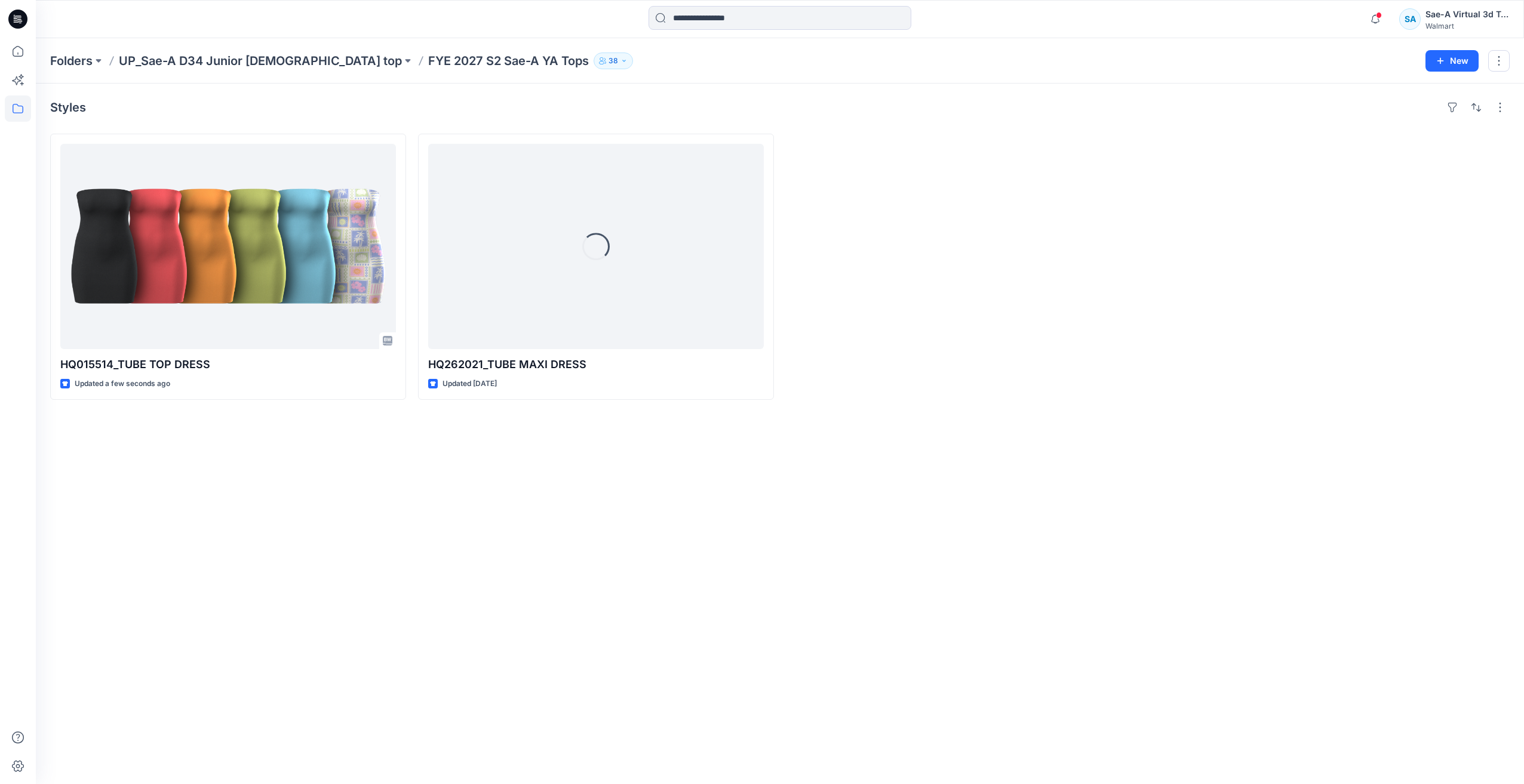
click at [279, 543] on div "Styles HQ015514_TUBE TOP DRESS Updated a few seconds ago Loading... HQ262021_TU…" at bounding box center [780, 433] width 1488 height 701
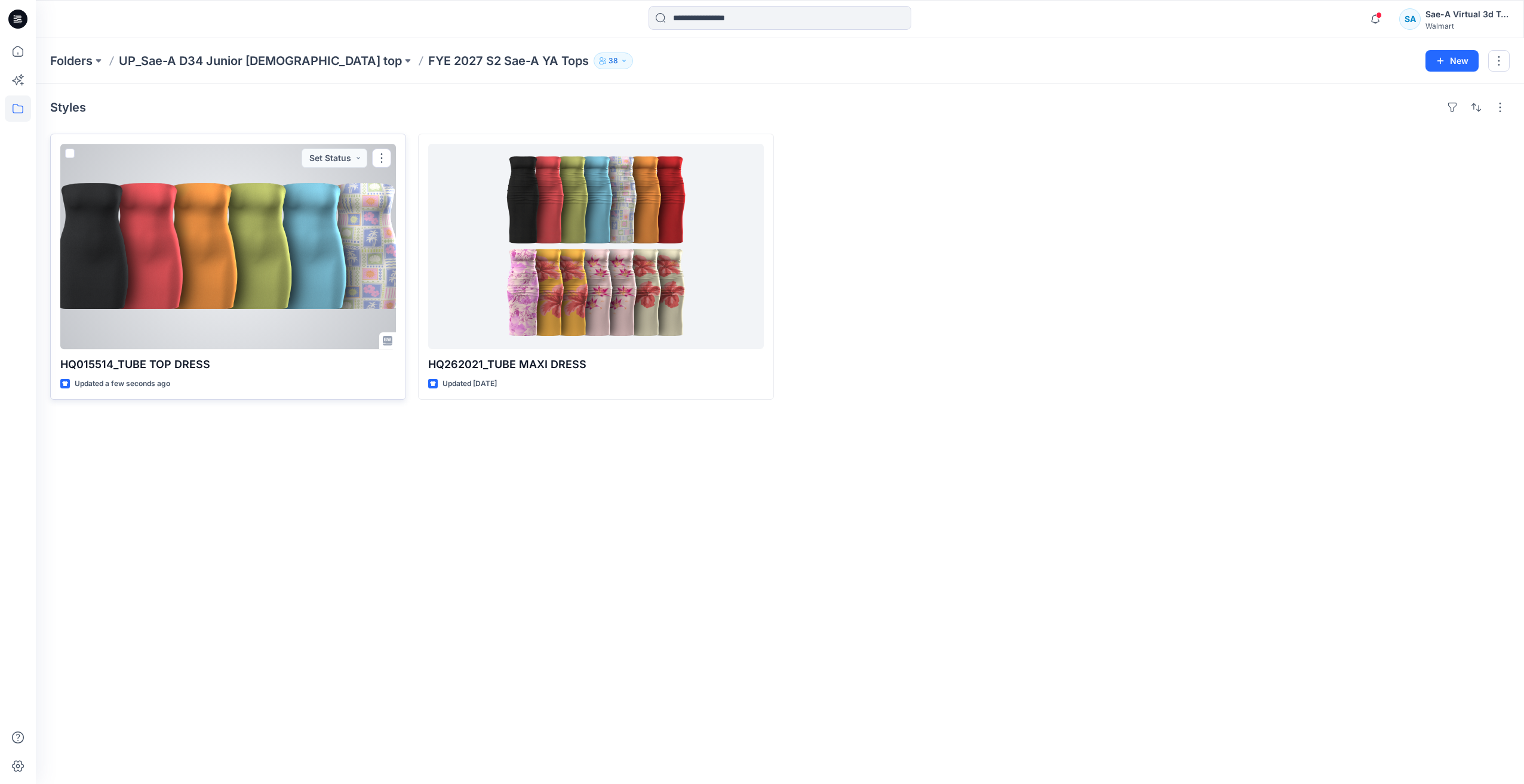
click at [266, 231] on div at bounding box center [229, 247] width 336 height 206
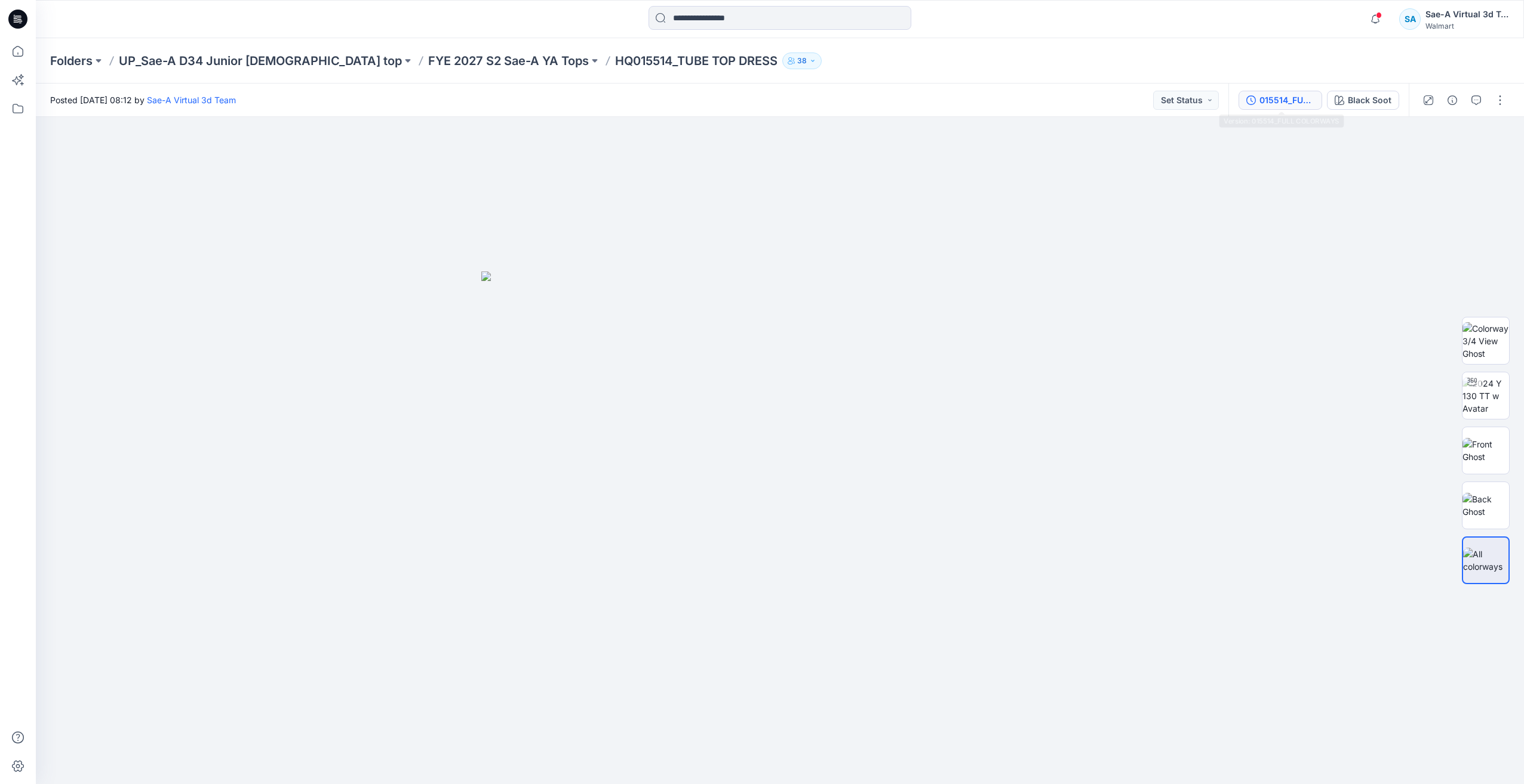
click at [1275, 98] on div "015514_FULL COLORWAYS" at bounding box center [1287, 100] width 55 height 13
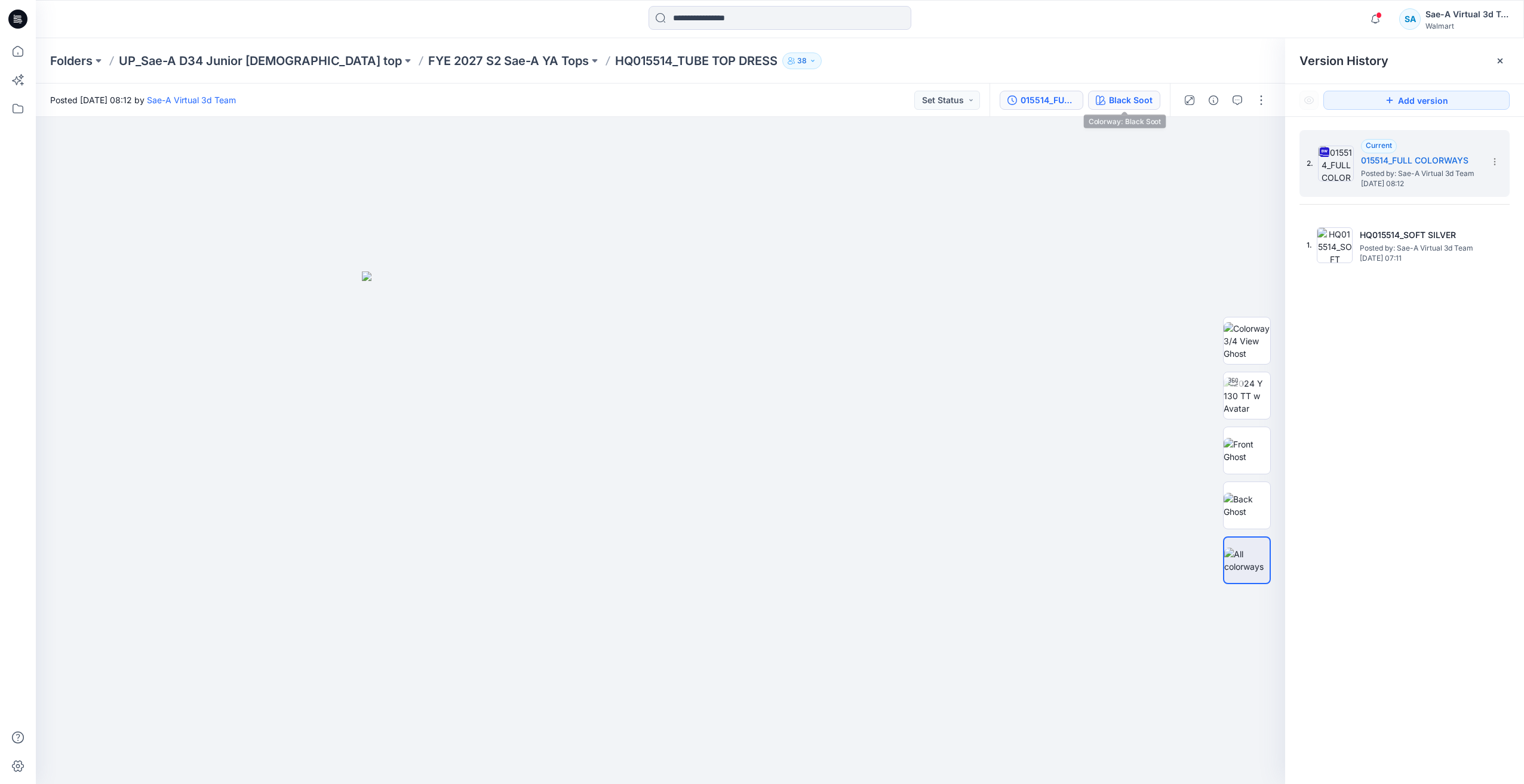
click at [1131, 105] on div "Black Soot" at bounding box center [1131, 100] width 44 height 13
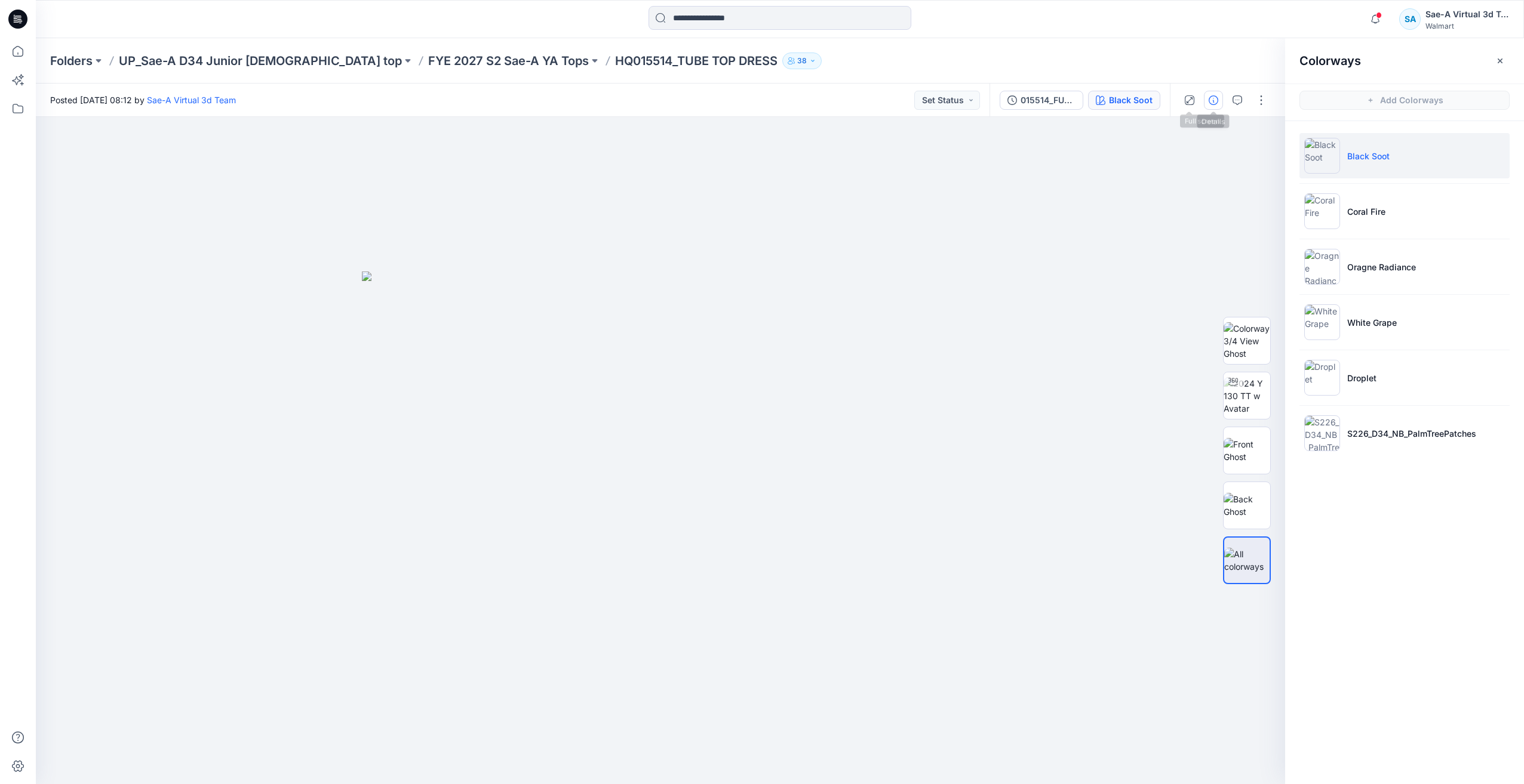
click at [1215, 105] on icon "button" at bounding box center [1213, 100] width 10 height 10
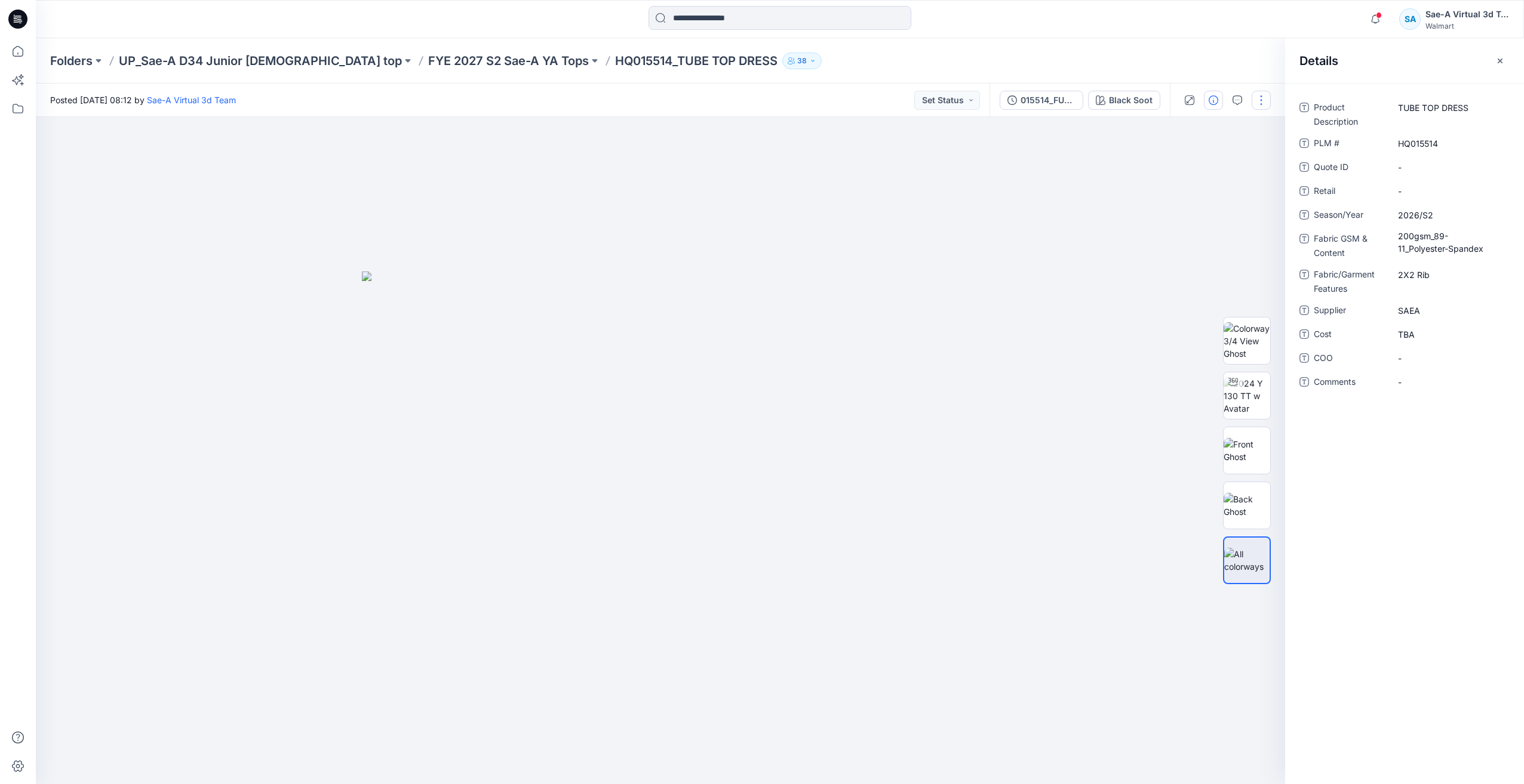
click at [1261, 98] on button "button" at bounding box center [1261, 100] width 19 height 19
click at [1200, 157] on button "Edit" at bounding box center [1211, 161] width 110 height 22
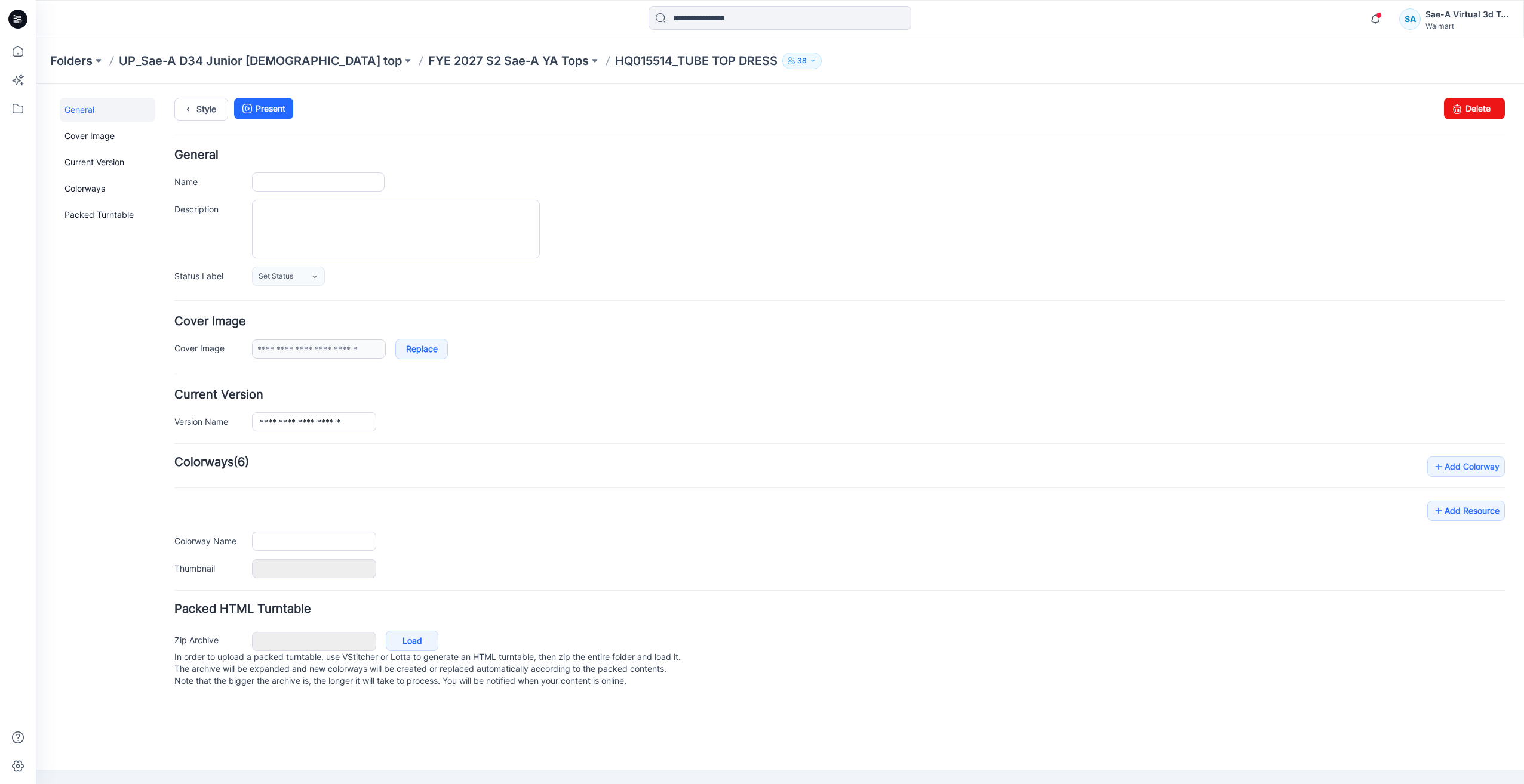
type input "**********"
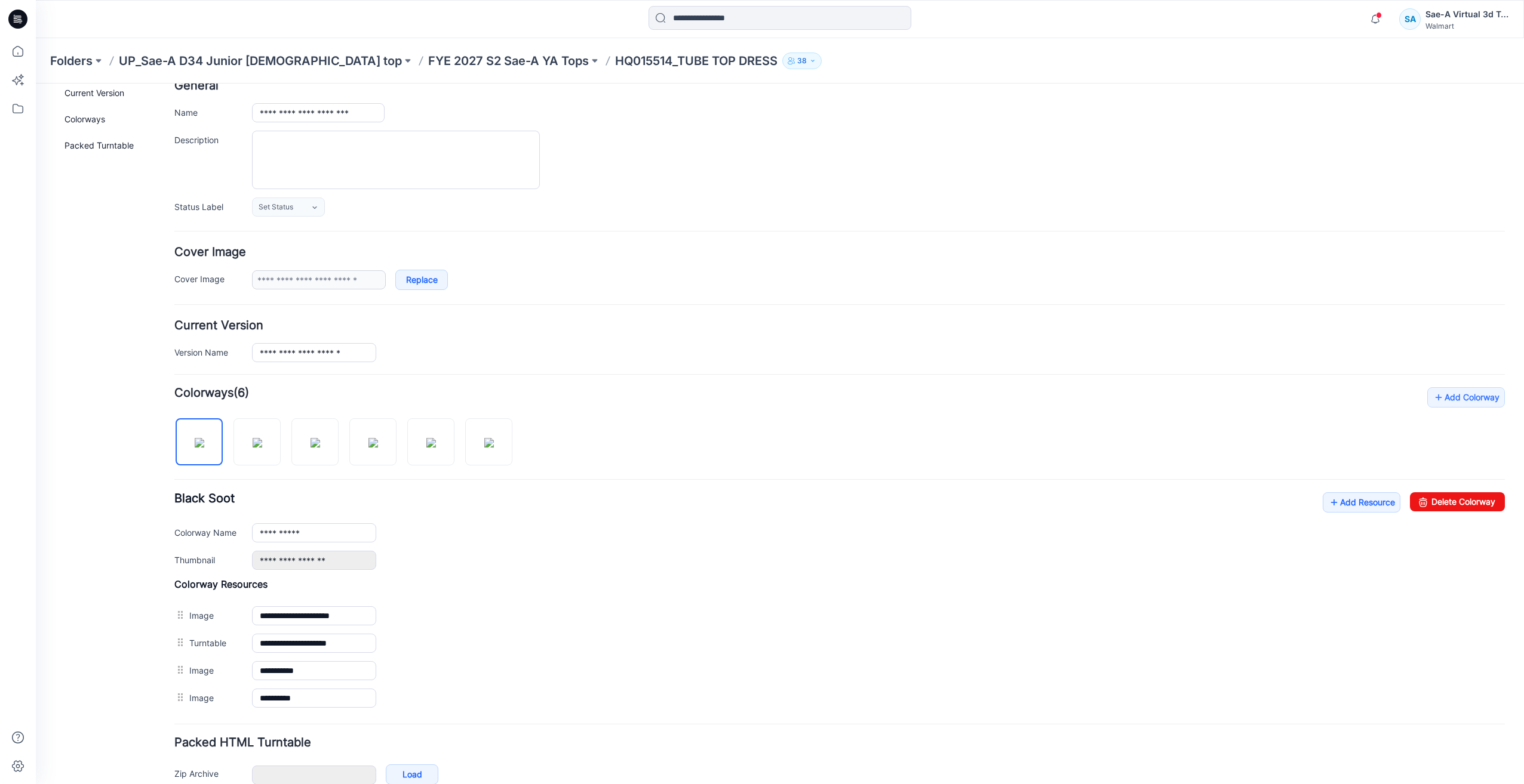
scroll to position [133, 0]
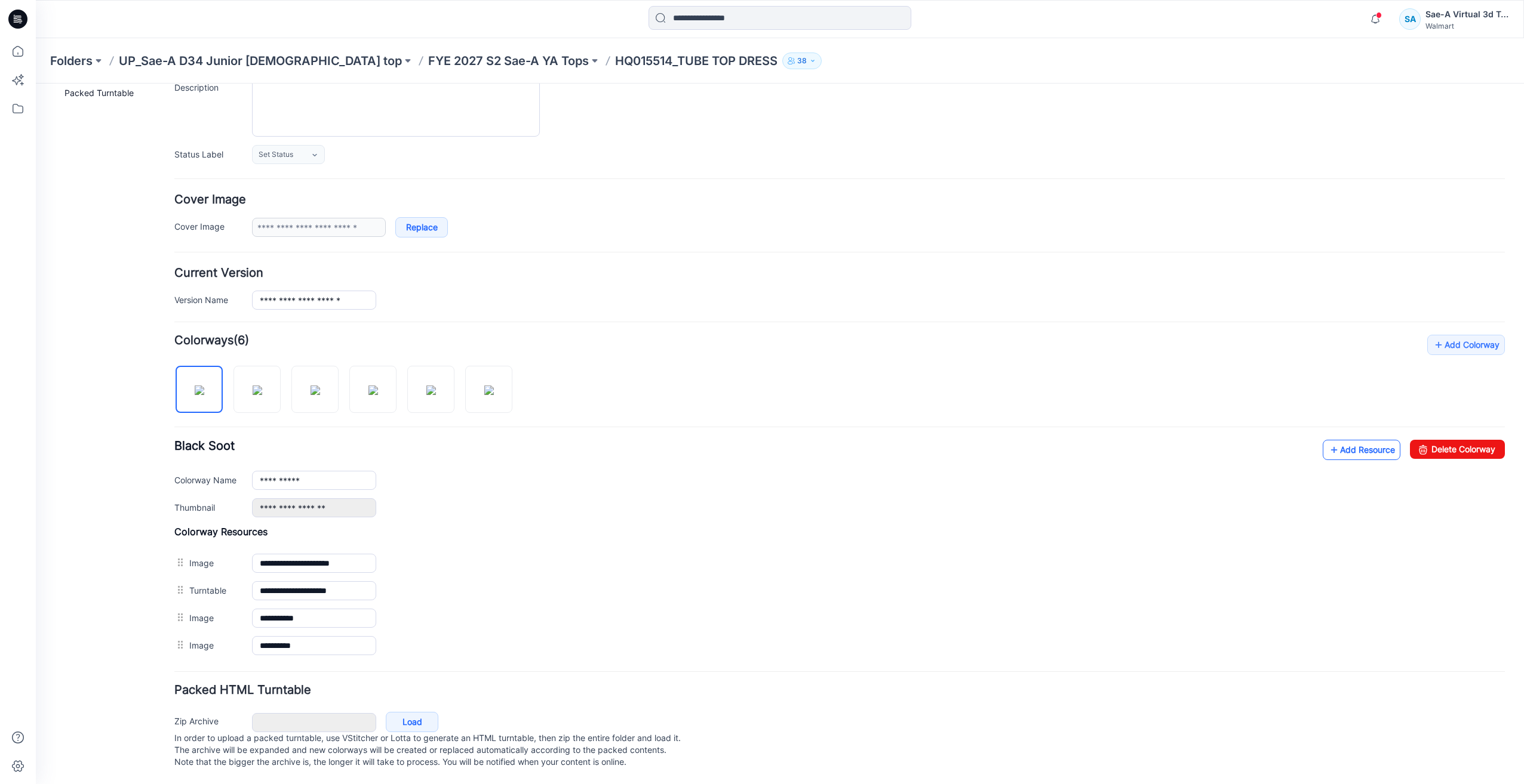
click at [1355, 444] on link "Add Resource" at bounding box center [1361, 450] width 77 height 20
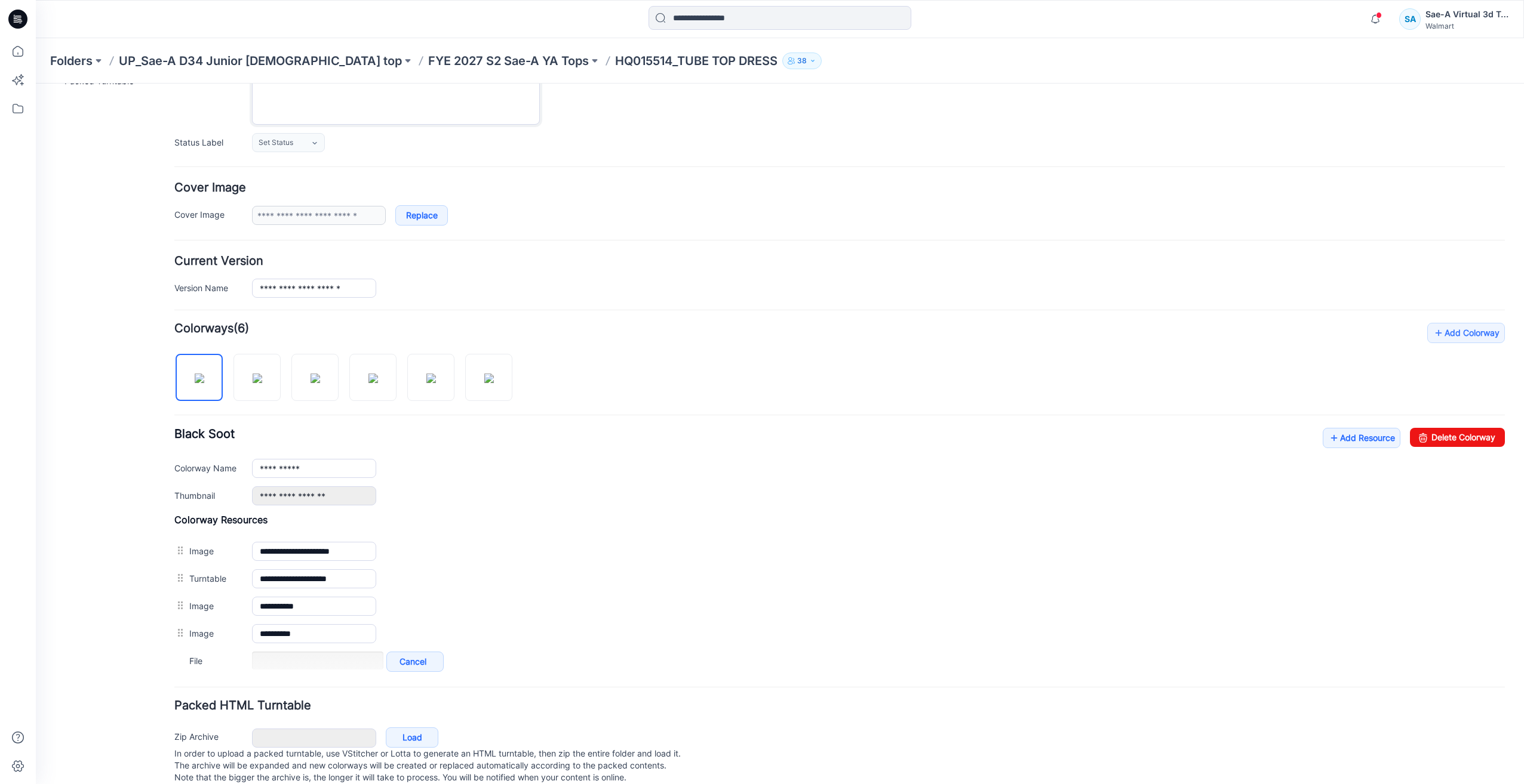
click at [293, 105] on textarea "Description" at bounding box center [396, 96] width 288 height 59
click at [1335, 444] on link "Add Resource" at bounding box center [1361, 438] width 77 height 20
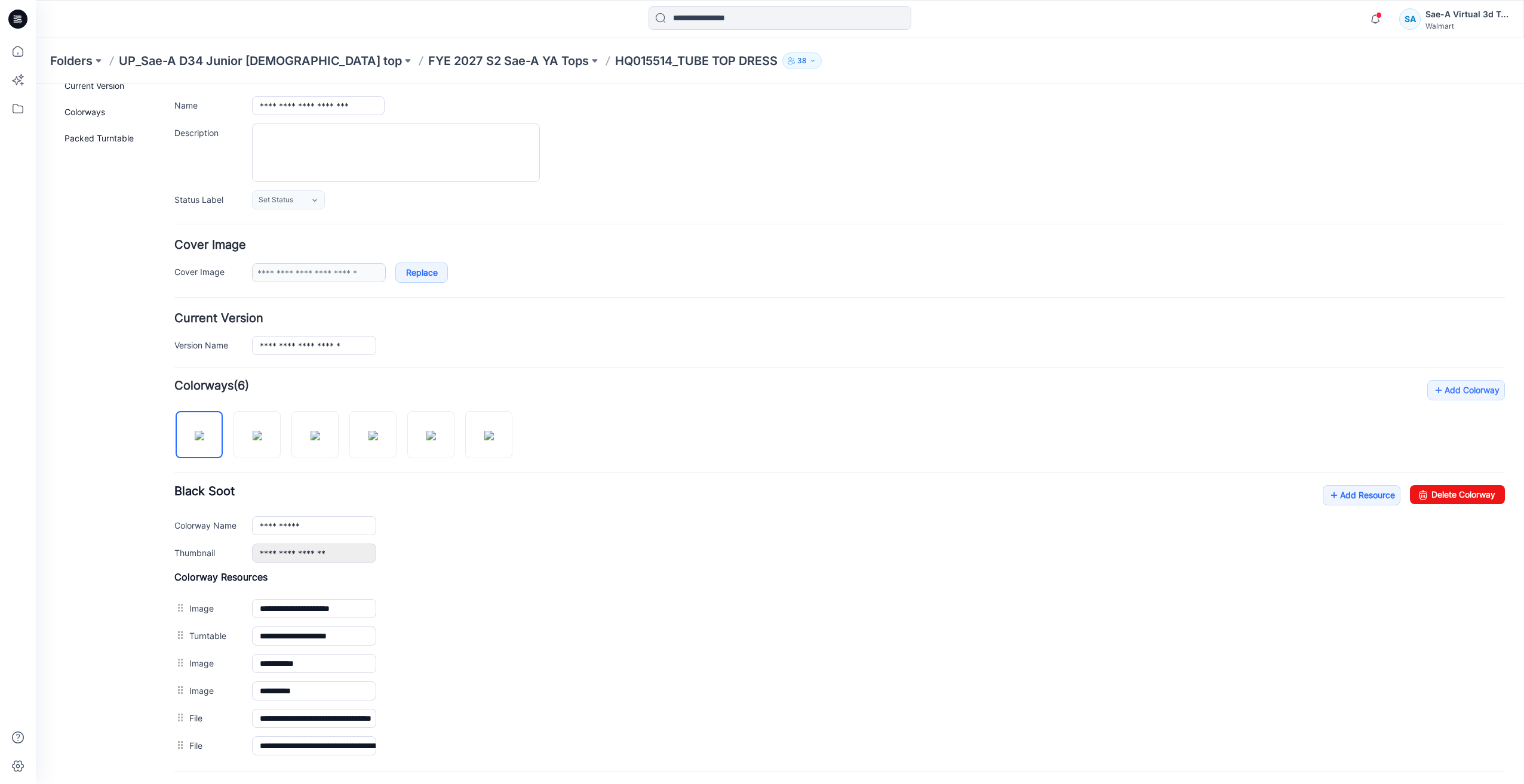
scroll to position [0, 0]
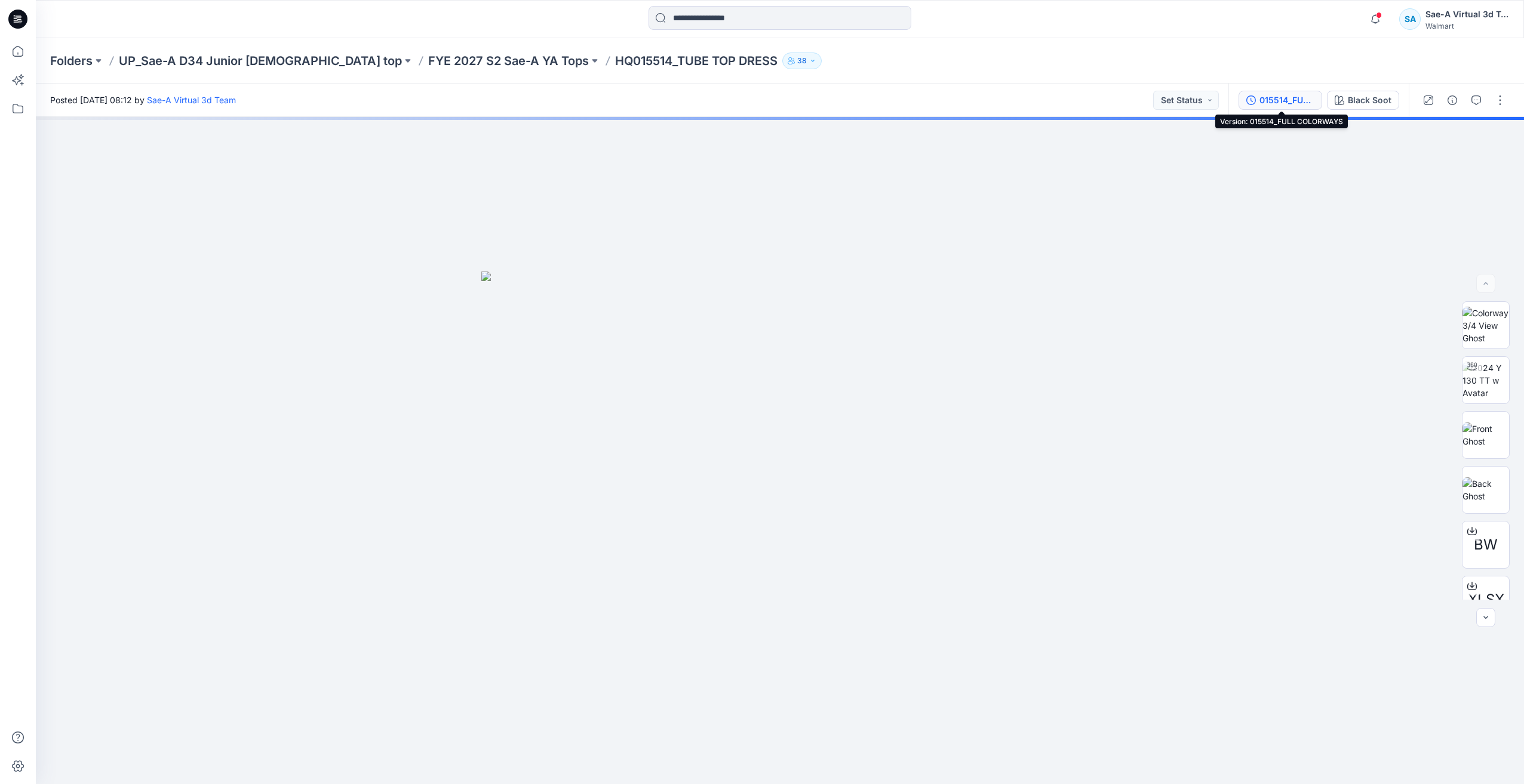
click at [1286, 100] on div "015514_FULL COLORWAYS" at bounding box center [1287, 100] width 55 height 13
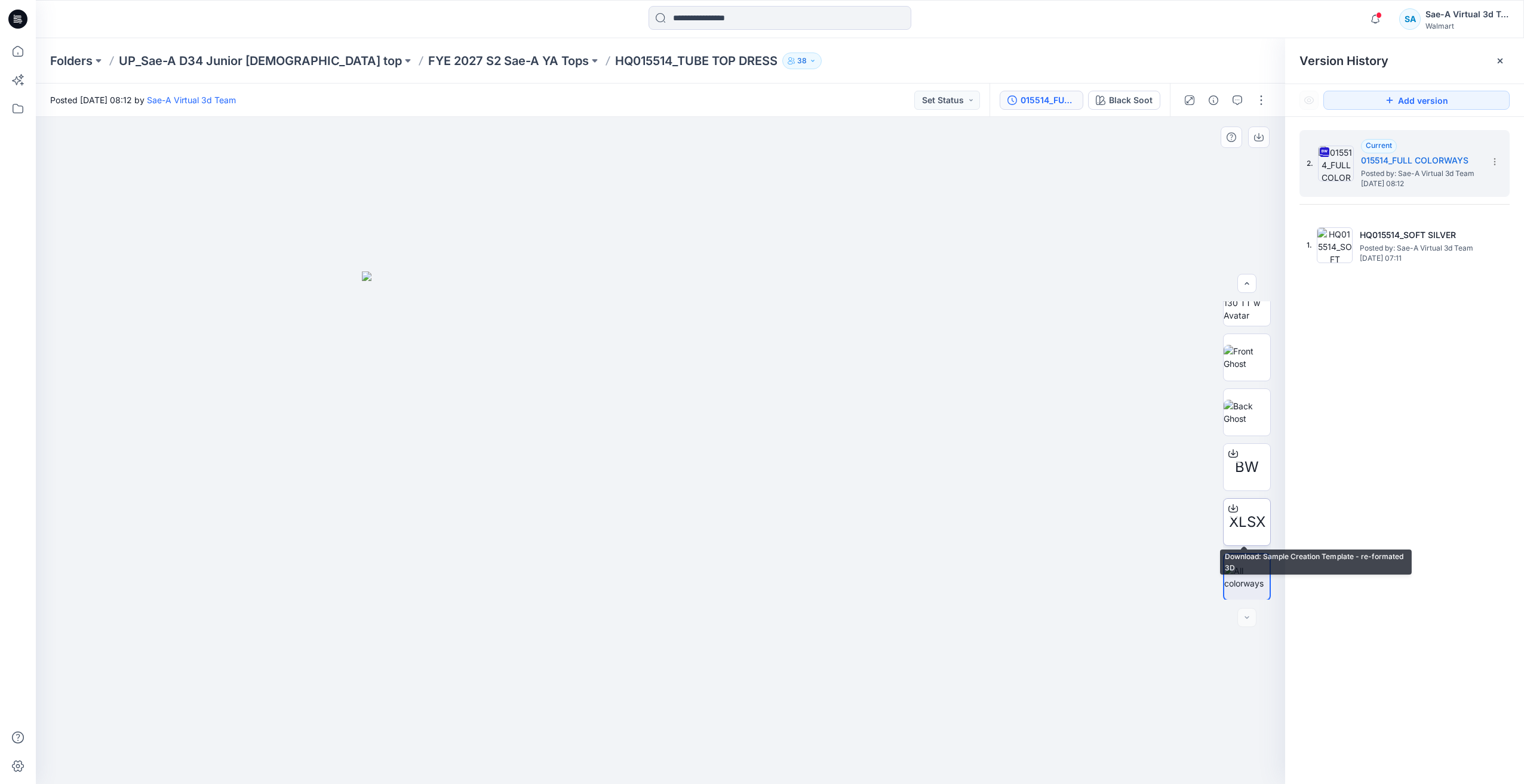
scroll to position [79, 0]
click at [455, 61] on p "FYE 2027 S2 Sae-A YA Tops" at bounding box center [508, 61] width 161 height 17
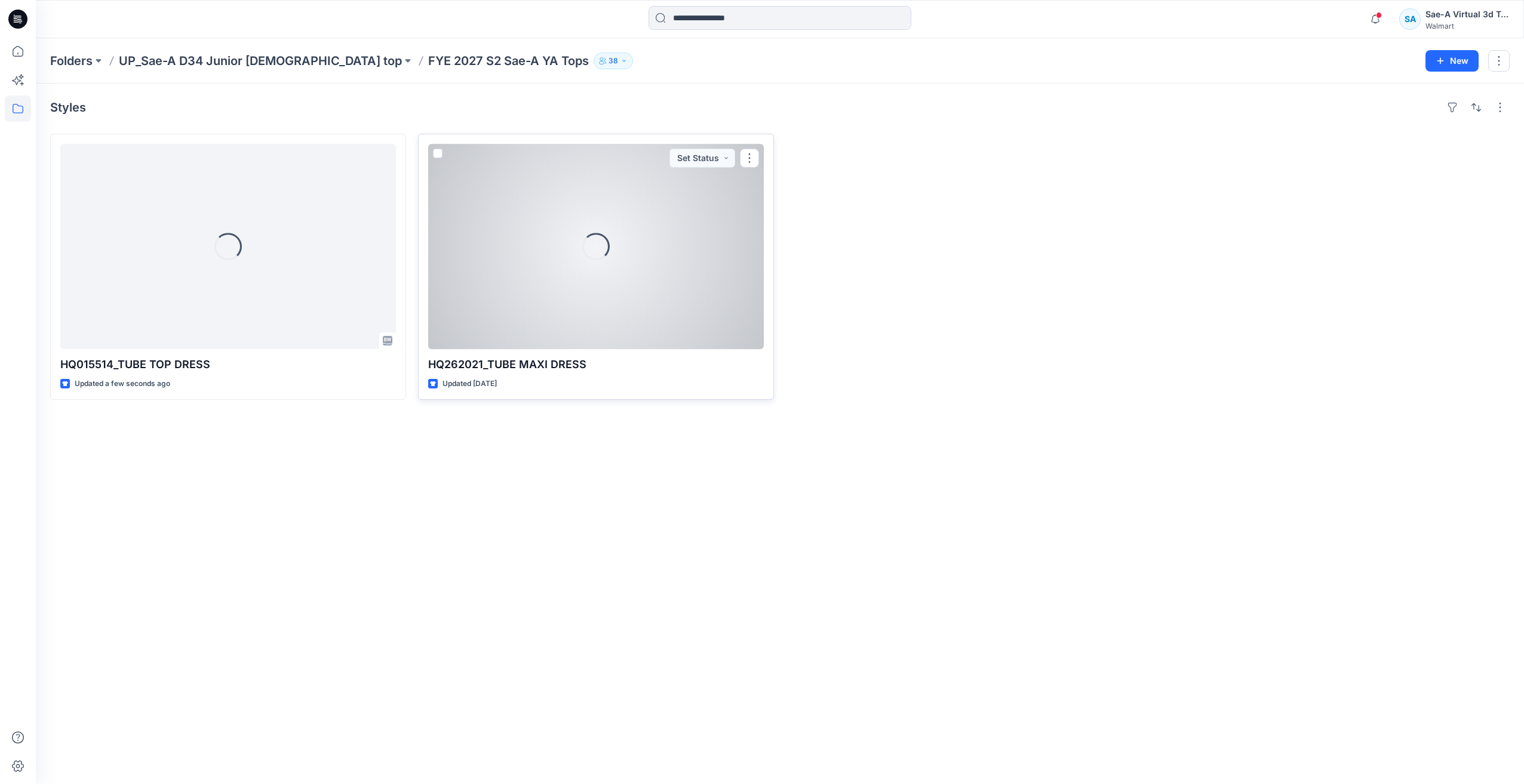
click at [499, 334] on div "Loading..." at bounding box center [596, 247] width 336 height 206
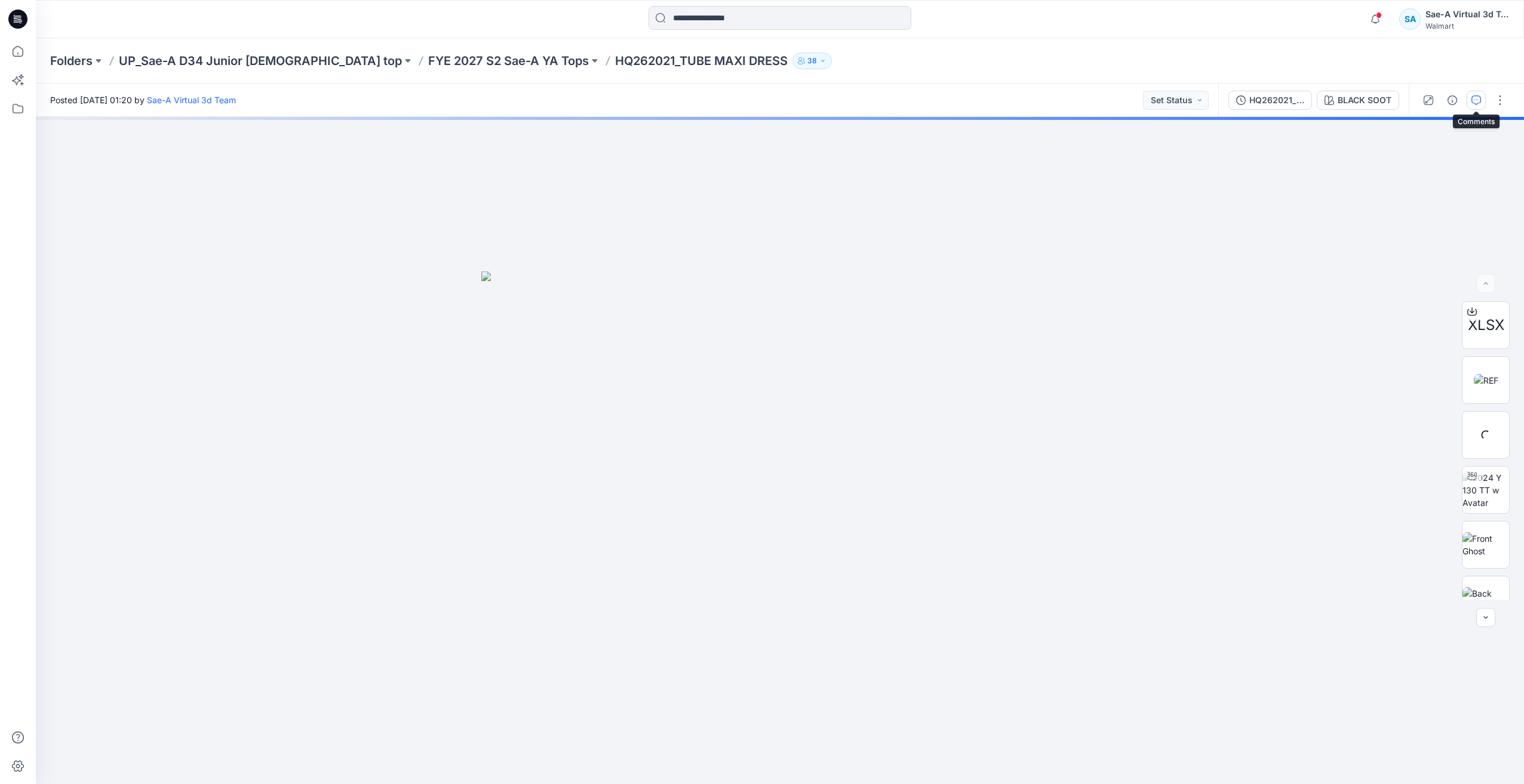
click at [1477, 98] on icon "button" at bounding box center [1476, 100] width 10 height 10
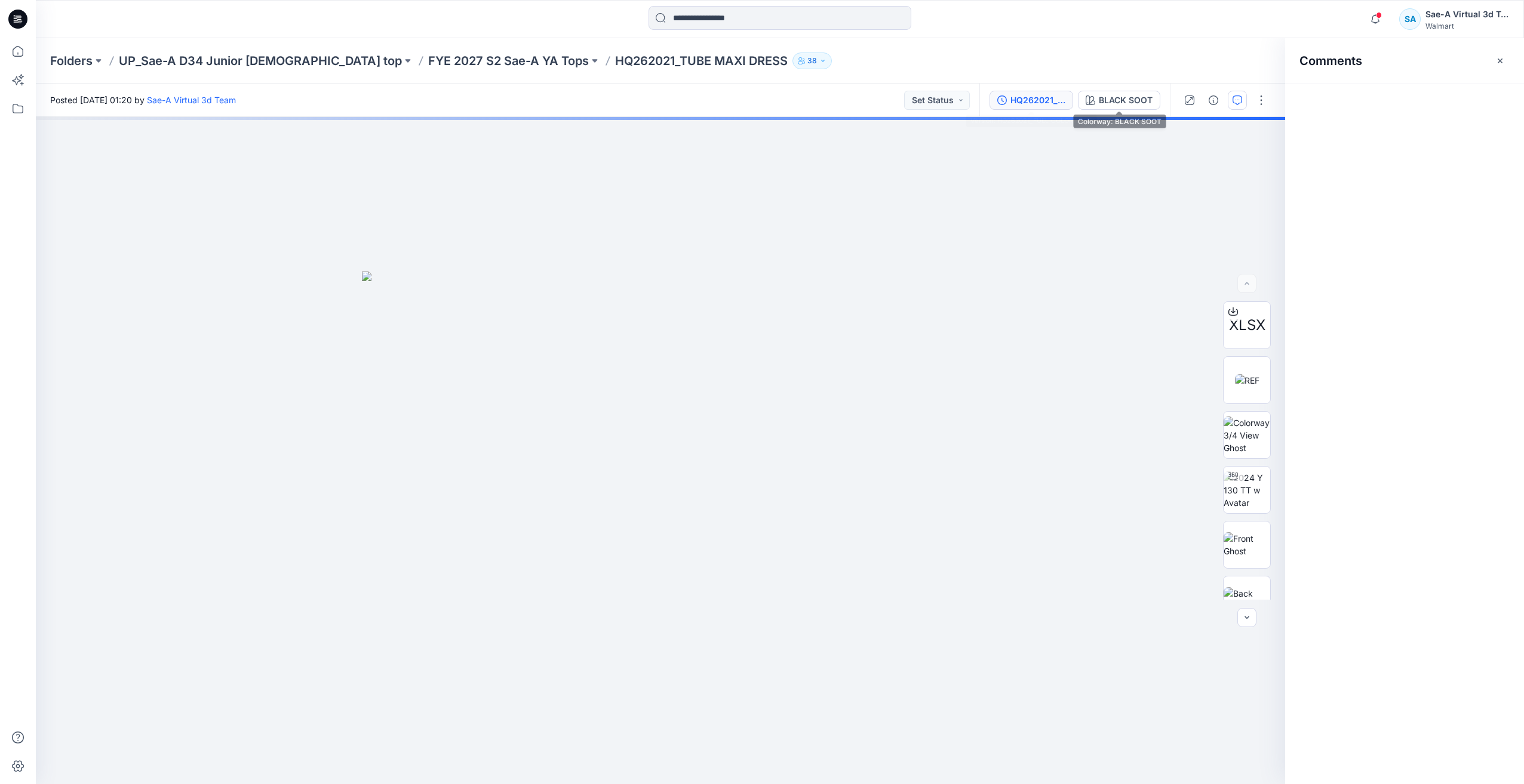
click at [1053, 104] on div "HQ262021_FULL COLORWAYS" at bounding box center [1038, 100] width 55 height 13
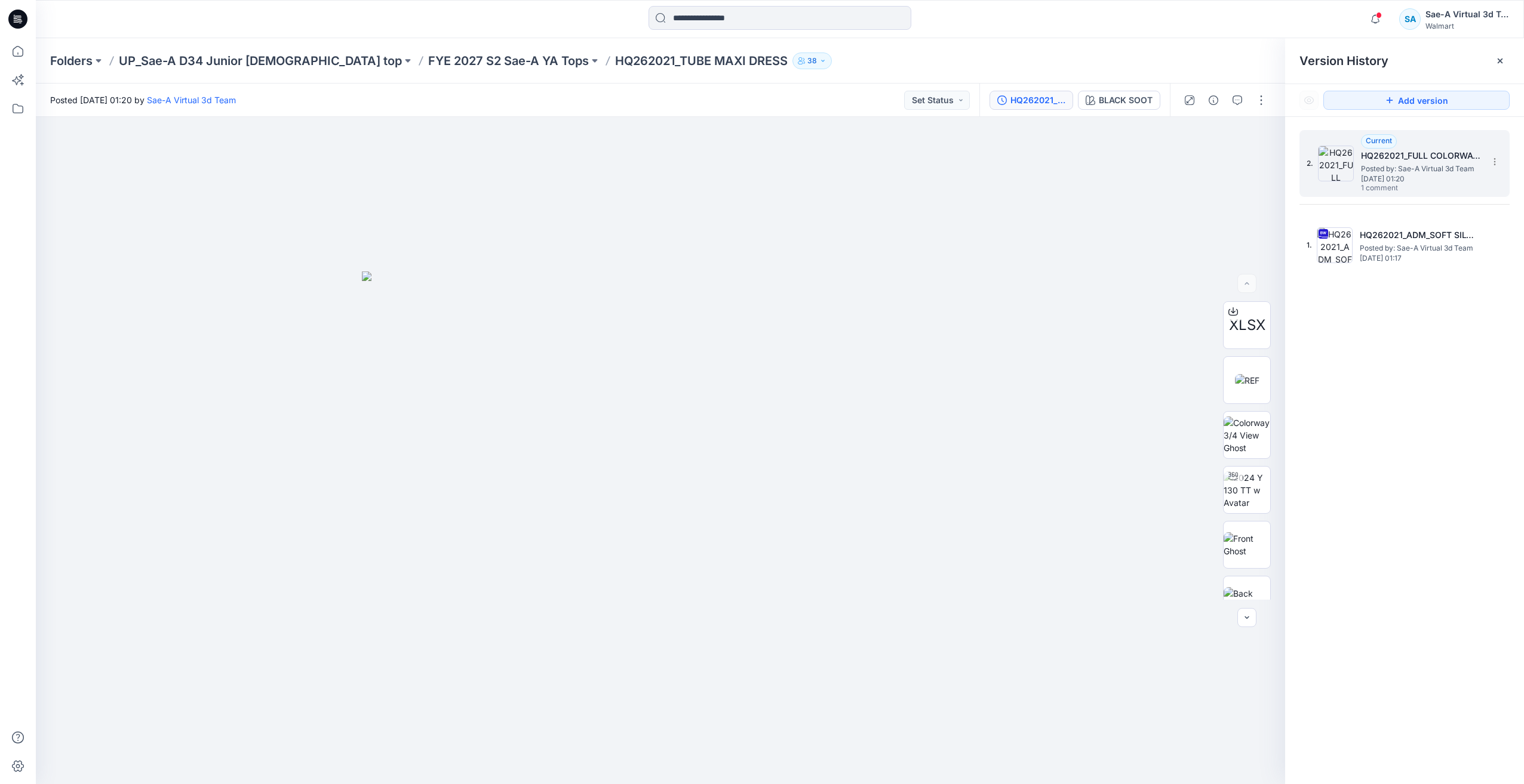
click at [1418, 166] on span "Posted by: Sae-A Virtual 3d Team" at bounding box center [1420, 169] width 119 height 12
click at [1243, 96] on button "button" at bounding box center [1237, 100] width 19 height 19
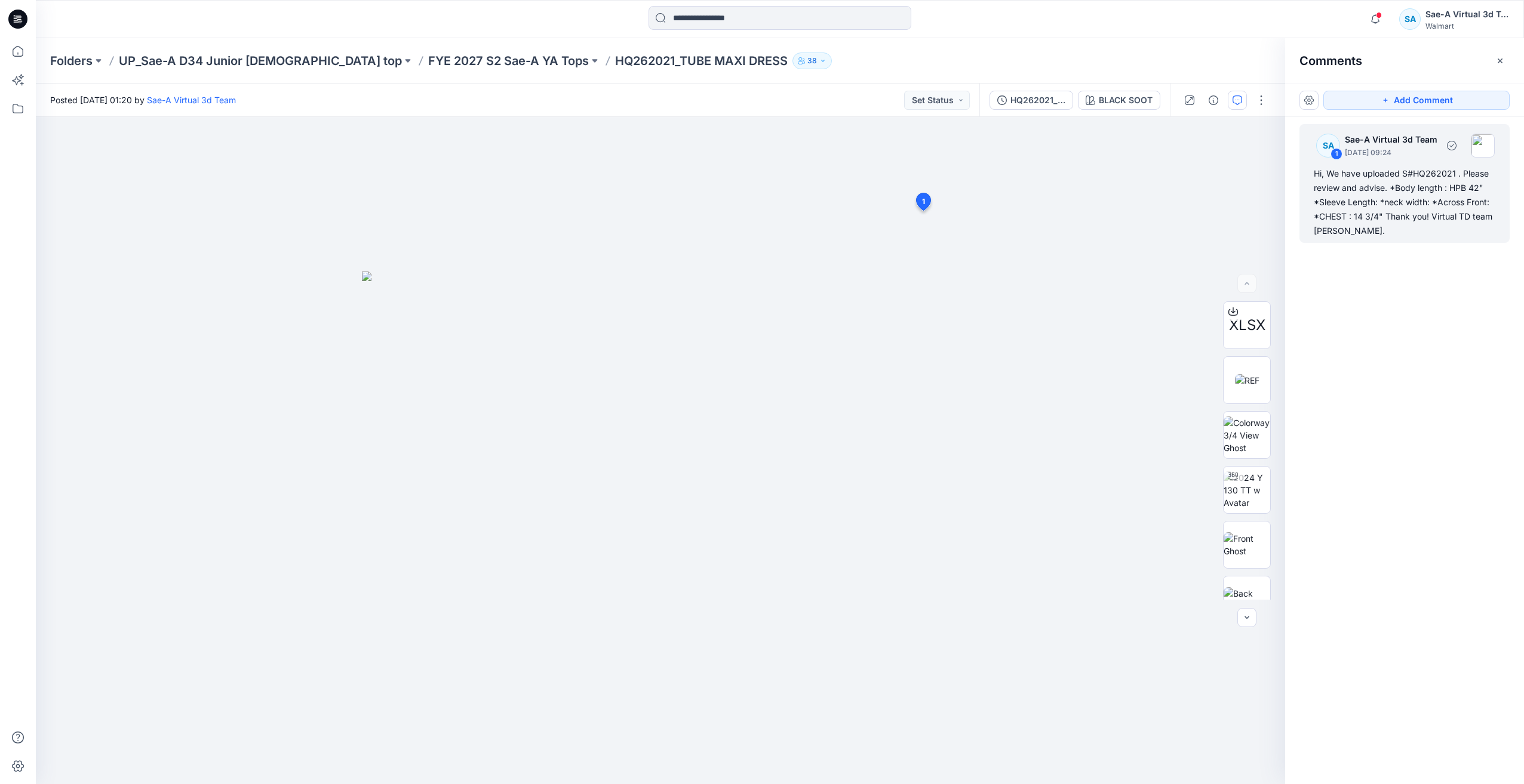
click at [1368, 170] on div "Hi, We have uploaded S#HQ262021 . Please review and advise. *Body length : HPB …" at bounding box center [1404, 202] width 182 height 72
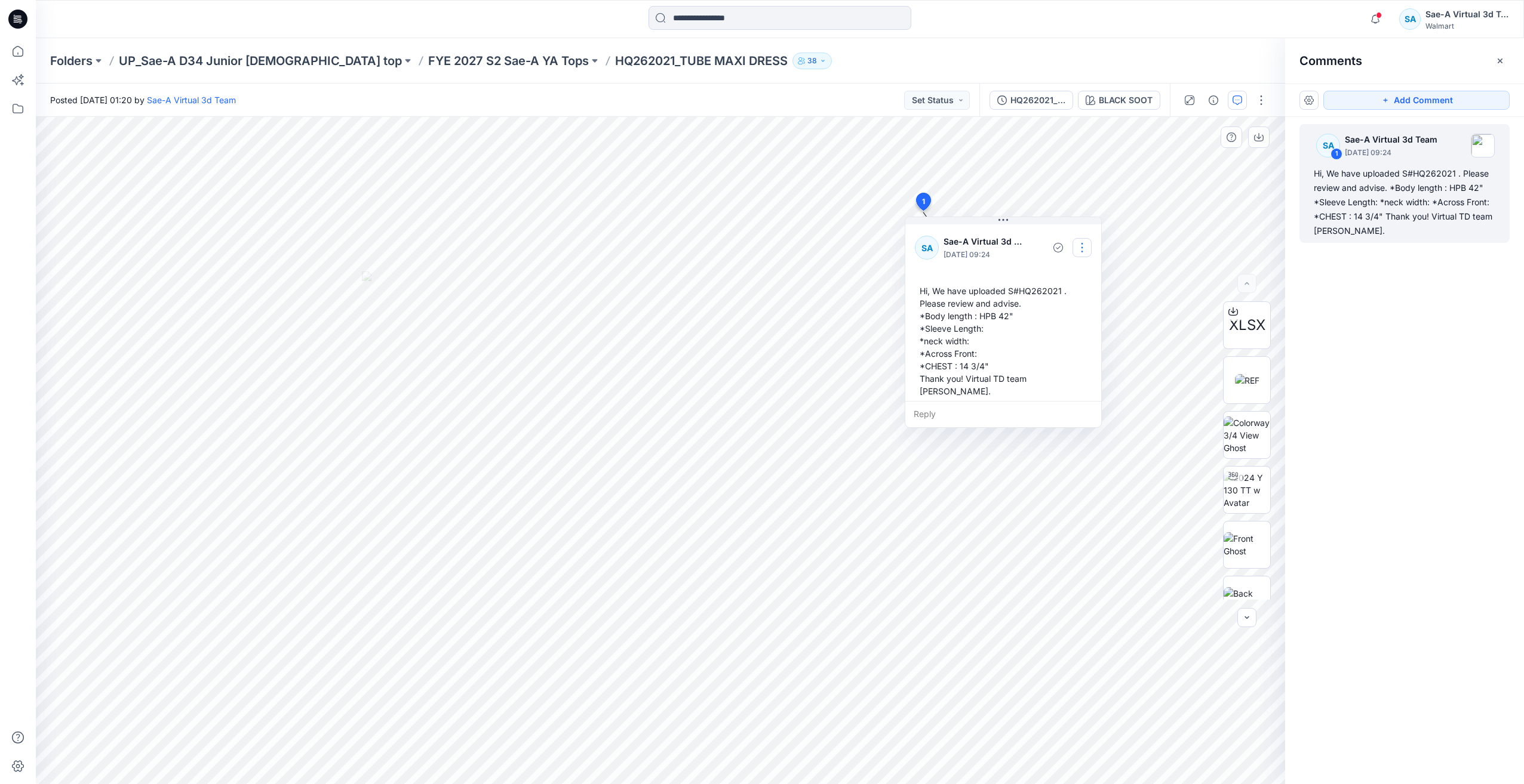
click at [1082, 247] on button "button" at bounding box center [1082, 247] width 19 height 19
click at [1063, 277] on p "Edit comment" at bounding box center [1085, 276] width 54 height 12
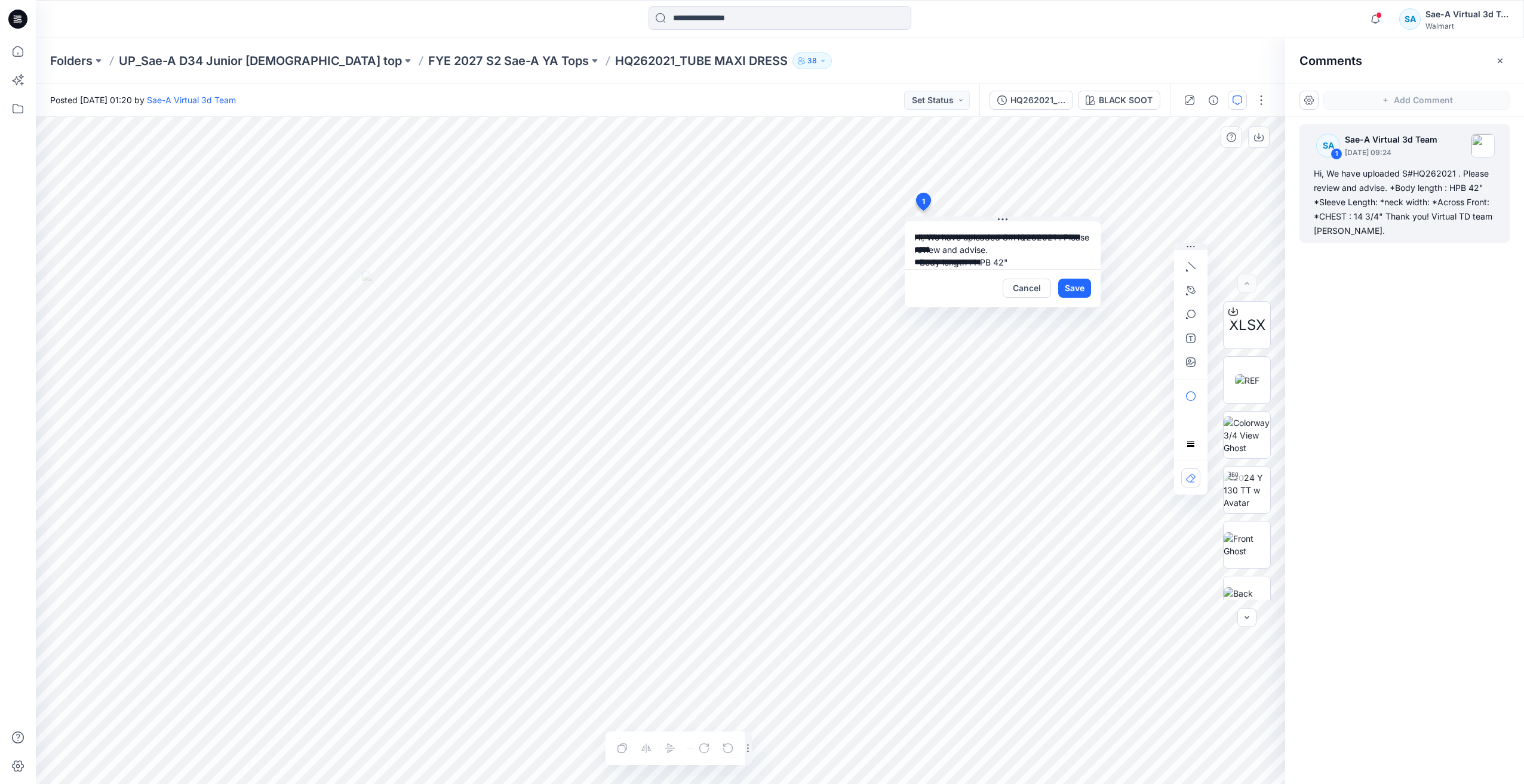
scroll to position [72, 0]
click at [1019, 294] on button "Cancel" at bounding box center [1027, 288] width 48 height 19
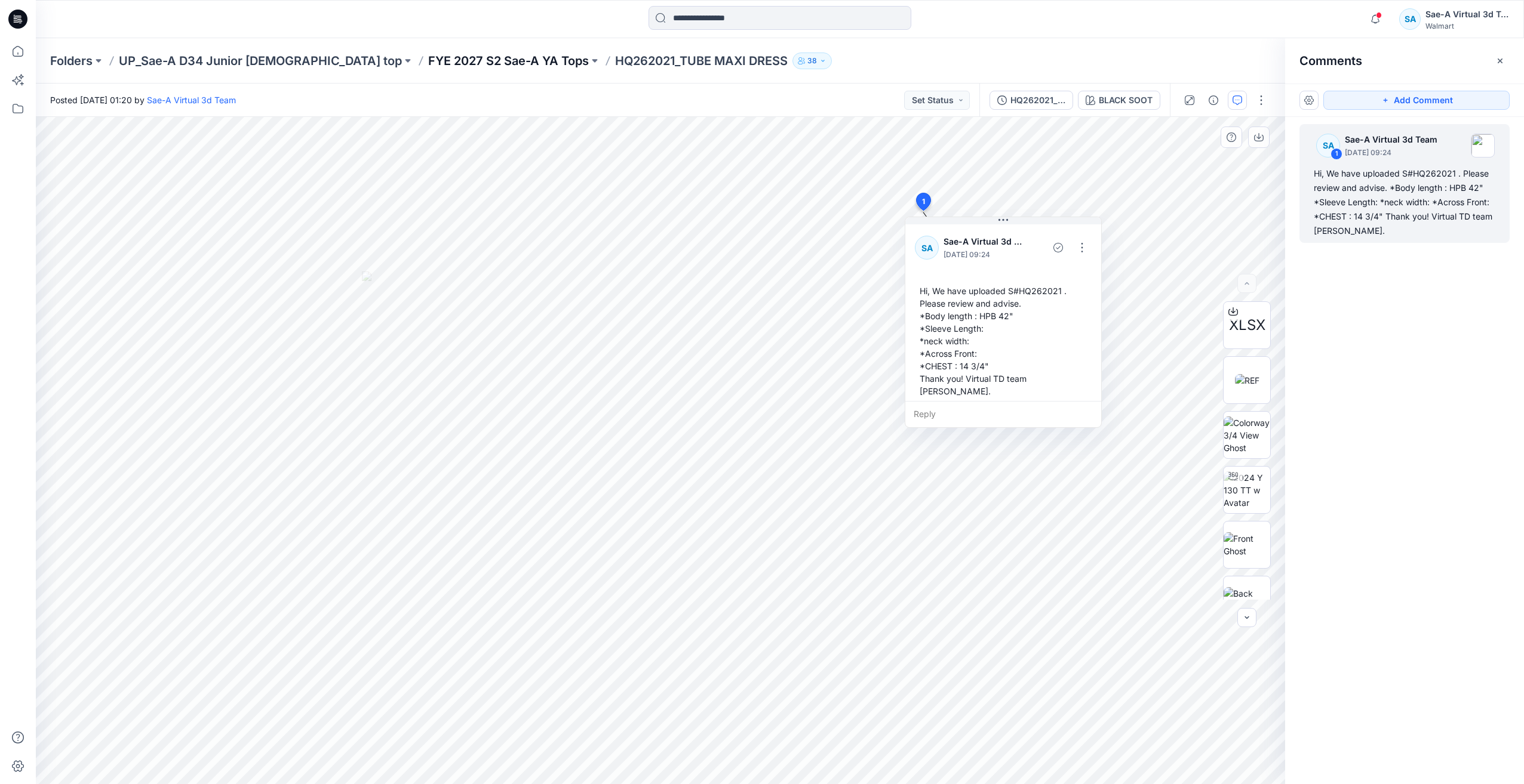
click at [428, 67] on p "FYE 2027 S2 Sae-A YA Tops" at bounding box center [508, 61] width 161 height 17
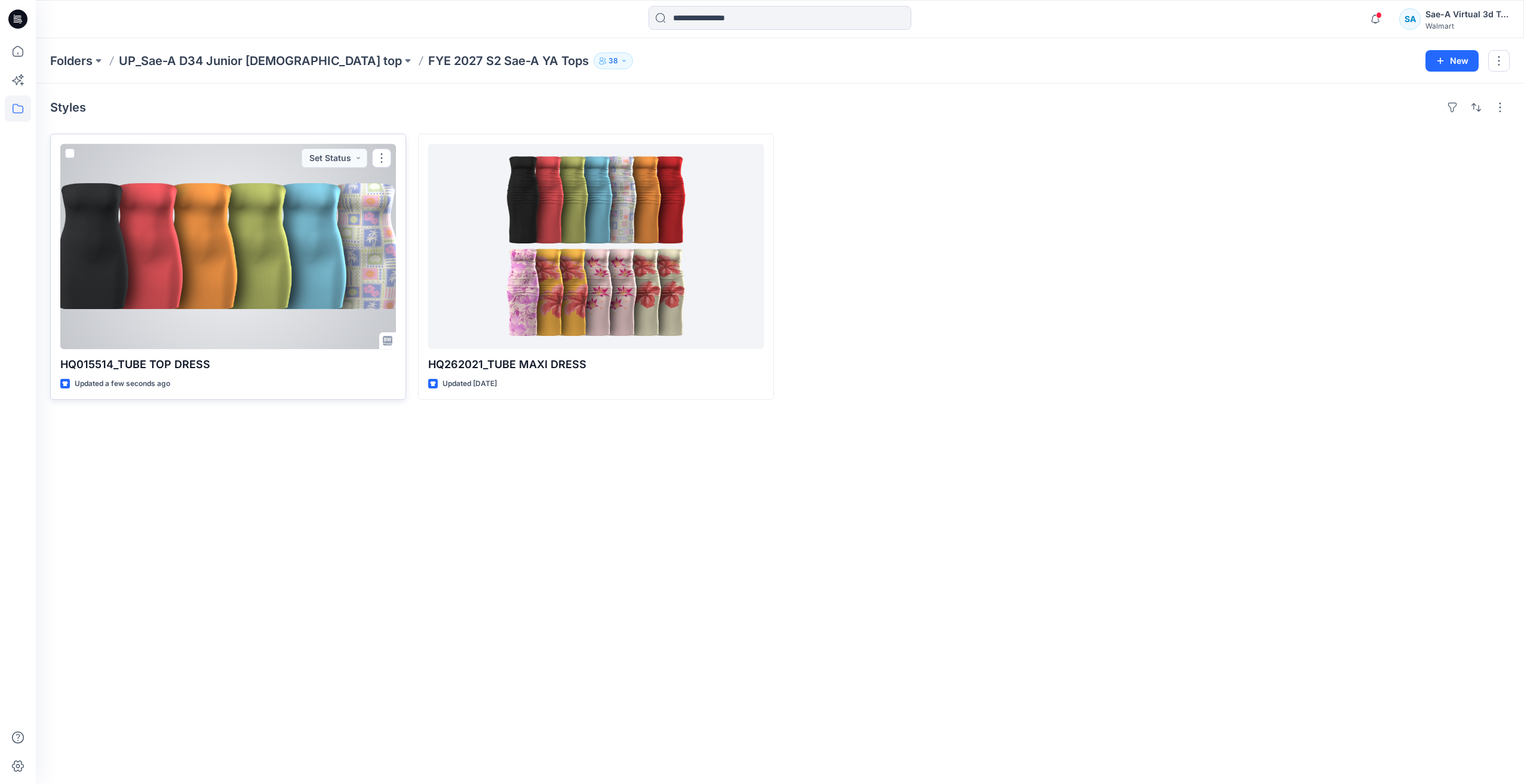
click at [273, 243] on div at bounding box center [229, 247] width 336 height 206
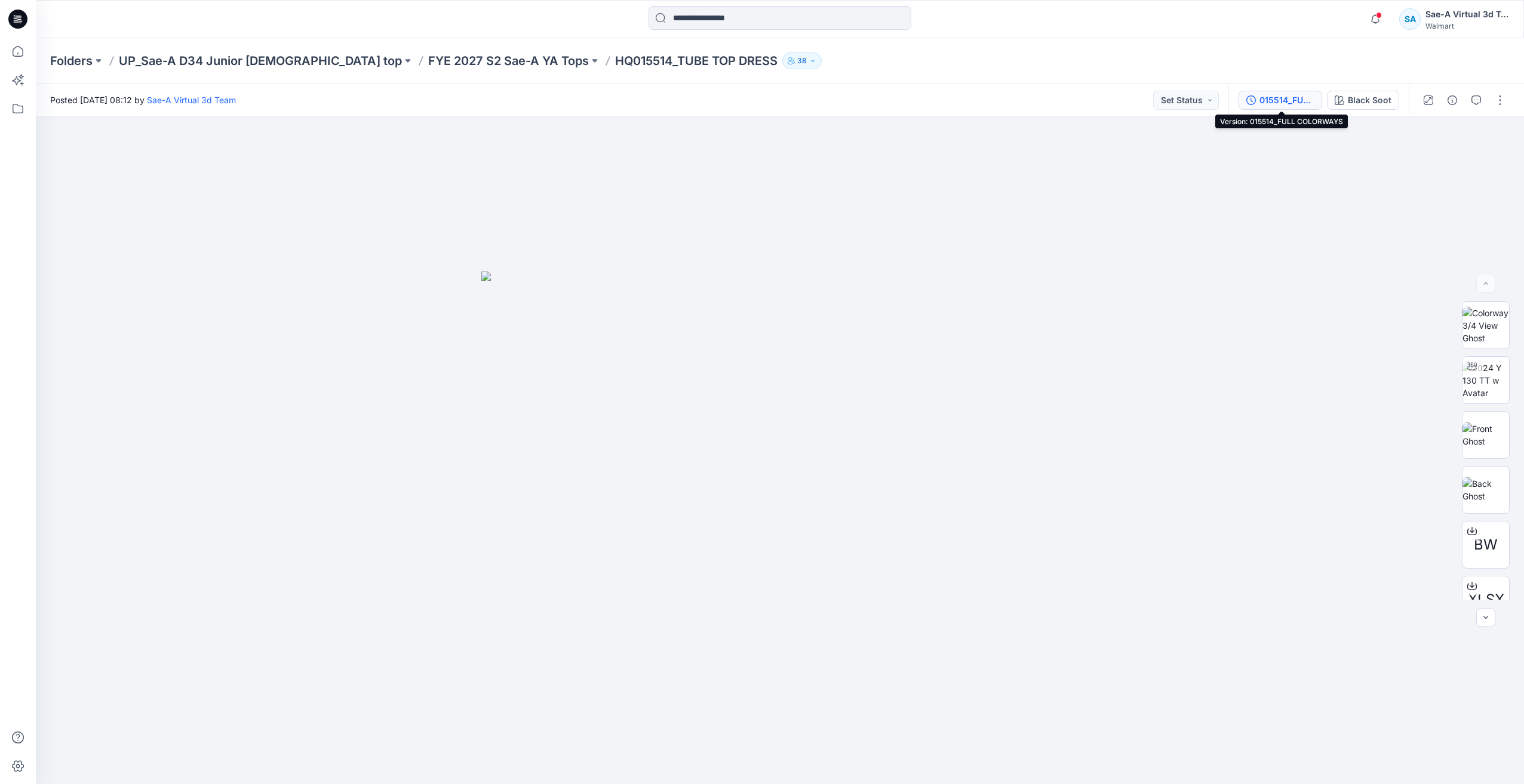
click at [1279, 105] on div "015514_FULL COLORWAYS" at bounding box center [1287, 100] width 55 height 13
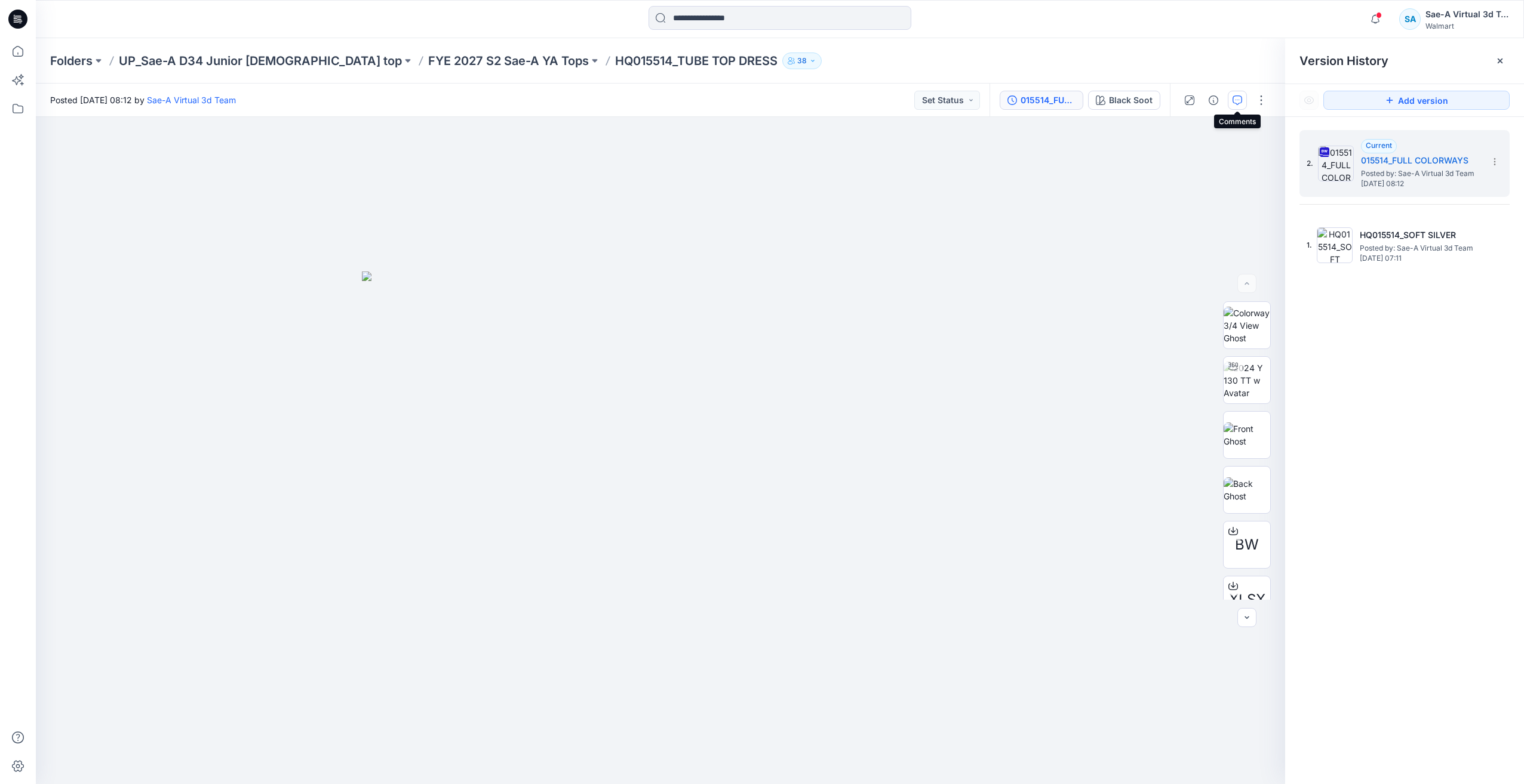
click at [1234, 104] on icon "button" at bounding box center [1237, 100] width 10 height 10
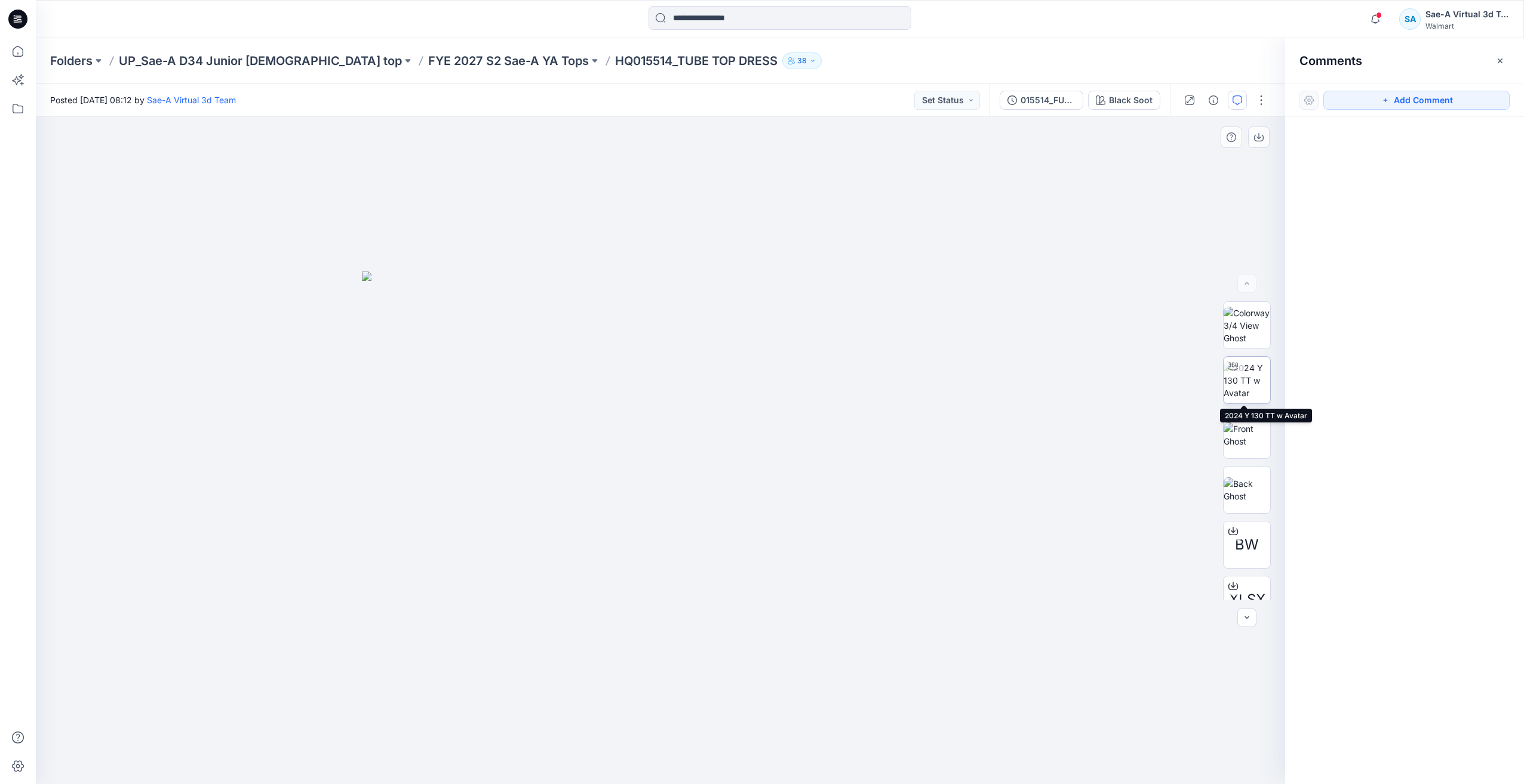
click at [1248, 382] on img at bounding box center [1247, 381] width 47 height 38
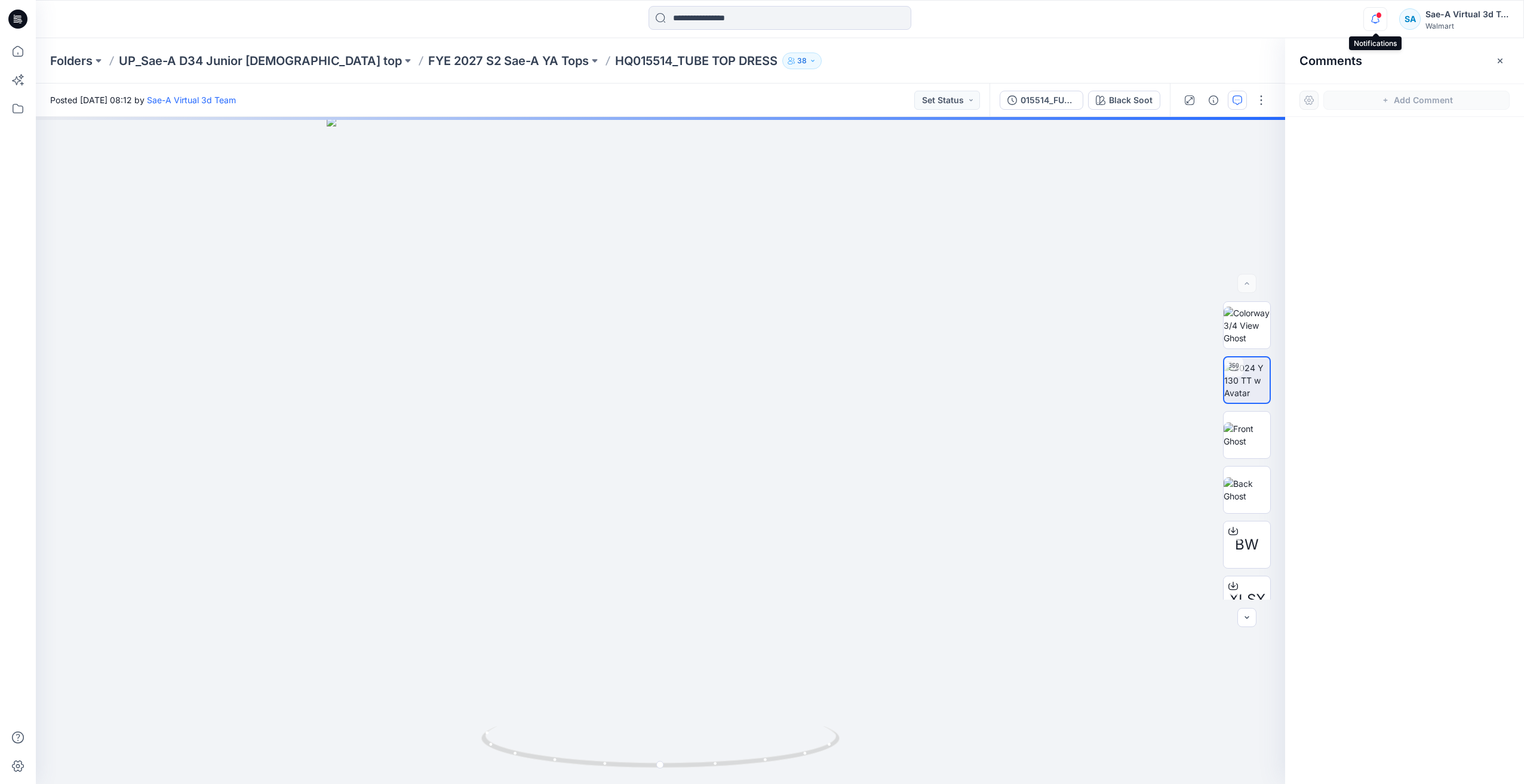
click at [1373, 19] on icon "button" at bounding box center [1375, 19] width 23 height 24
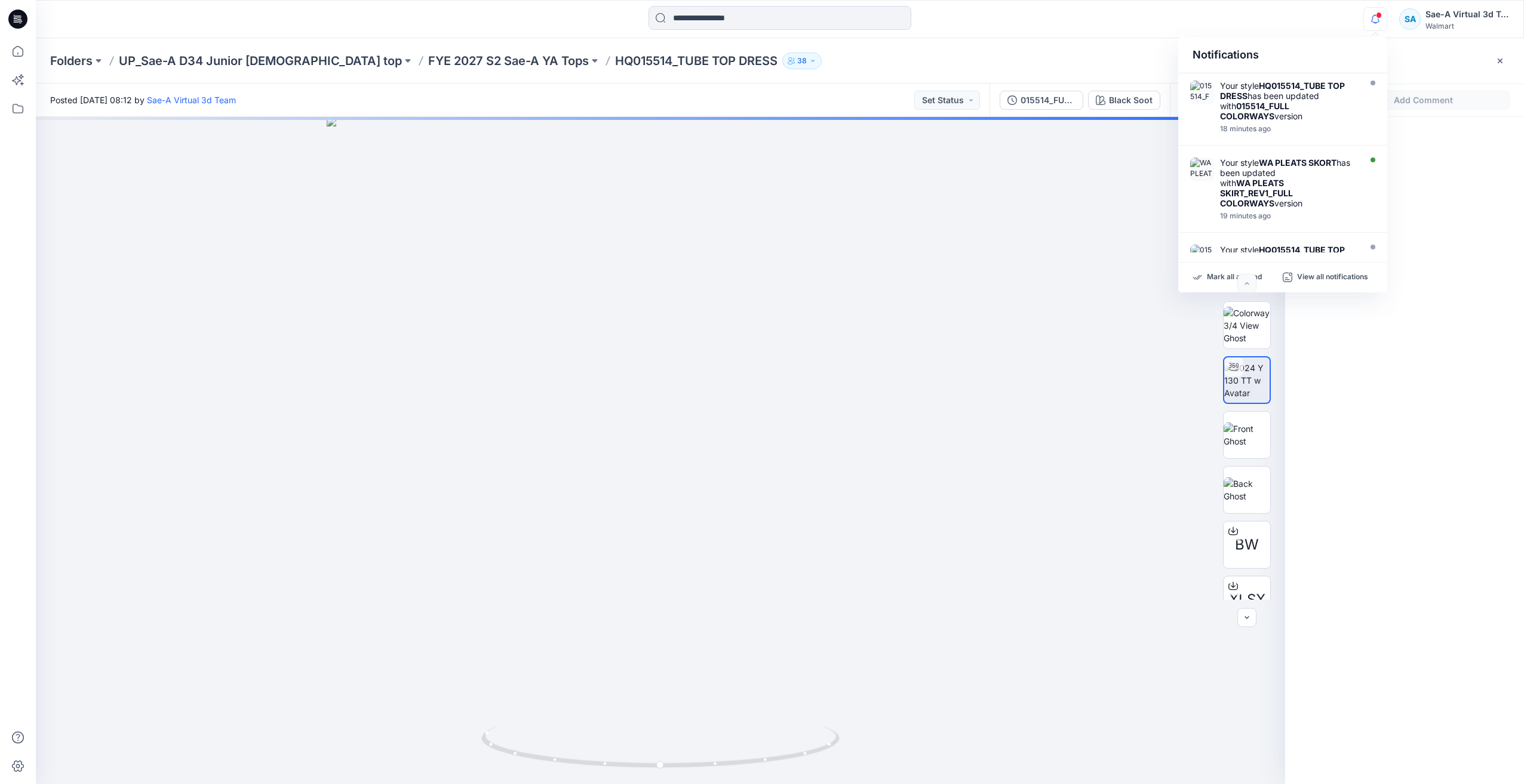
click at [1417, 193] on div at bounding box center [1404, 429] width 239 height 623
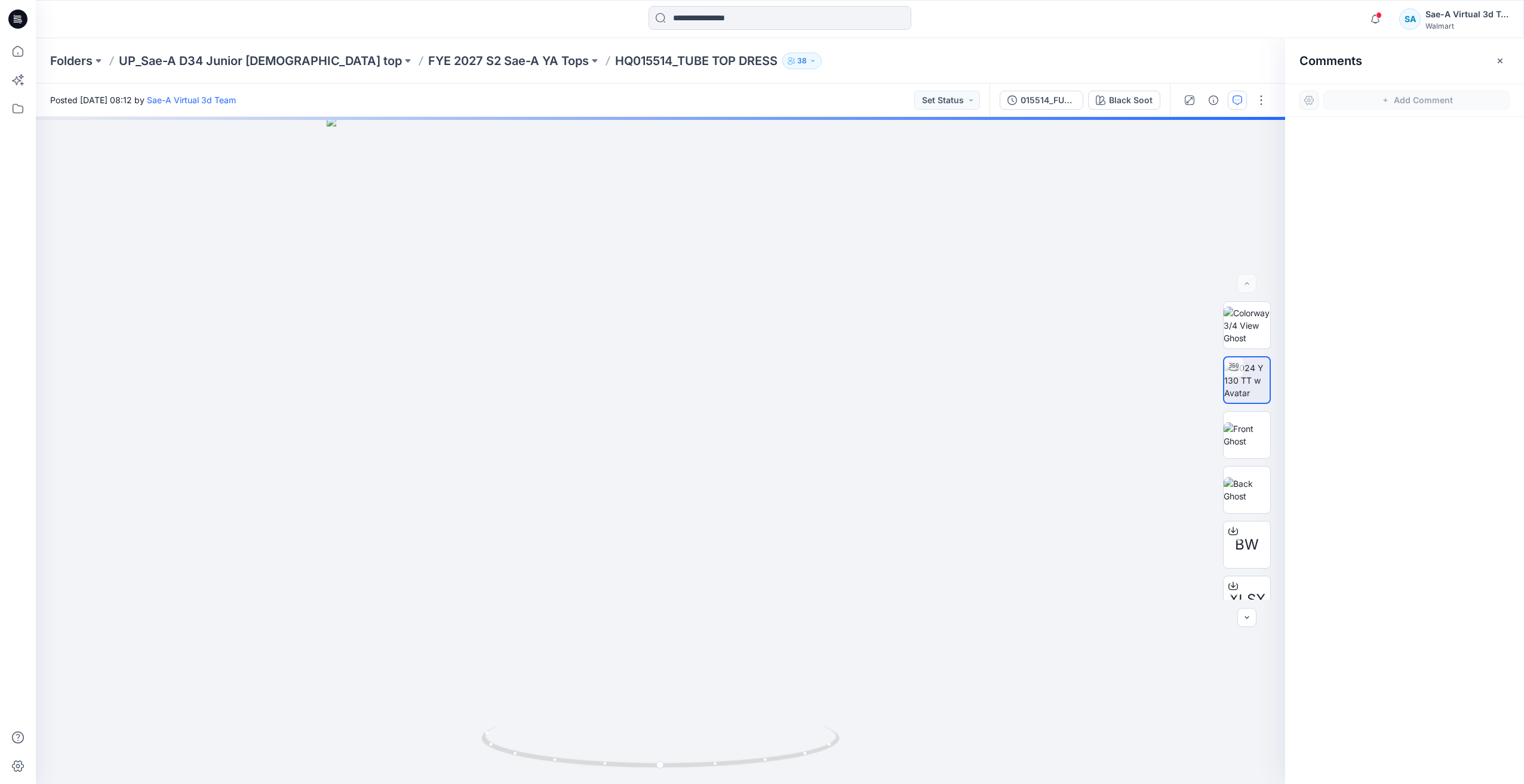
click at [1413, 188] on div at bounding box center [1404, 429] width 239 height 623
click at [1419, 105] on button "Add Comment" at bounding box center [1417, 100] width 186 height 19
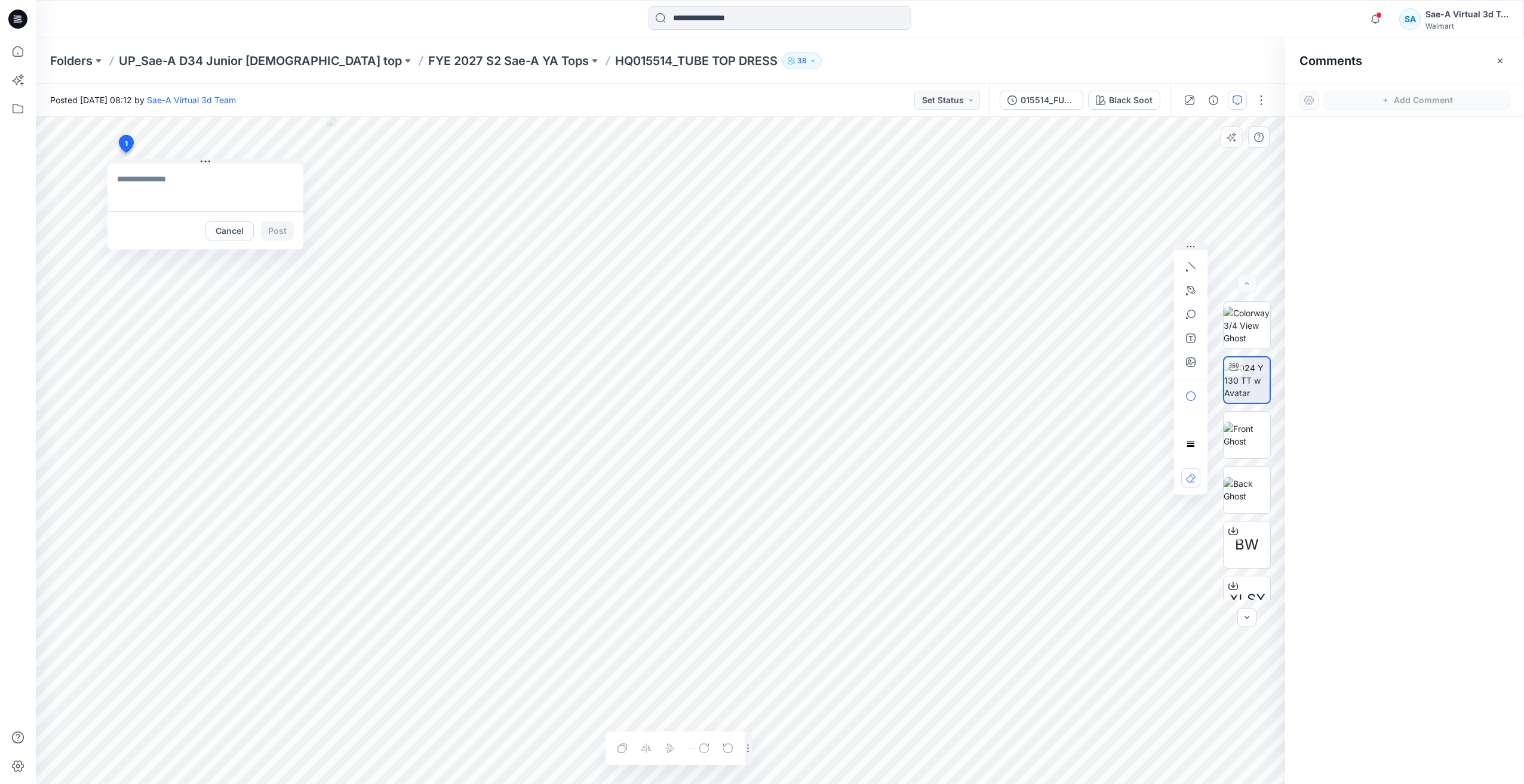
click at [126, 153] on div "1 Cancel Post Layer 1" at bounding box center [660, 451] width 1249 height 668
drag, startPoint x: 551, startPoint y: 66, endPoint x: 520, endPoint y: 66, distance: 31.0
click at [615, 66] on p "HQ015514_TUBE TOP DRESS" at bounding box center [697, 61] width 163 height 17
copy p "HQ015514"
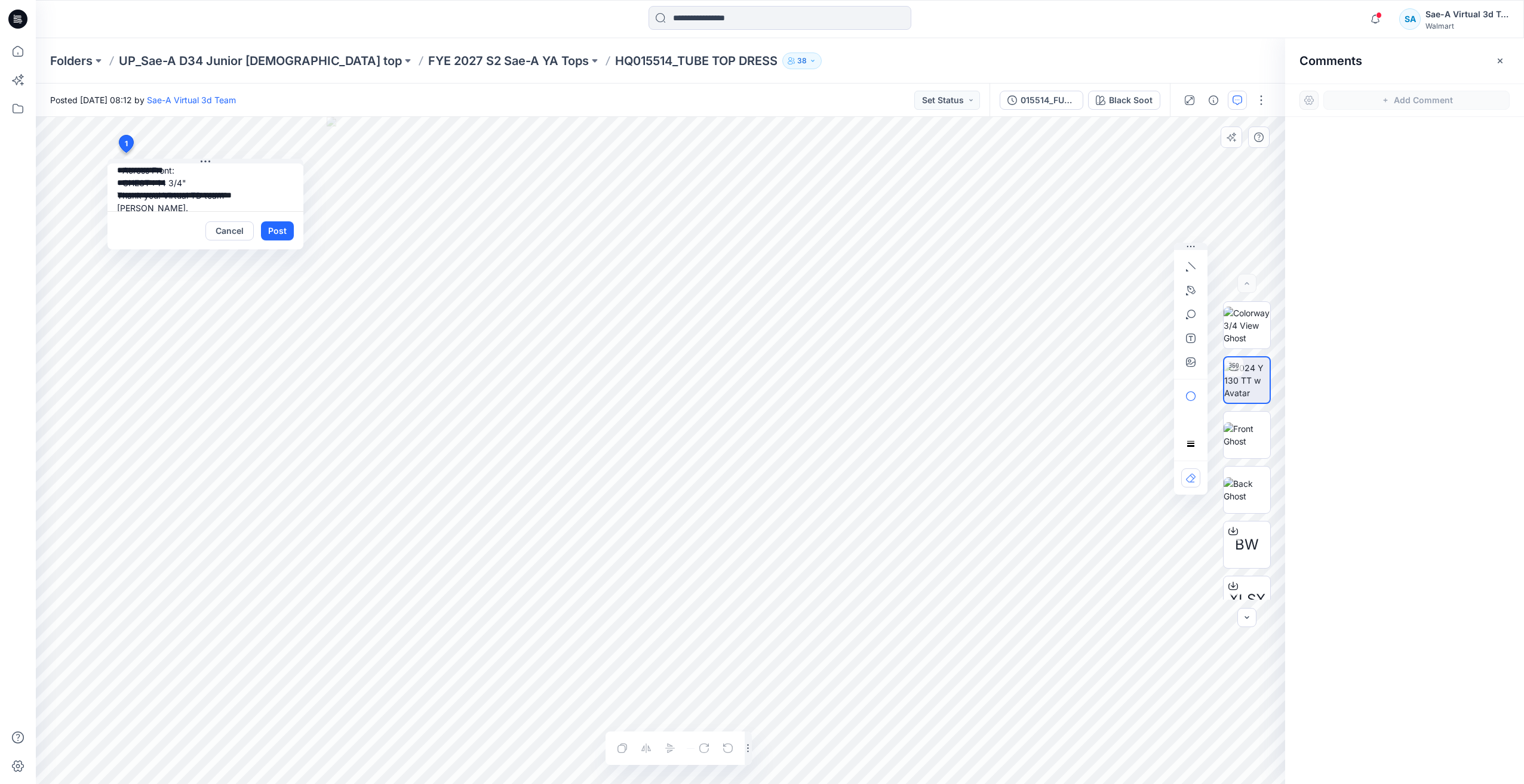
drag, startPoint x: 244, startPoint y: 205, endPoint x: 213, endPoint y: 202, distance: 31.1
click at [213, 202] on textarea "**********" at bounding box center [205, 187] width 196 height 47
click at [267, 174] on textarea "**********" at bounding box center [205, 187] width 196 height 47
paste textarea "********"
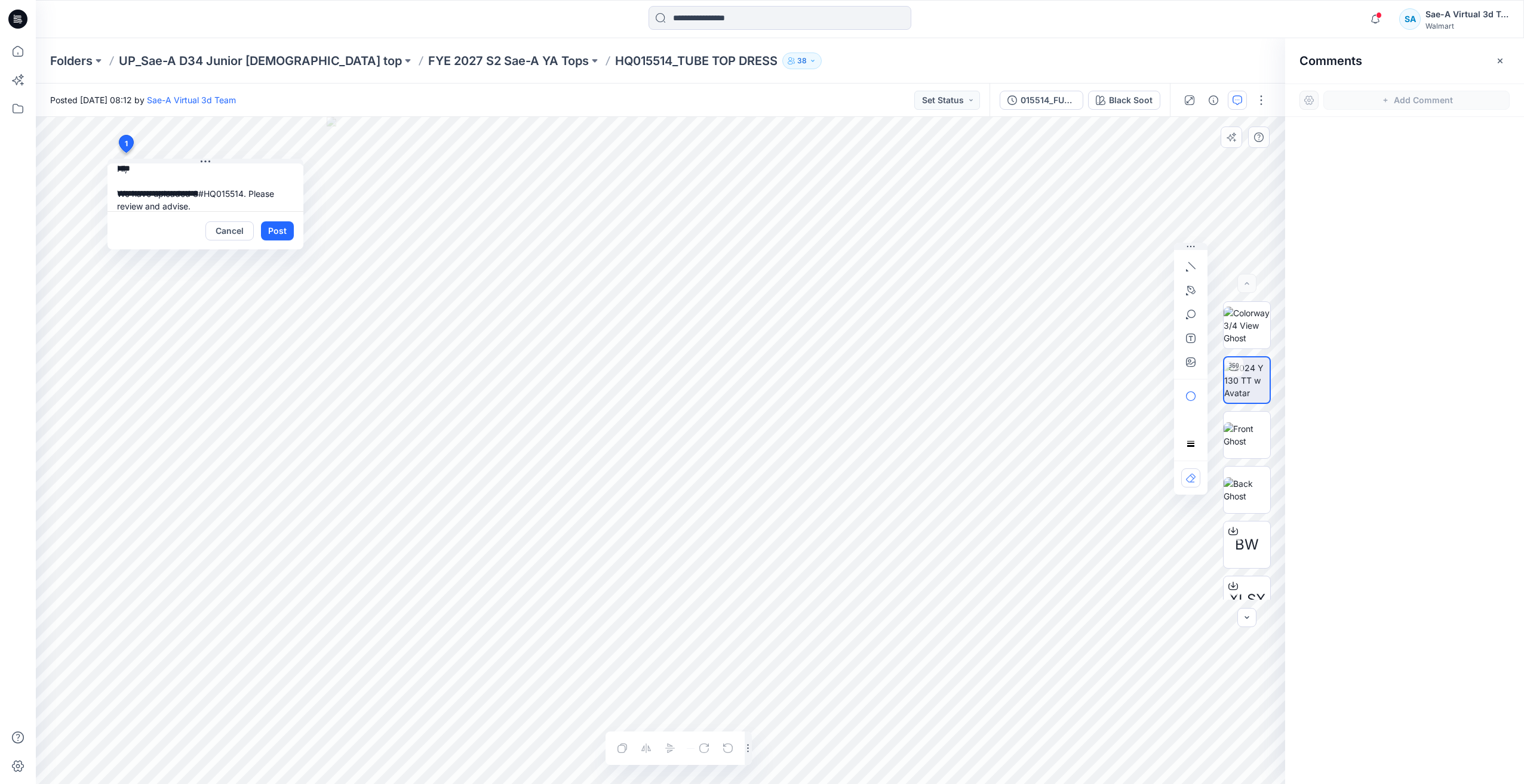
scroll to position [23, 0]
click at [125, 205] on textarea "**********" at bounding box center [205, 187] width 196 height 47
click at [229, 203] on textarea "**********" at bounding box center [205, 187] width 196 height 47
drag, startPoint x: 233, startPoint y: 182, endPoint x: 118, endPoint y: 185, distance: 115.0
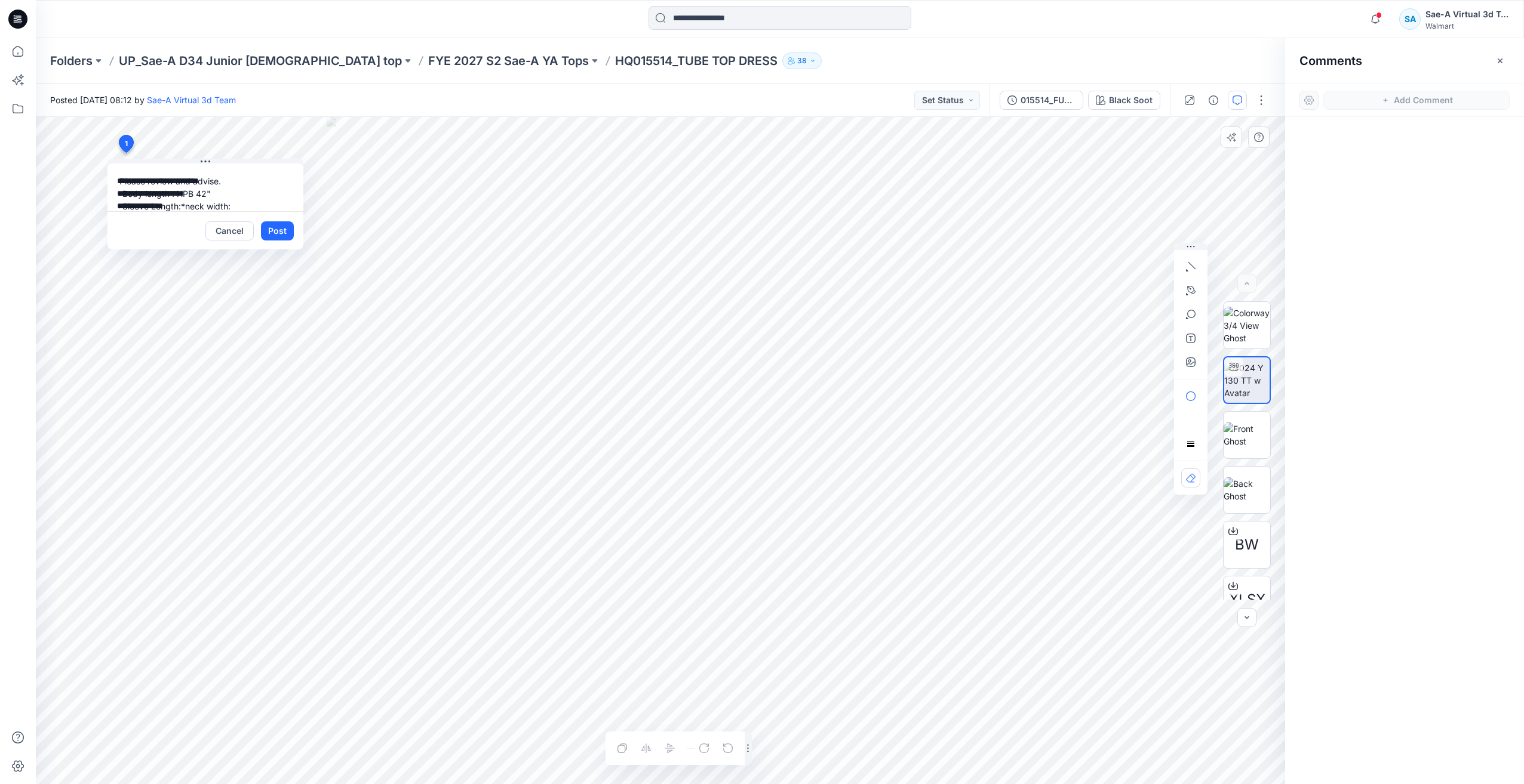
click at [118, 185] on textarea "**********" at bounding box center [205, 187] width 196 height 47
click at [206, 185] on textarea "**********" at bounding box center [205, 187] width 196 height 47
click at [167, 184] on textarea "**********" at bounding box center [205, 187] width 196 height 47
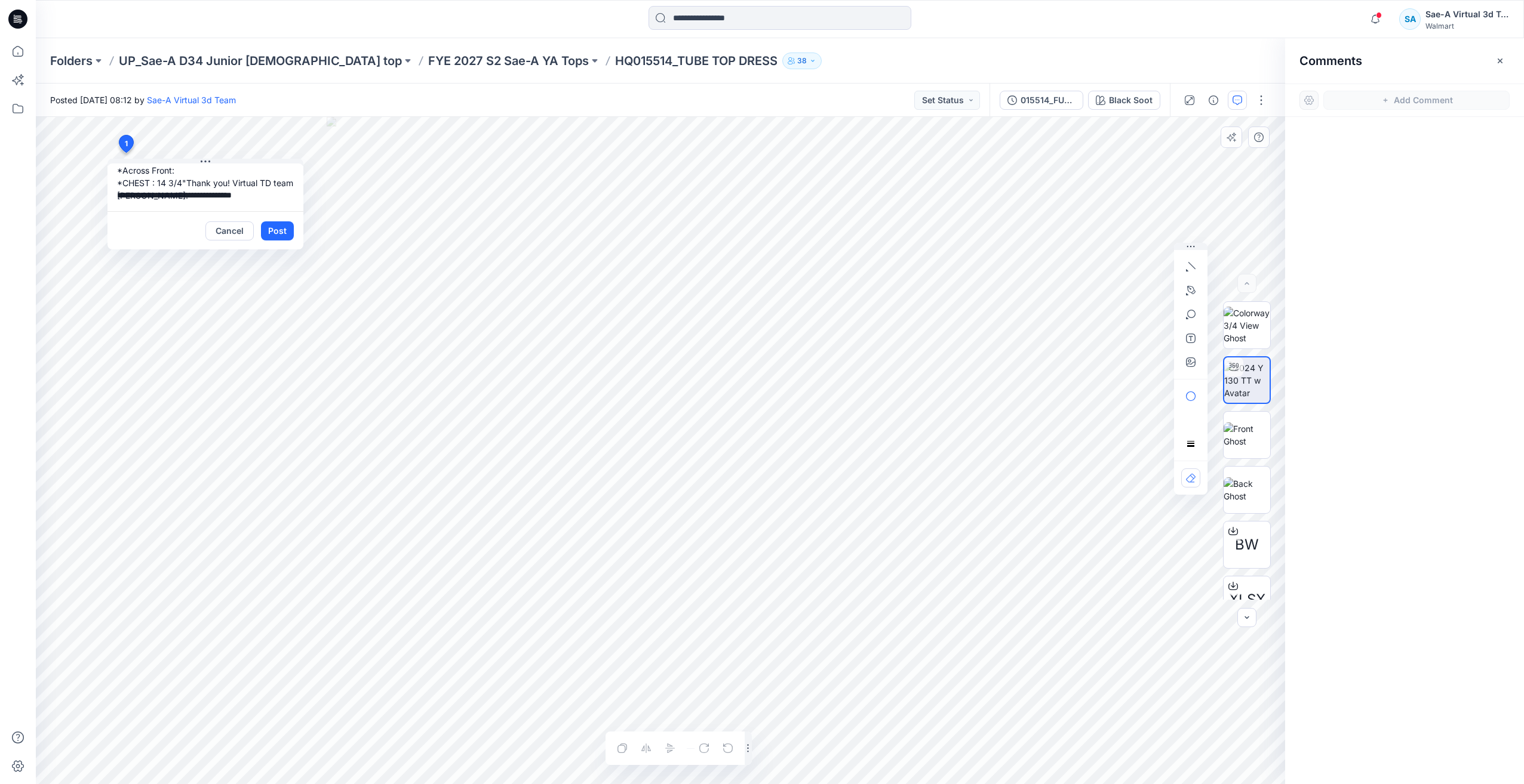
paste textarea
click at [226, 191] on textarea "**********" at bounding box center [205, 187] width 196 height 47
click at [217, 195] on textarea "**********" at bounding box center [205, 187] width 196 height 47
click at [245, 195] on textarea "**********" at bounding box center [205, 187] width 196 height 47
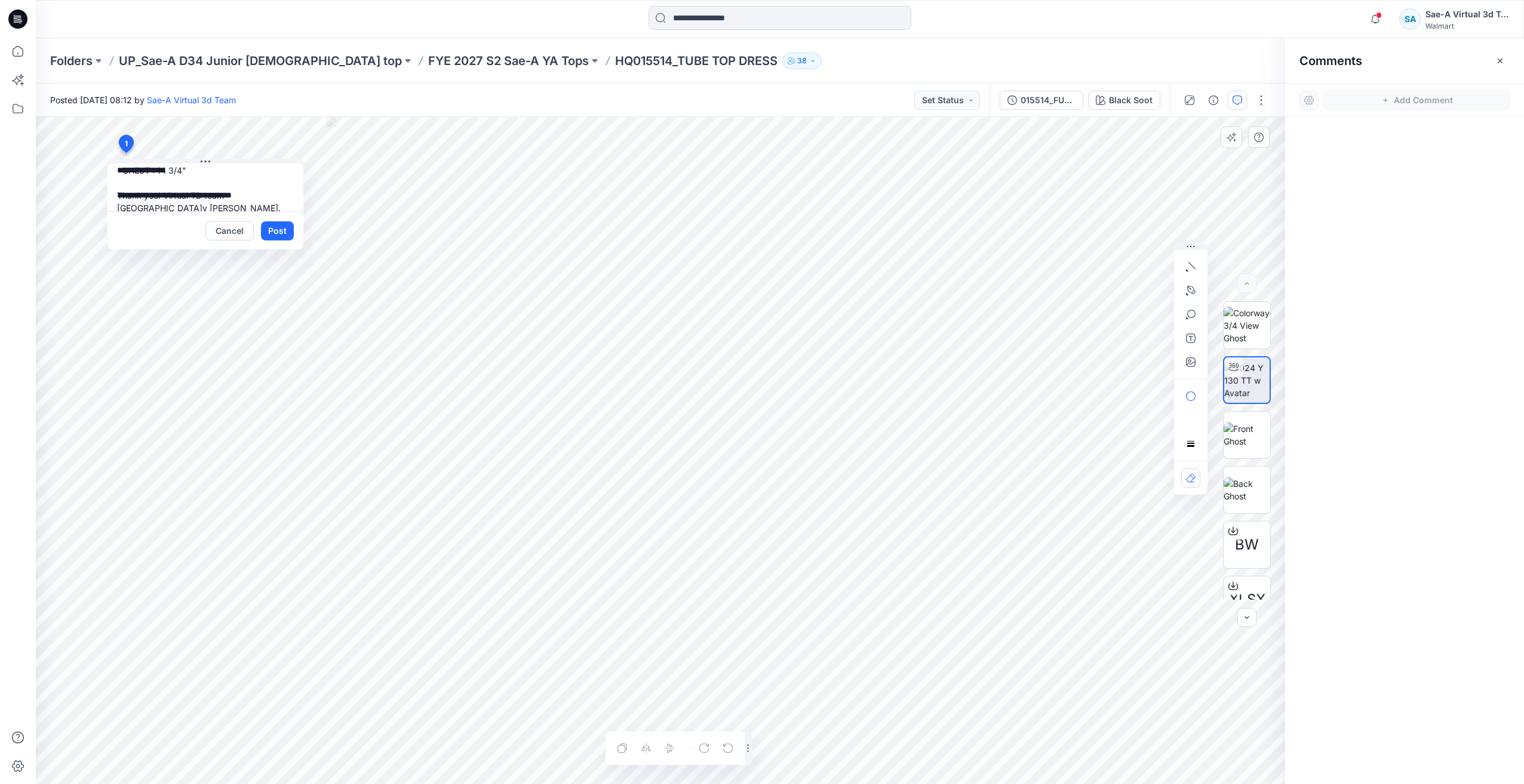
drag, startPoint x: 277, startPoint y: 193, endPoint x: 226, endPoint y: 196, distance: 51.1
click at [226, 196] on textarea "**********" at bounding box center [205, 187] width 196 height 47
click at [243, 178] on textarea "**********" at bounding box center [205, 187] width 196 height 47
click at [228, 189] on textarea "**********" at bounding box center [205, 187] width 196 height 47
click at [212, 174] on textarea "**********" at bounding box center [205, 187] width 196 height 47
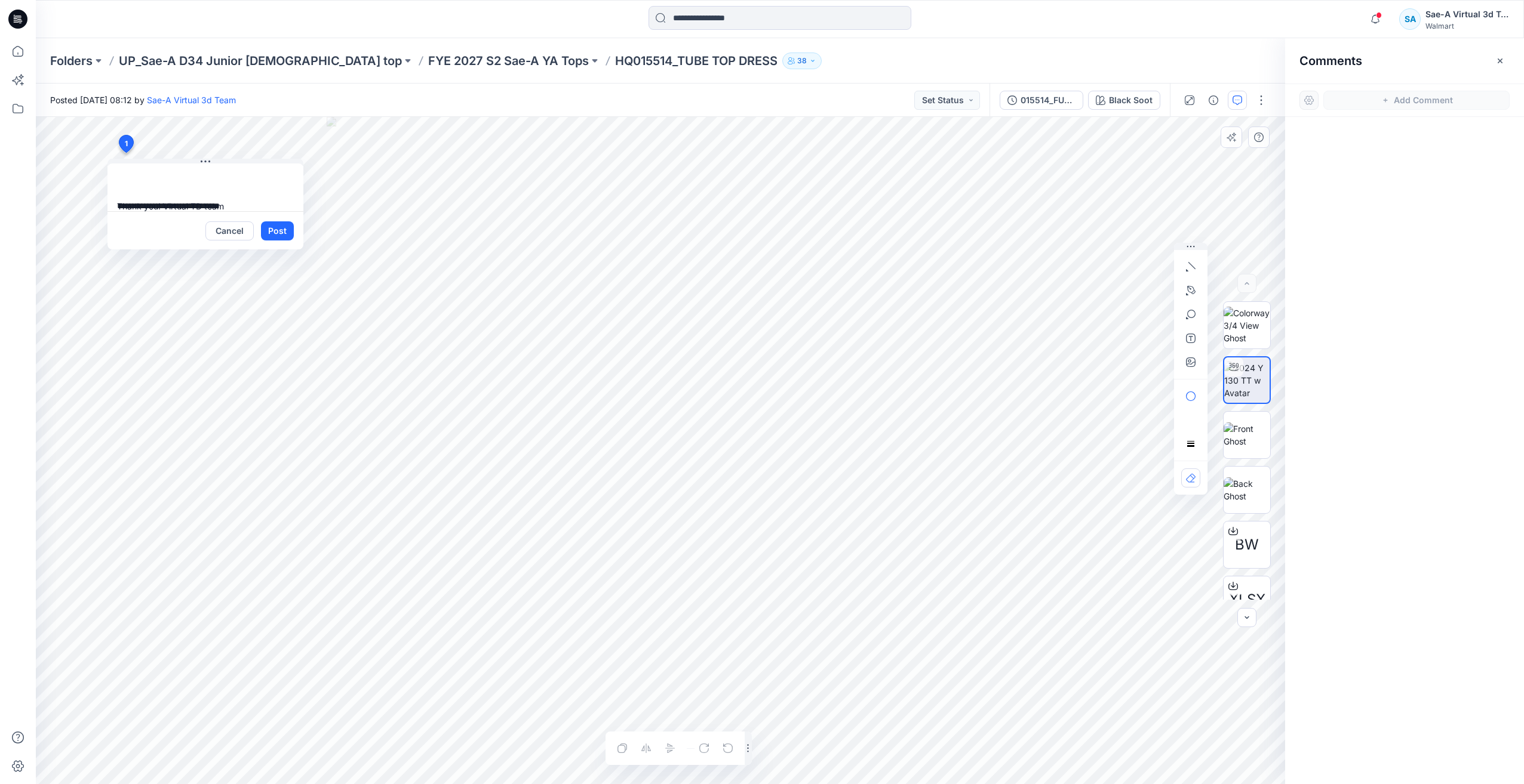
click at [178, 184] on textarea "**********" at bounding box center [205, 187] width 196 height 47
paste textarea "**********"
type textarea "**********"
click at [288, 224] on button "Post" at bounding box center [277, 230] width 33 height 19
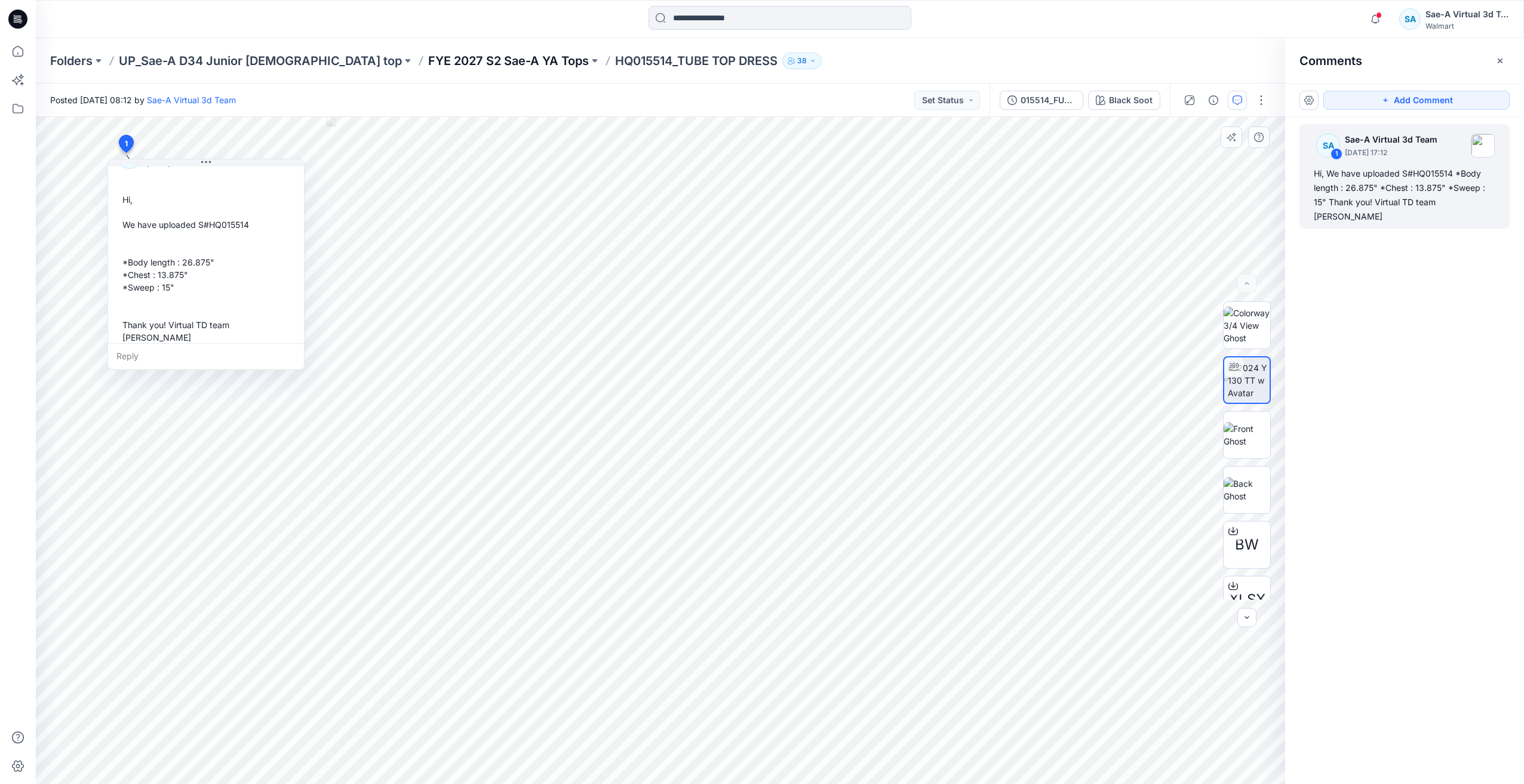
click at [467, 64] on p "FYE 2027 S2 Sae-A YA Tops" at bounding box center [508, 61] width 161 height 17
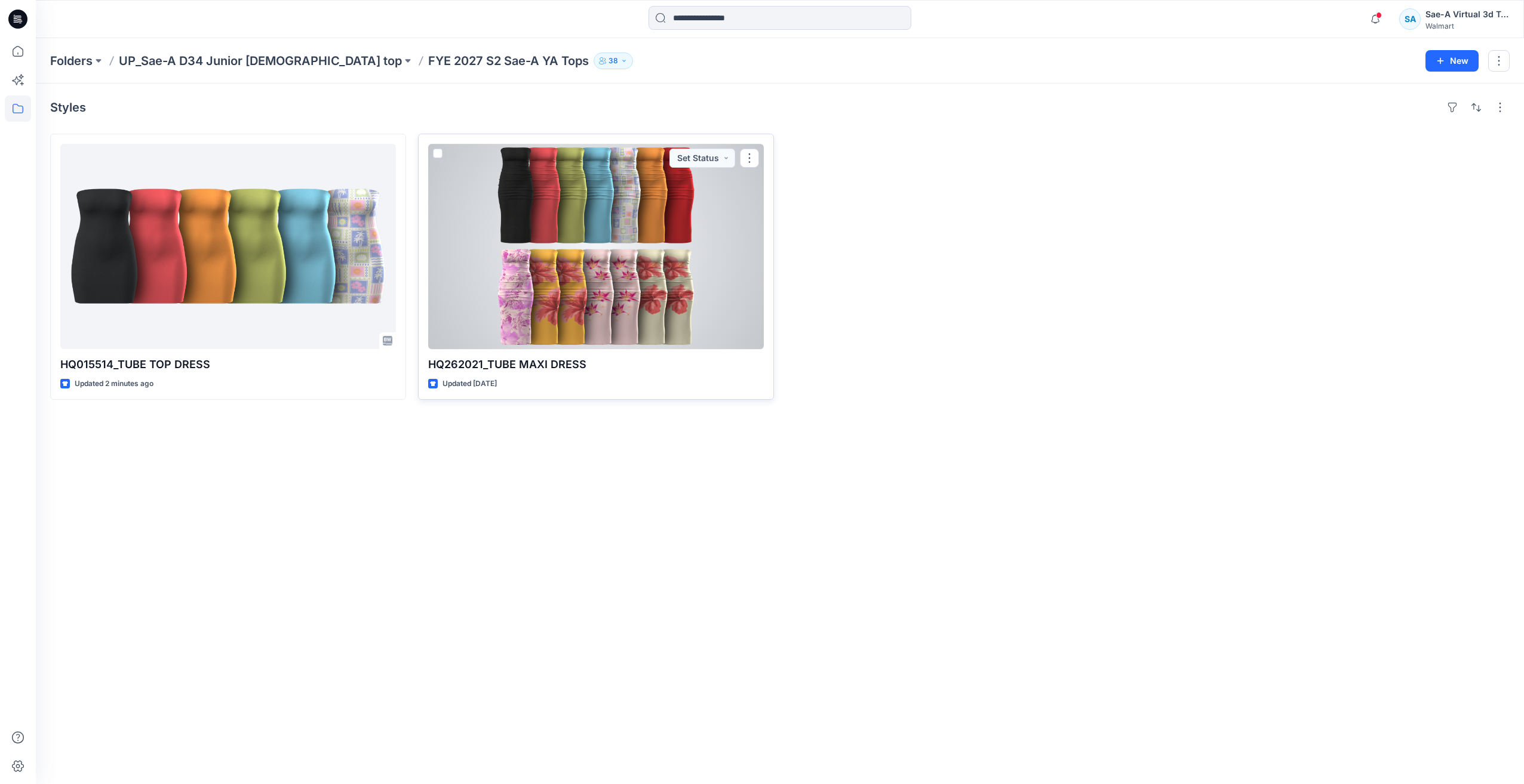
click at [622, 243] on div at bounding box center [596, 247] width 336 height 206
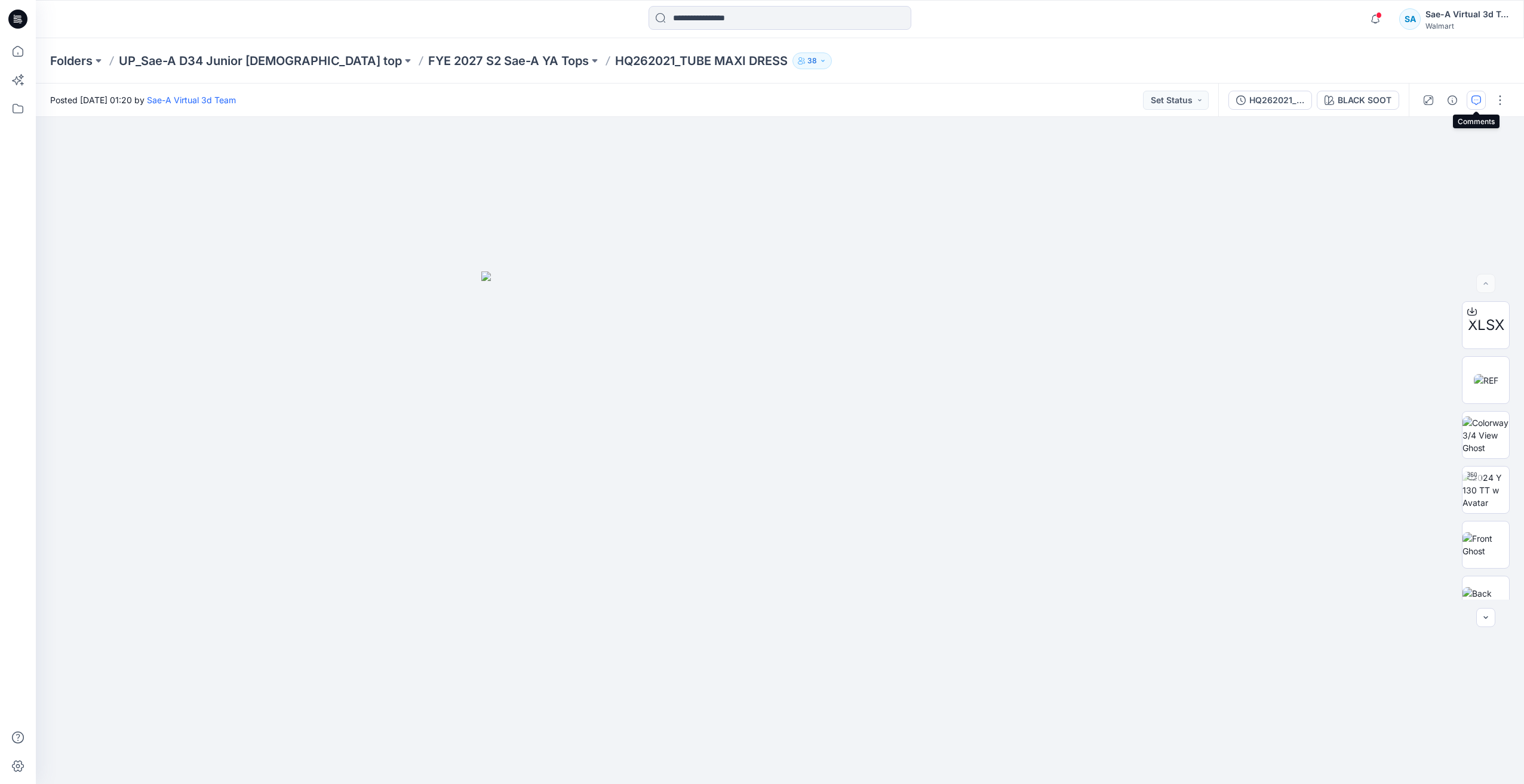
click at [1475, 98] on icon "button" at bounding box center [1476, 100] width 10 height 10
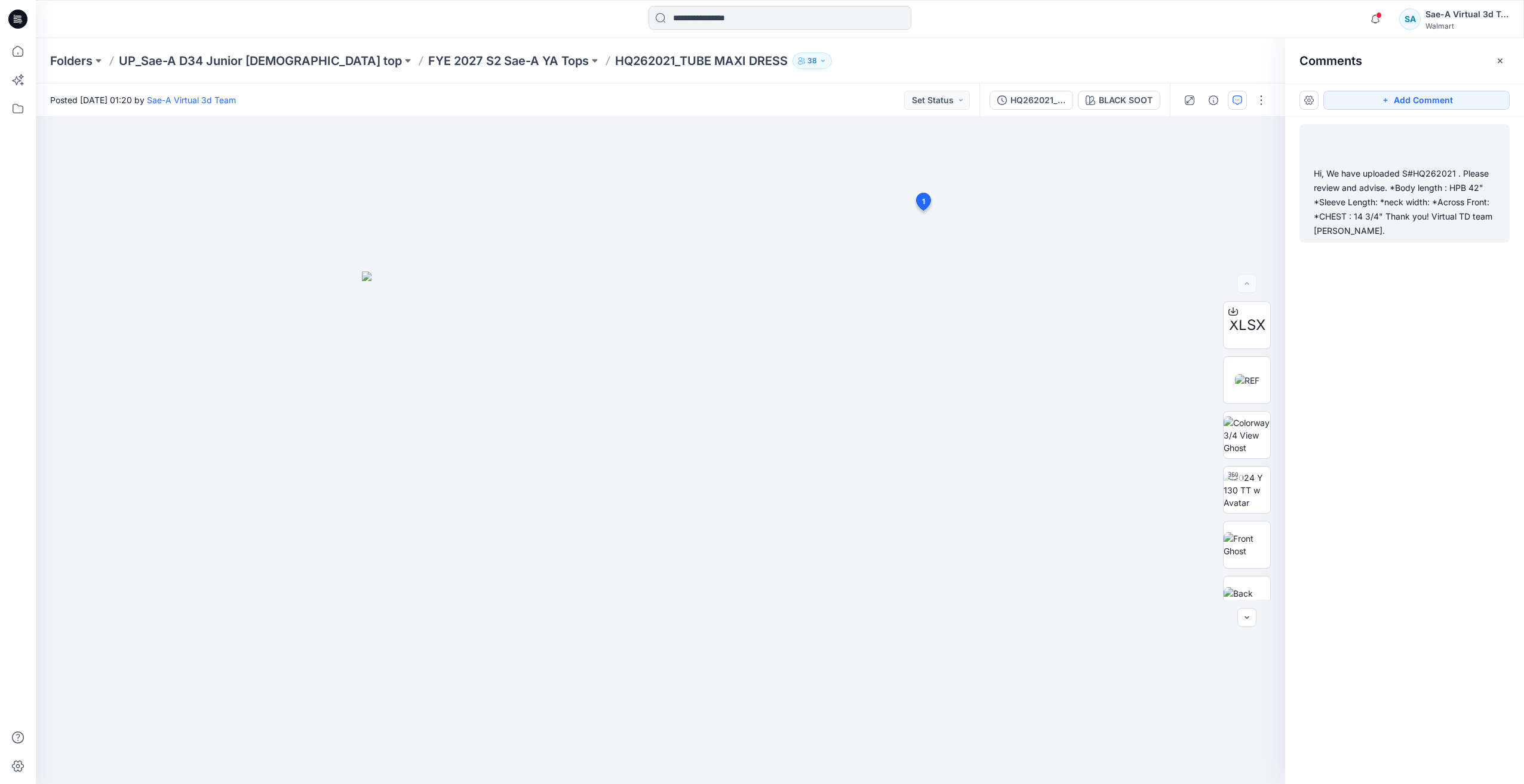
click at [1407, 191] on div "Hi, We have uploaded S#HQ262021 . Please review and advise. *Body length : HPB …" at bounding box center [1404, 202] width 182 height 72
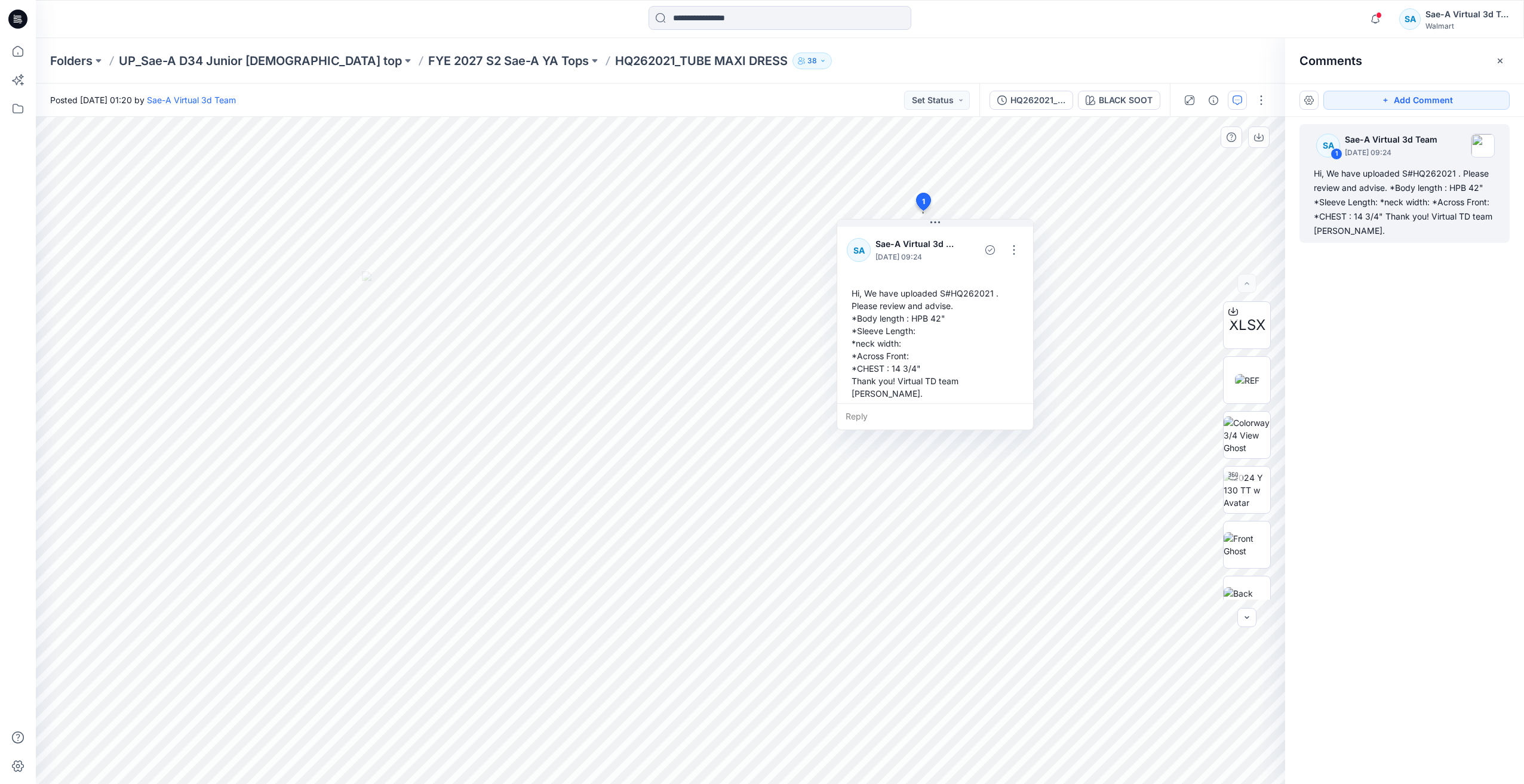
drag, startPoint x: 1024, startPoint y: 304, endPoint x: 942, endPoint y: 309, distance: 82.2
click at [958, 306] on div "Hi, We have uploaded S#HQ262021 . Please review and advise. *Body length : HPB …" at bounding box center [935, 344] width 177 height 122
click at [943, 300] on div "Hi, We have uploaded S#HQ262021 . Please review and advise. *Body length : HPB …" at bounding box center [937, 344] width 177 height 122
click at [943, 303] on div "Hi, We have uploaded S#HQ262021 . Please review and advise. *Body length : HPB …" at bounding box center [937, 344] width 177 height 122
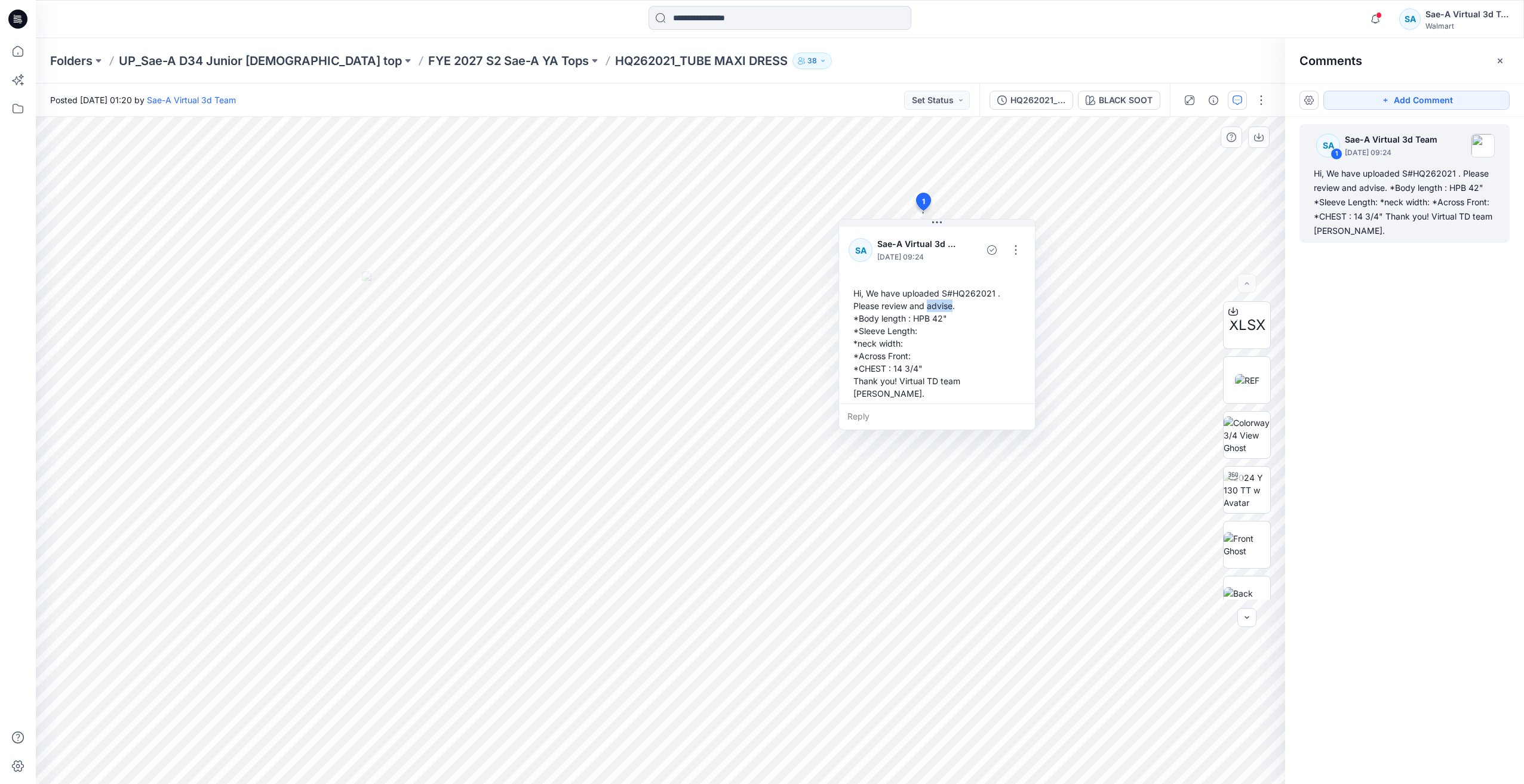
click at [947, 307] on div "Hi, We have uploaded S#HQ262021 . Please review and advise. *Body length : HPB …" at bounding box center [937, 344] width 177 height 122
drag, startPoint x: 950, startPoint y: 306, endPoint x: 934, endPoint y: 308, distance: 16.1
click at [933, 308] on div "Hi, We have uploaded S#HQ262021 . Please review and advise. *Body length : HPB …" at bounding box center [917, 346] width 177 height 122
click at [993, 253] on button "button" at bounding box center [997, 252] width 19 height 19
click at [990, 279] on p "Edit comment" at bounding box center [1001, 280] width 54 height 12
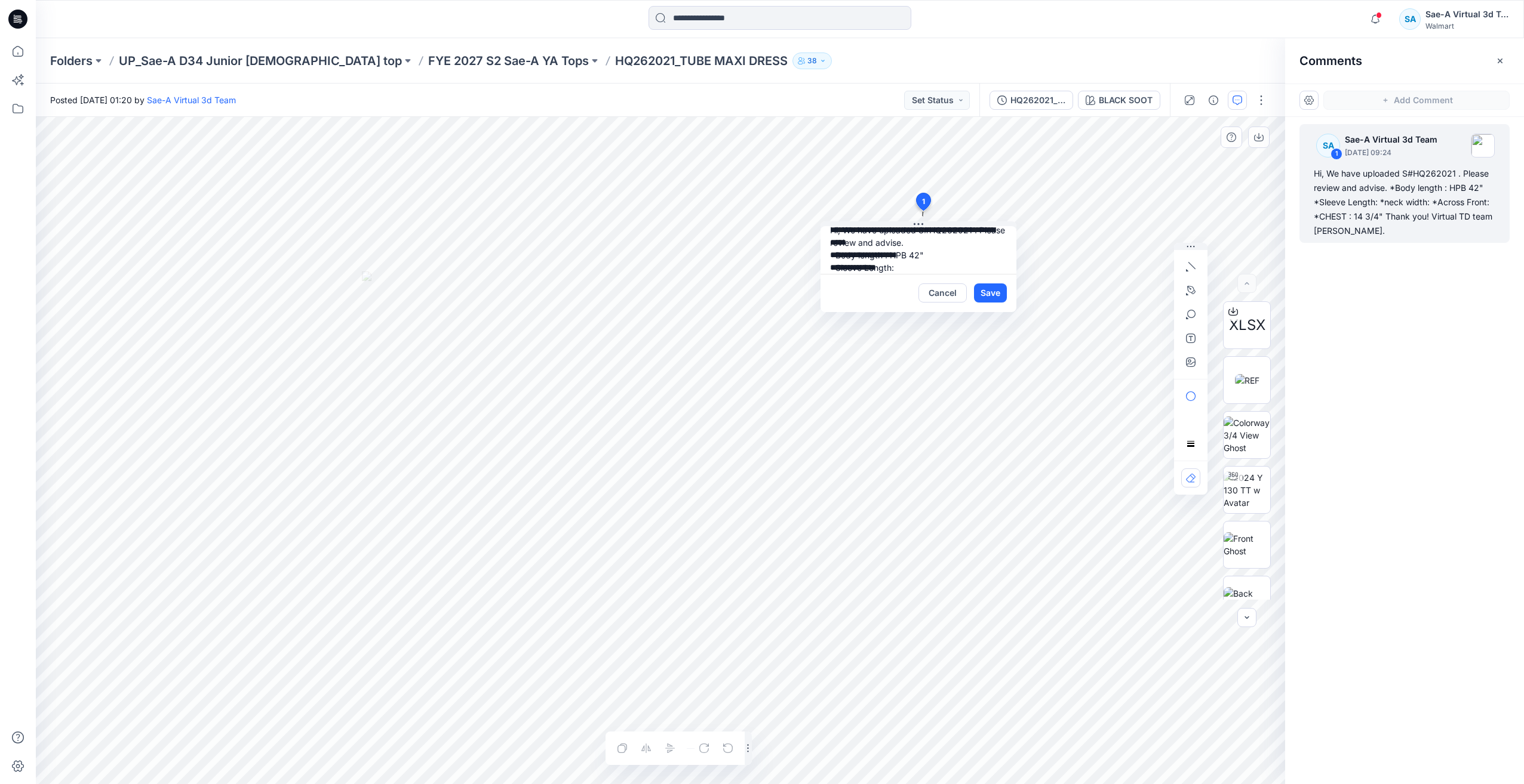
drag, startPoint x: 938, startPoint y: 243, endPoint x: 826, endPoint y: 245, distance: 112.0
click at [826, 245] on textarea "**********" at bounding box center [918, 250] width 196 height 47
click at [443, 61] on p "FYE 2027 S2 Sae-A YA Tops" at bounding box center [508, 61] width 161 height 17
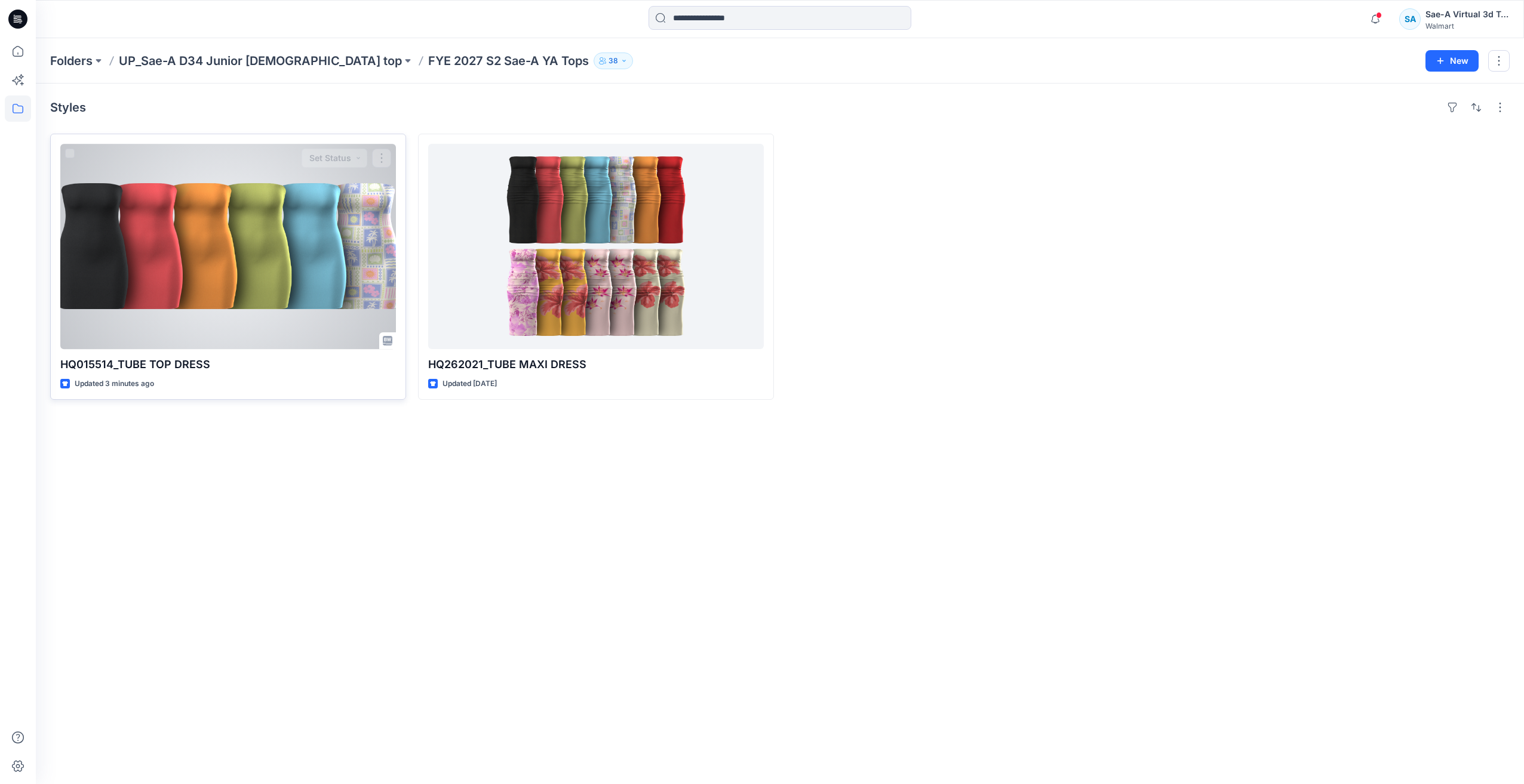
click at [307, 254] on div at bounding box center [229, 247] width 336 height 206
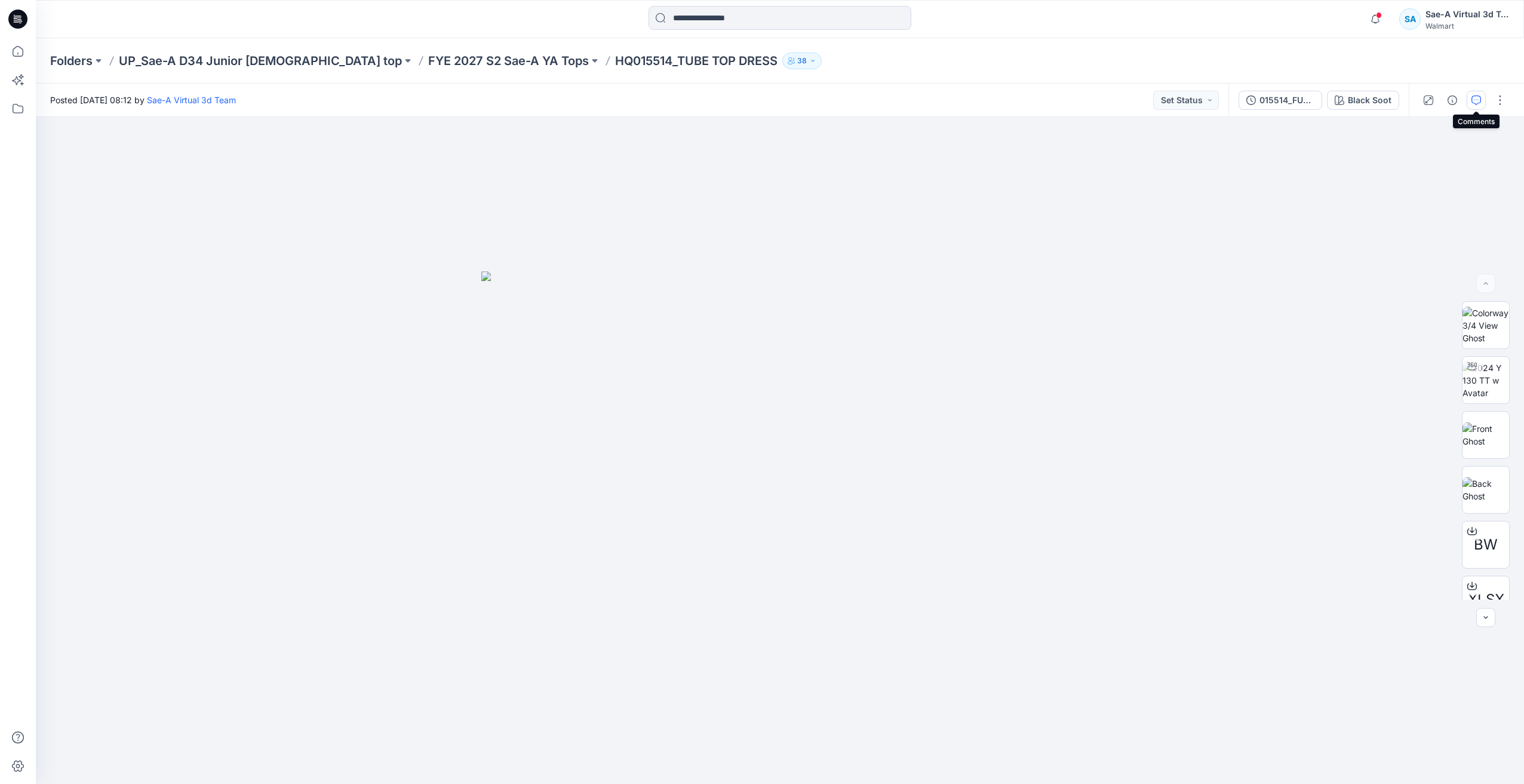
click at [1482, 103] on button "button" at bounding box center [1476, 100] width 19 height 19
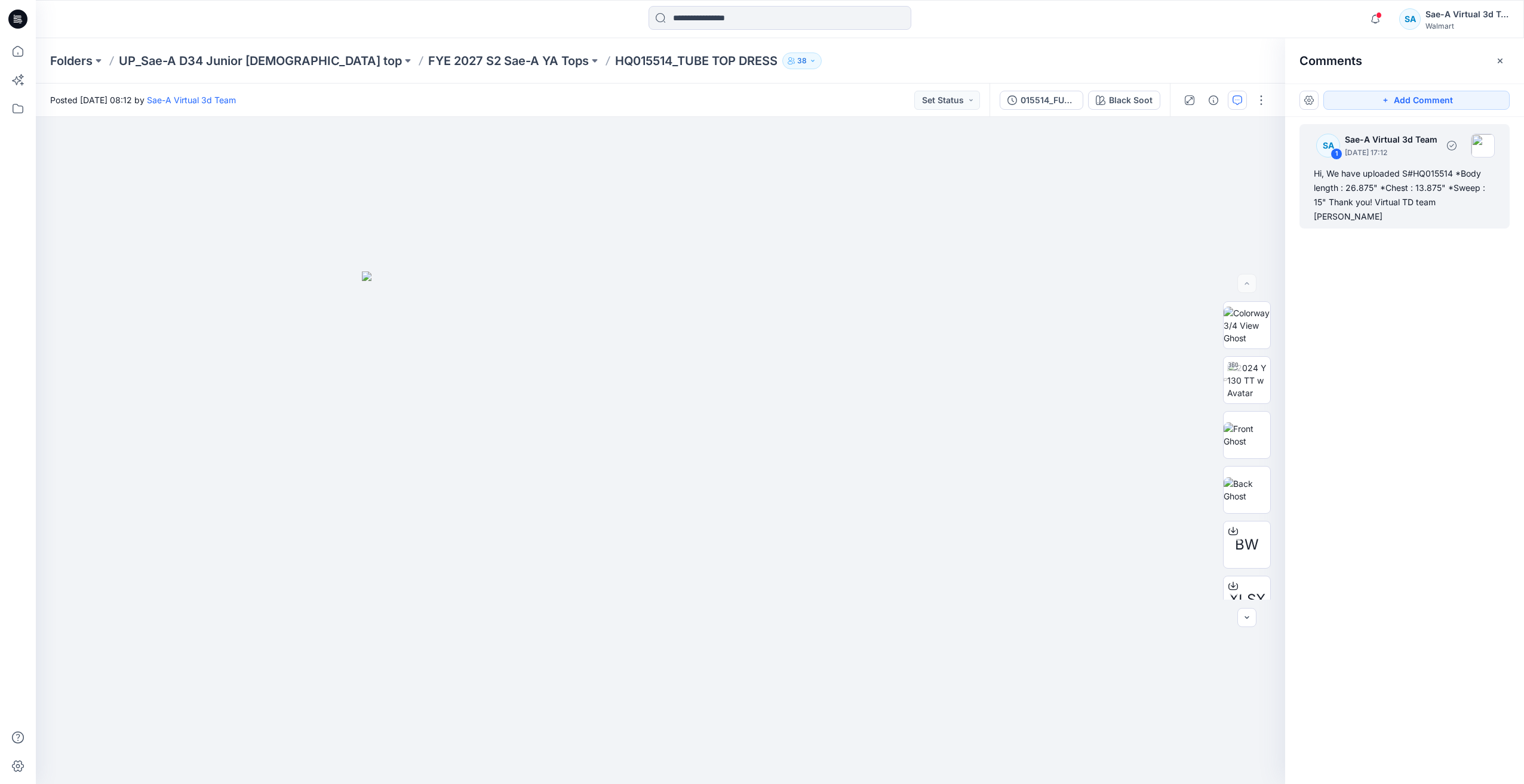
click at [1412, 201] on div "Hi, We have uploaded S#HQ015514 *Body length : 26.875" *Chest : 13.875" *Sweep …" at bounding box center [1404, 195] width 182 height 57
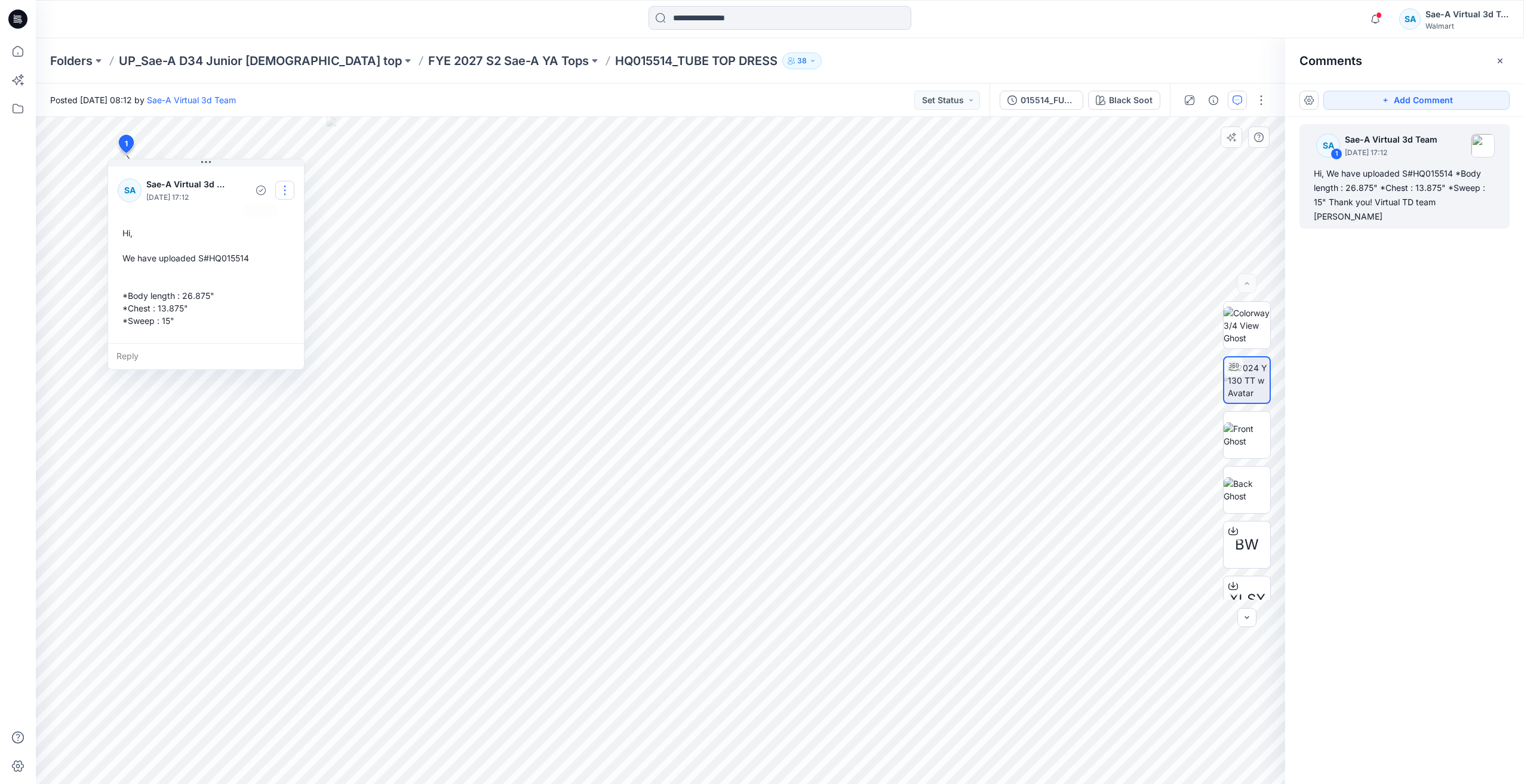
click at [290, 193] on button "button" at bounding box center [284, 190] width 19 height 19
click at [279, 221] on p "Edit comment" at bounding box center [285, 218] width 54 height 12
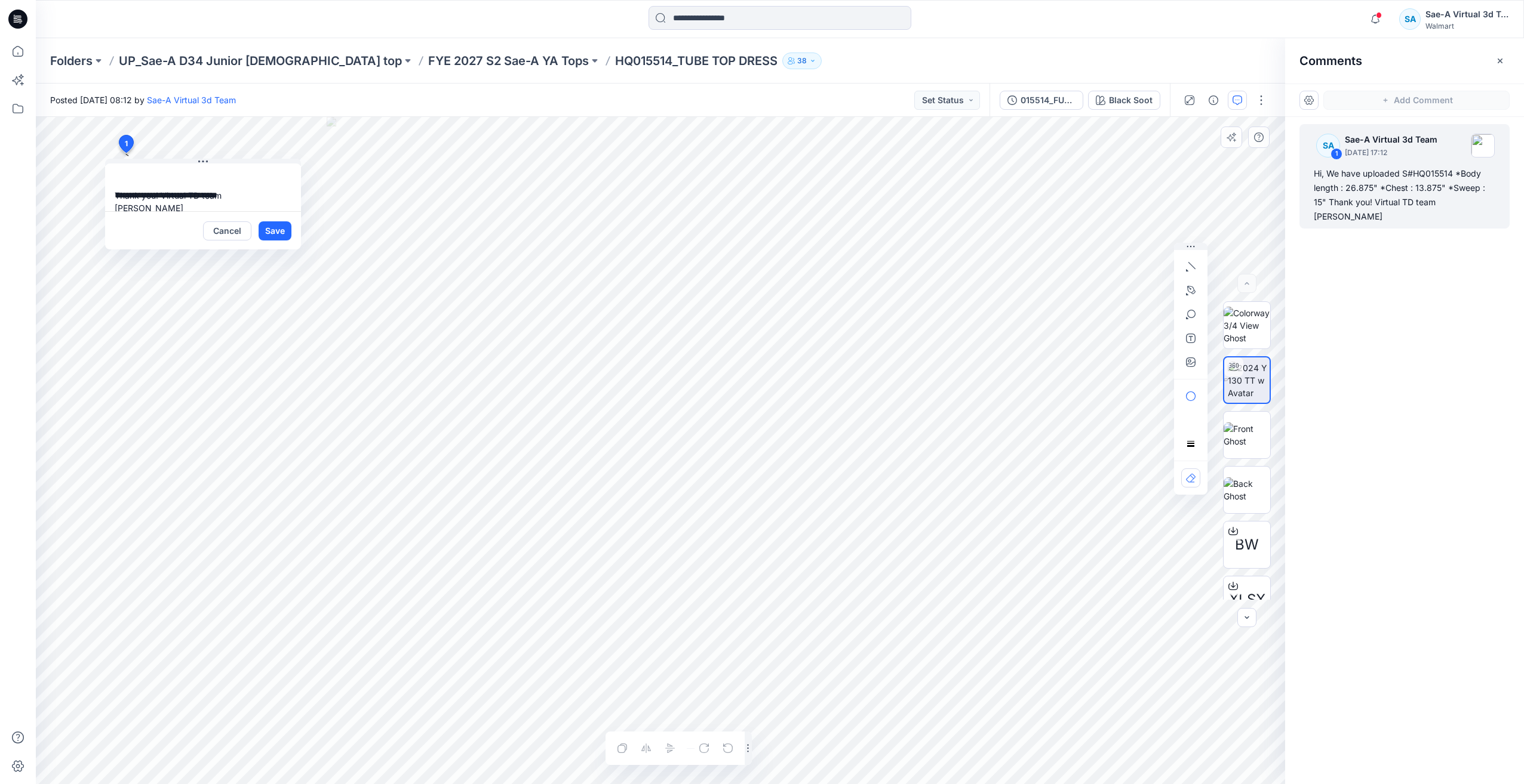
click at [253, 198] on textarea "**********" at bounding box center [202, 187] width 196 height 47
click at [116, 191] on textarea "**********" at bounding box center [202, 187] width 196 height 47
click at [141, 183] on textarea "**********" at bounding box center [202, 187] width 196 height 47
click at [120, 187] on textarea "**********" at bounding box center [202, 187] width 196 height 47
type textarea "**********"
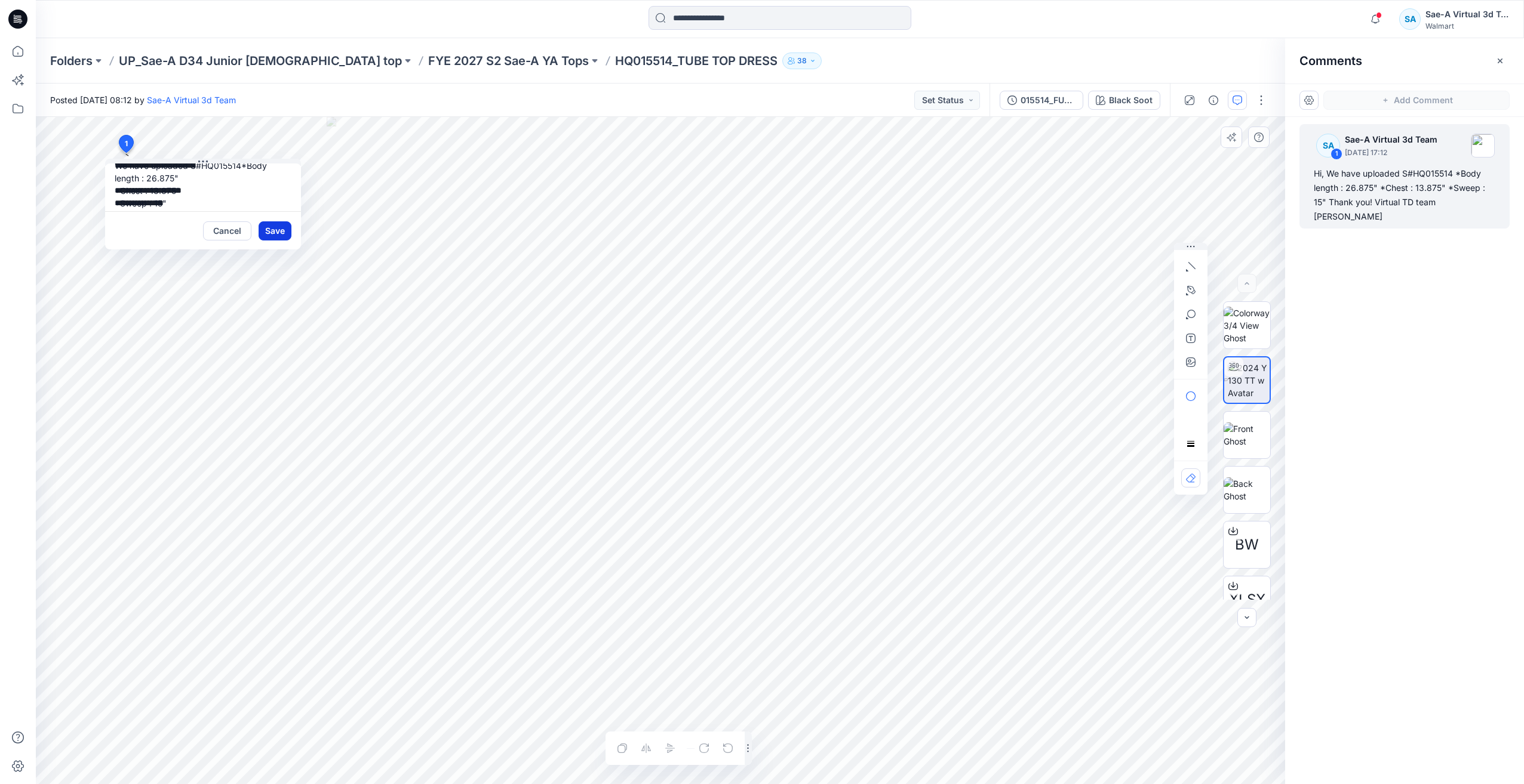
click at [268, 232] on button "Save" at bounding box center [275, 230] width 33 height 19
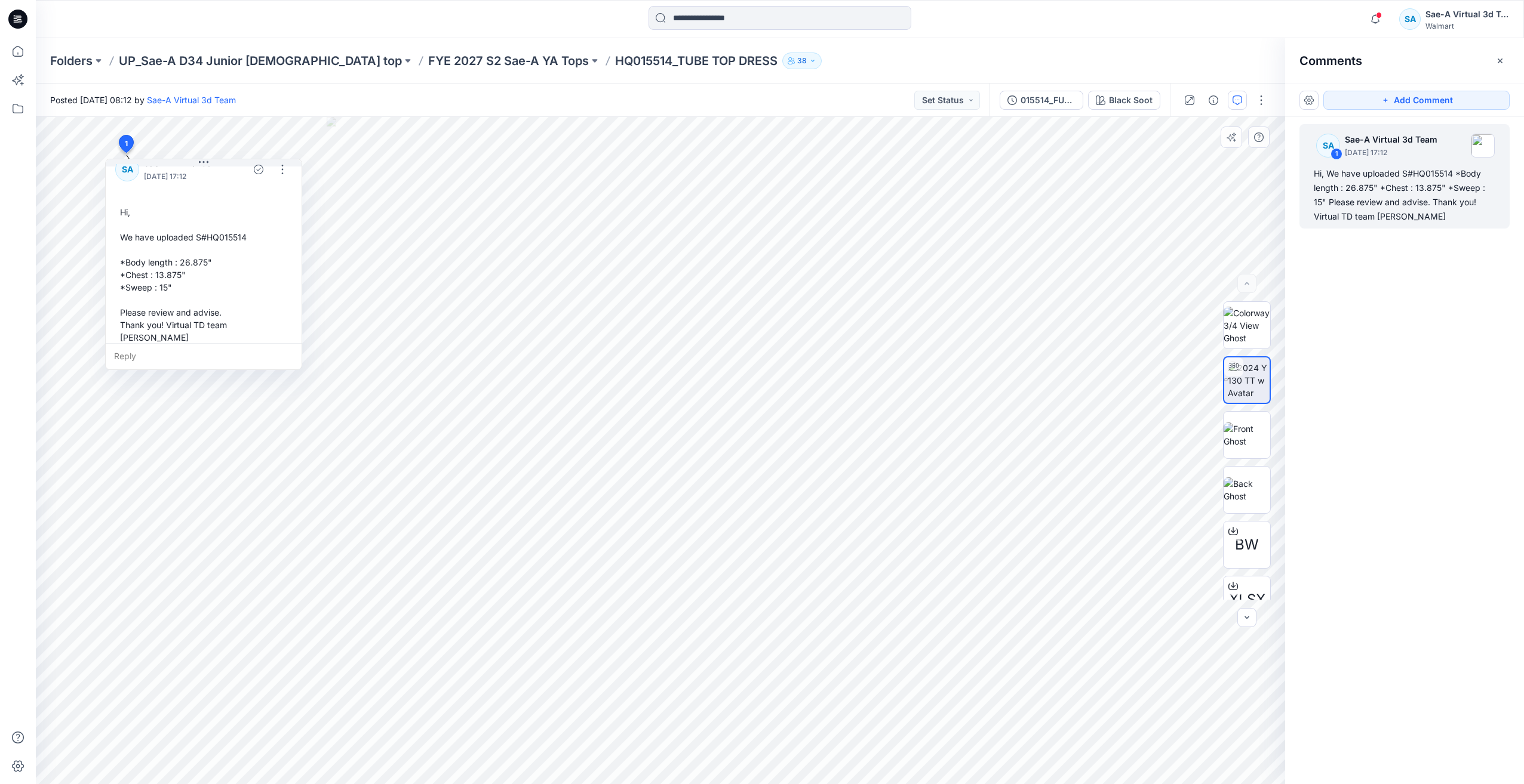
click at [615, 65] on p "HQ015514_TUBE TOP DRESS" at bounding box center [697, 61] width 163 height 17
click at [455, 70] on div "Folders UP_Sae-A D34 Junior [DEMOGRAPHIC_DATA] top FYE 2027 S2 Sae-A YA Tops HQ…" at bounding box center [780, 61] width 1488 height 46
click at [459, 62] on p "FYE 2027 S2 Sae-A YA Tops" at bounding box center [508, 61] width 161 height 17
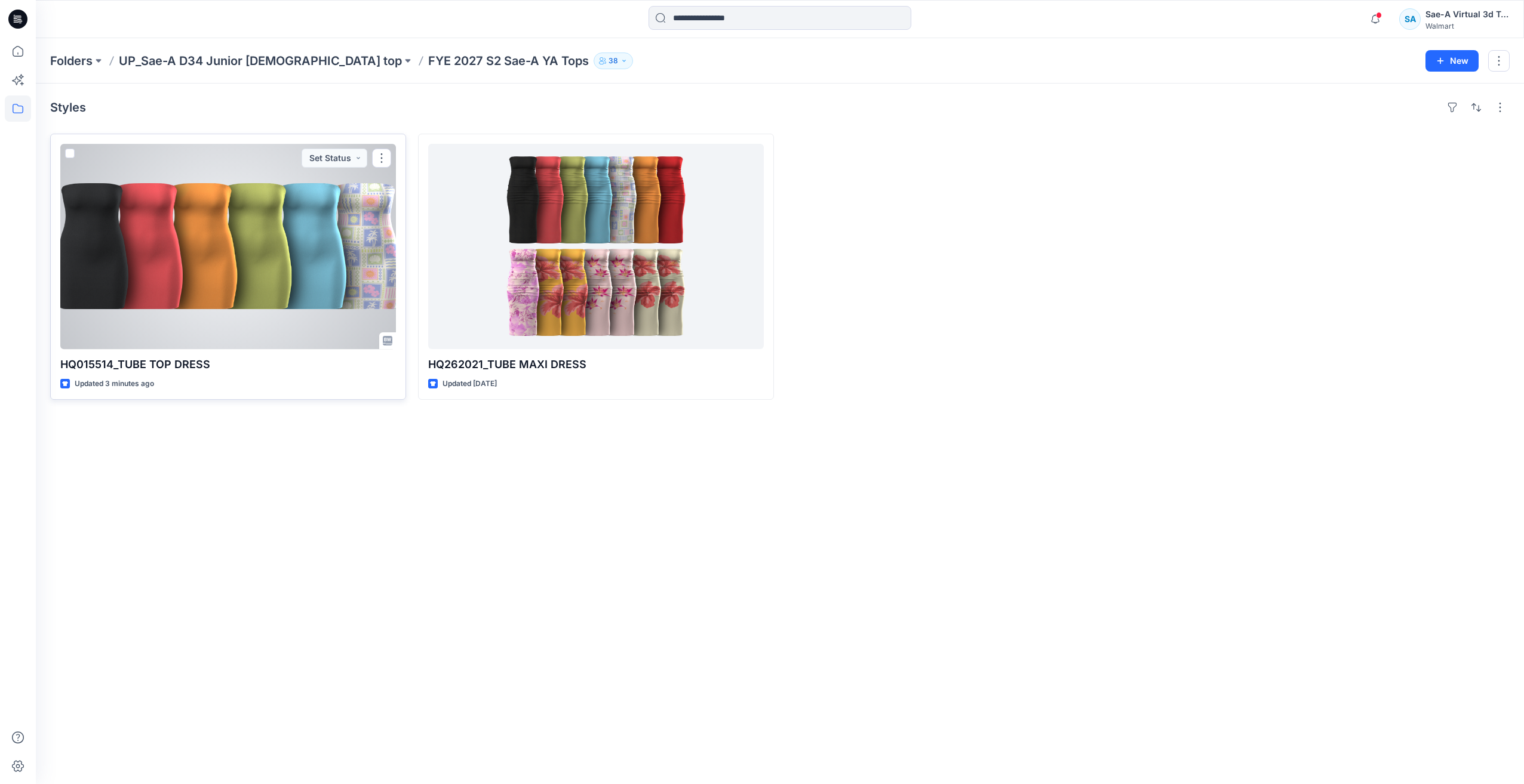
click at [223, 285] on div at bounding box center [229, 247] width 336 height 206
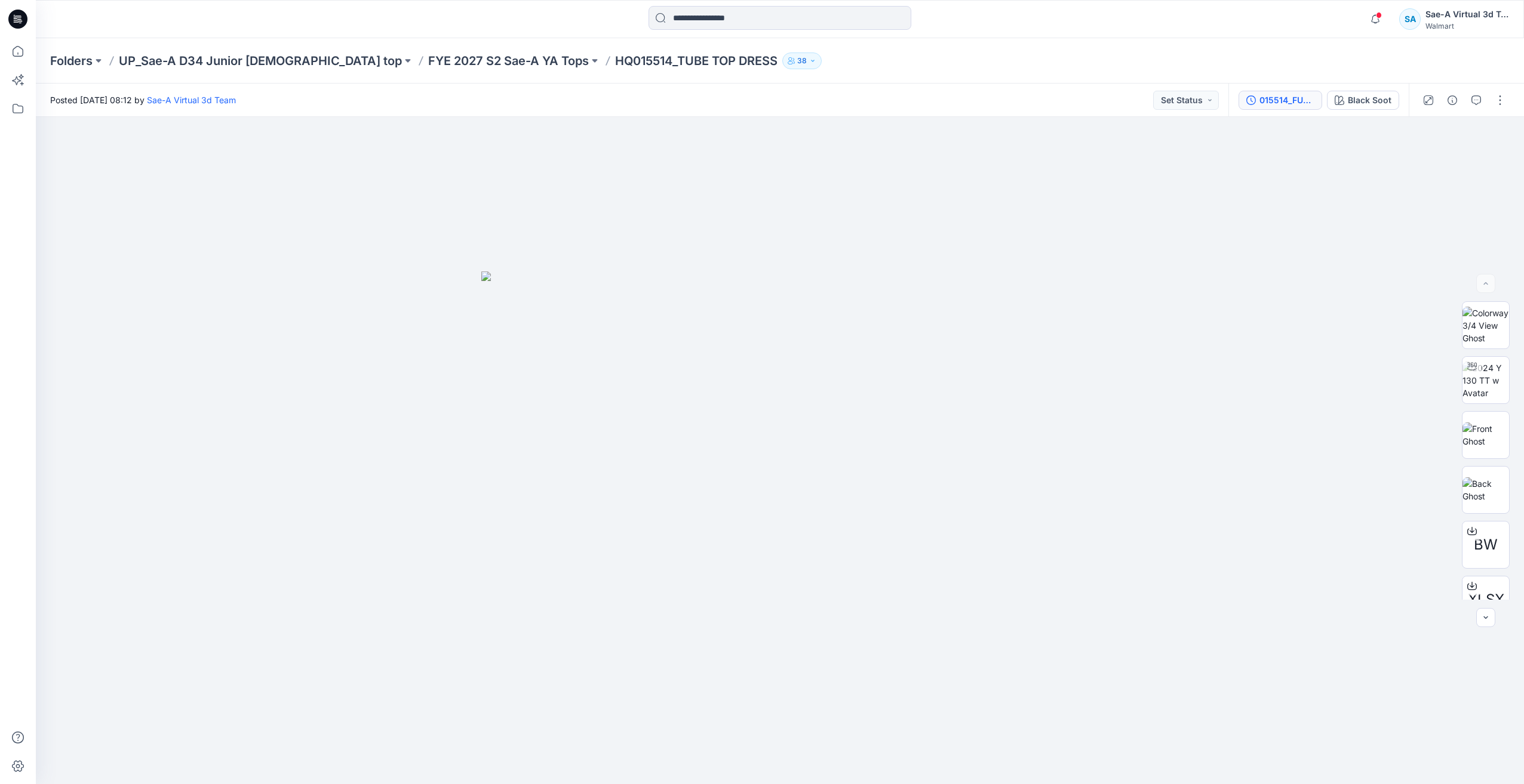
click at [1290, 100] on div "015514_FULL COLORWAYS" at bounding box center [1287, 100] width 55 height 13
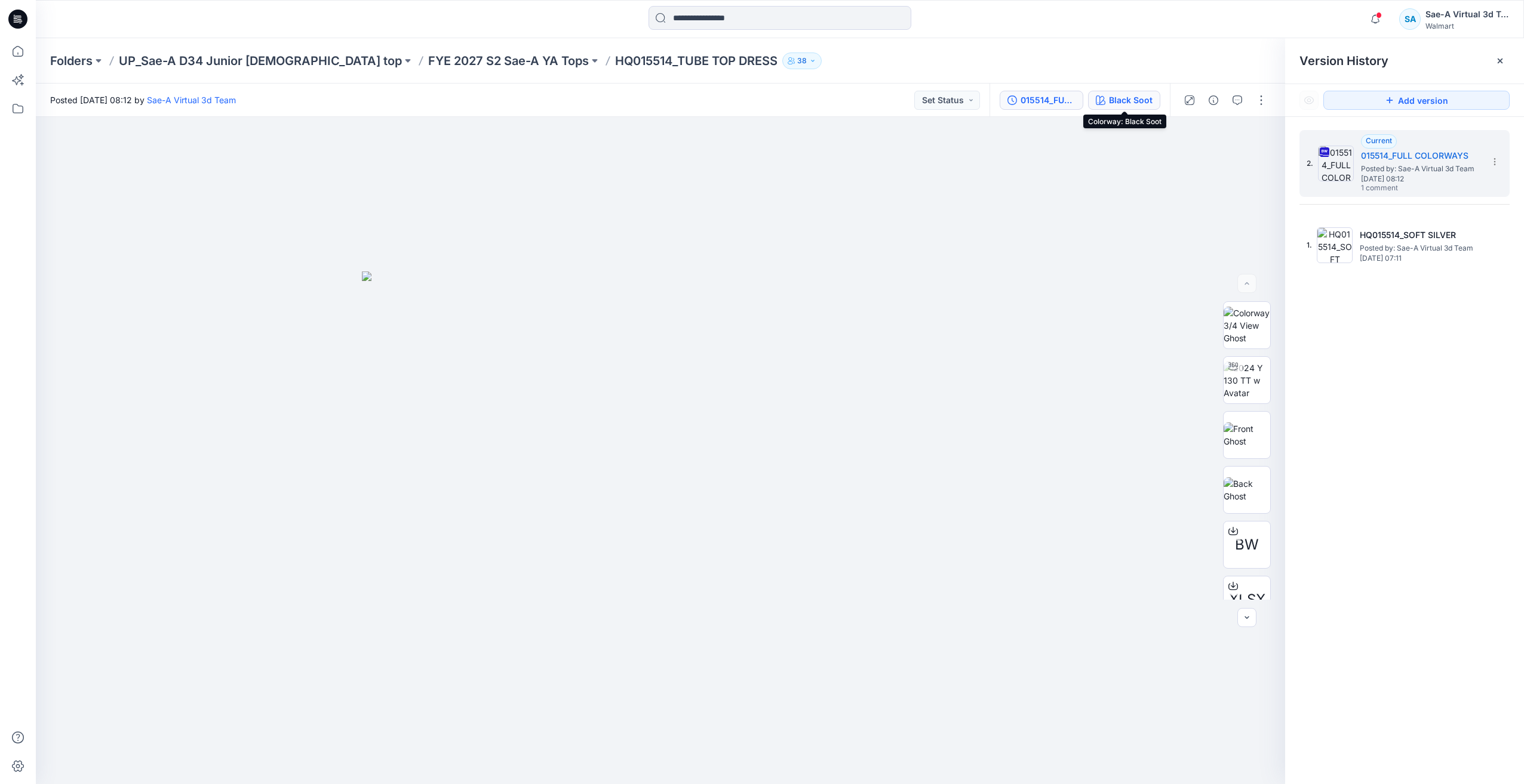
click at [1116, 105] on div "Black Soot" at bounding box center [1131, 100] width 44 height 13
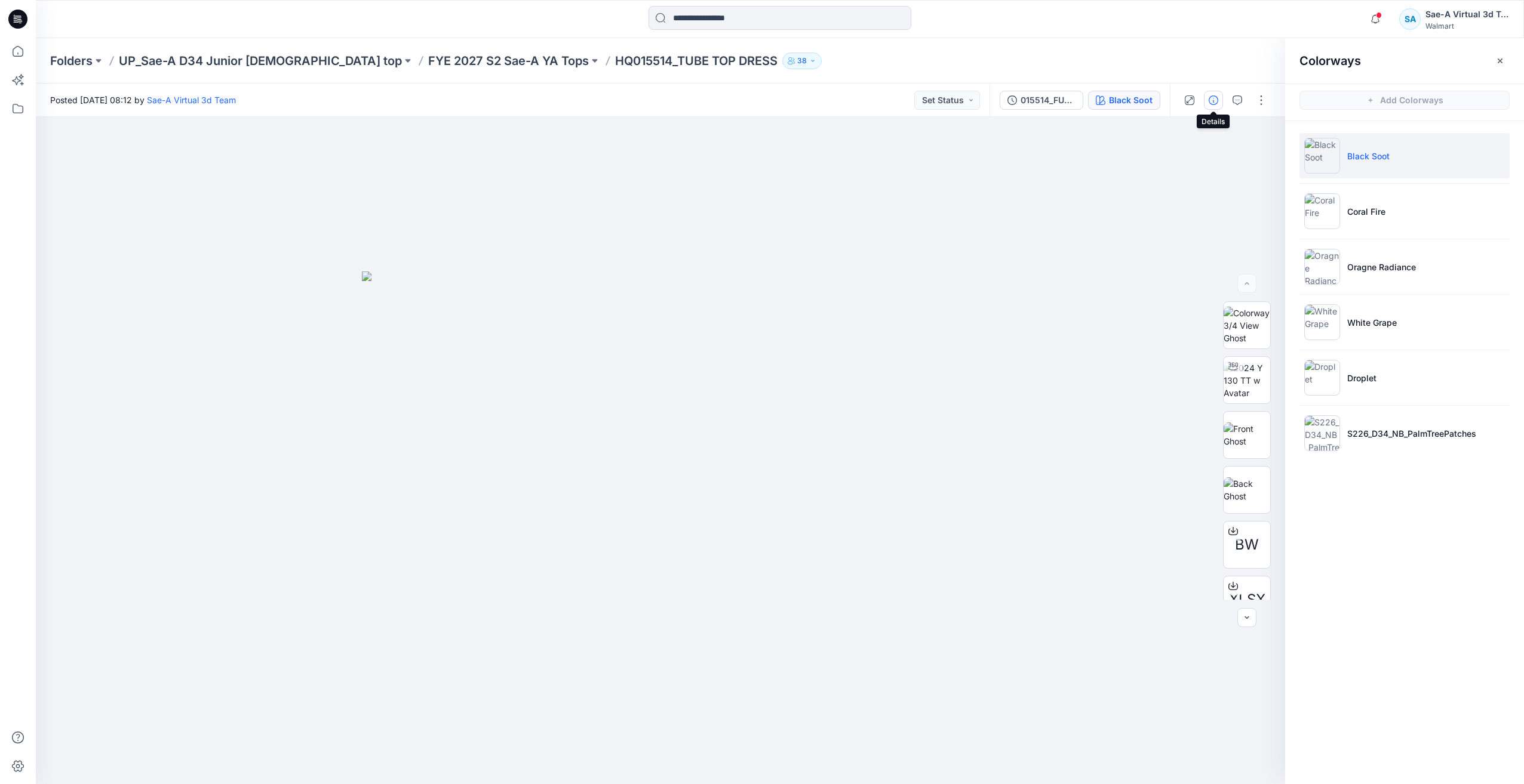
click at [1216, 102] on icon "button" at bounding box center [1213, 100] width 10 height 10
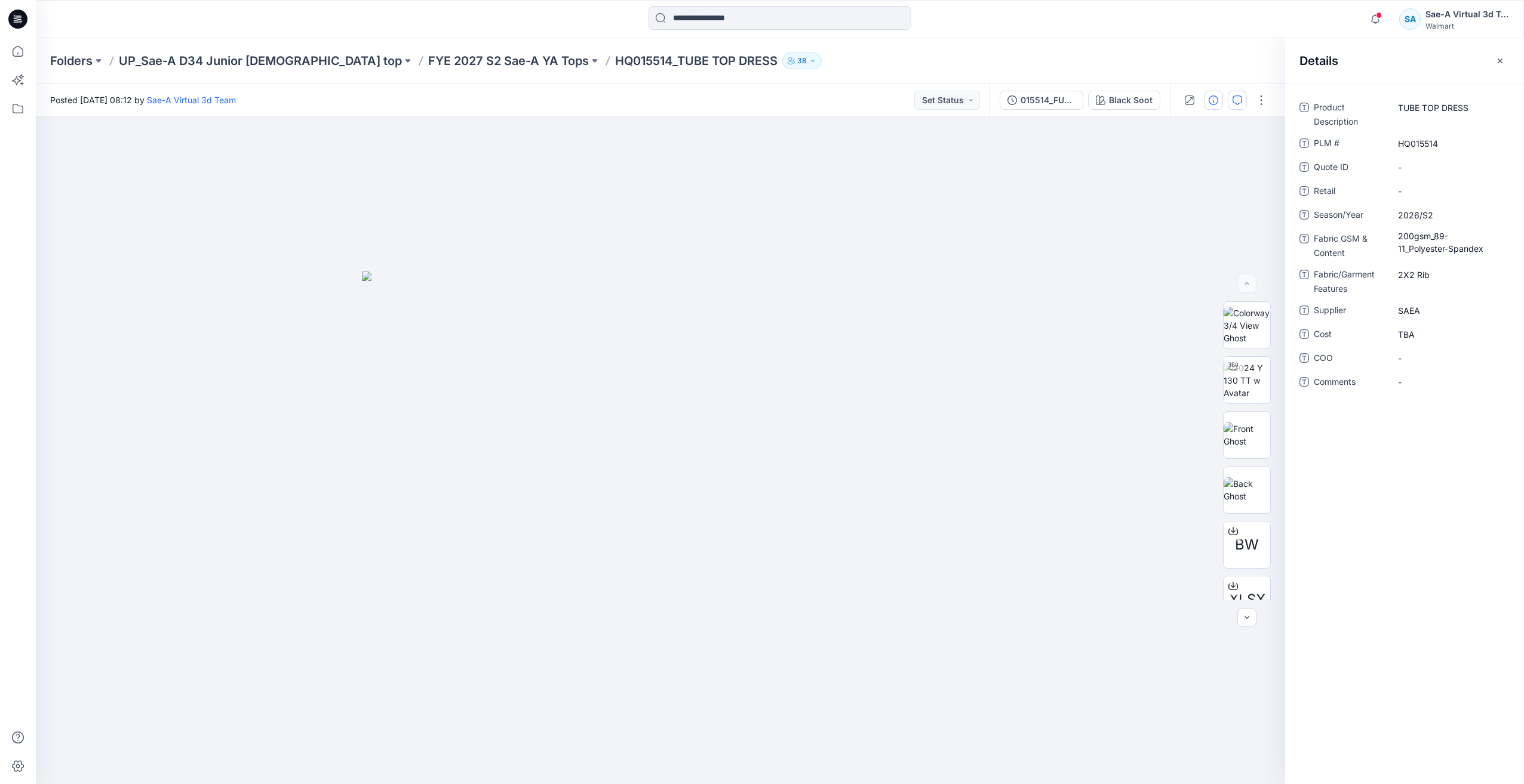
click at [1239, 100] on icon "button" at bounding box center [1237, 100] width 10 height 10
